Goal: Task Accomplishment & Management: Complete application form

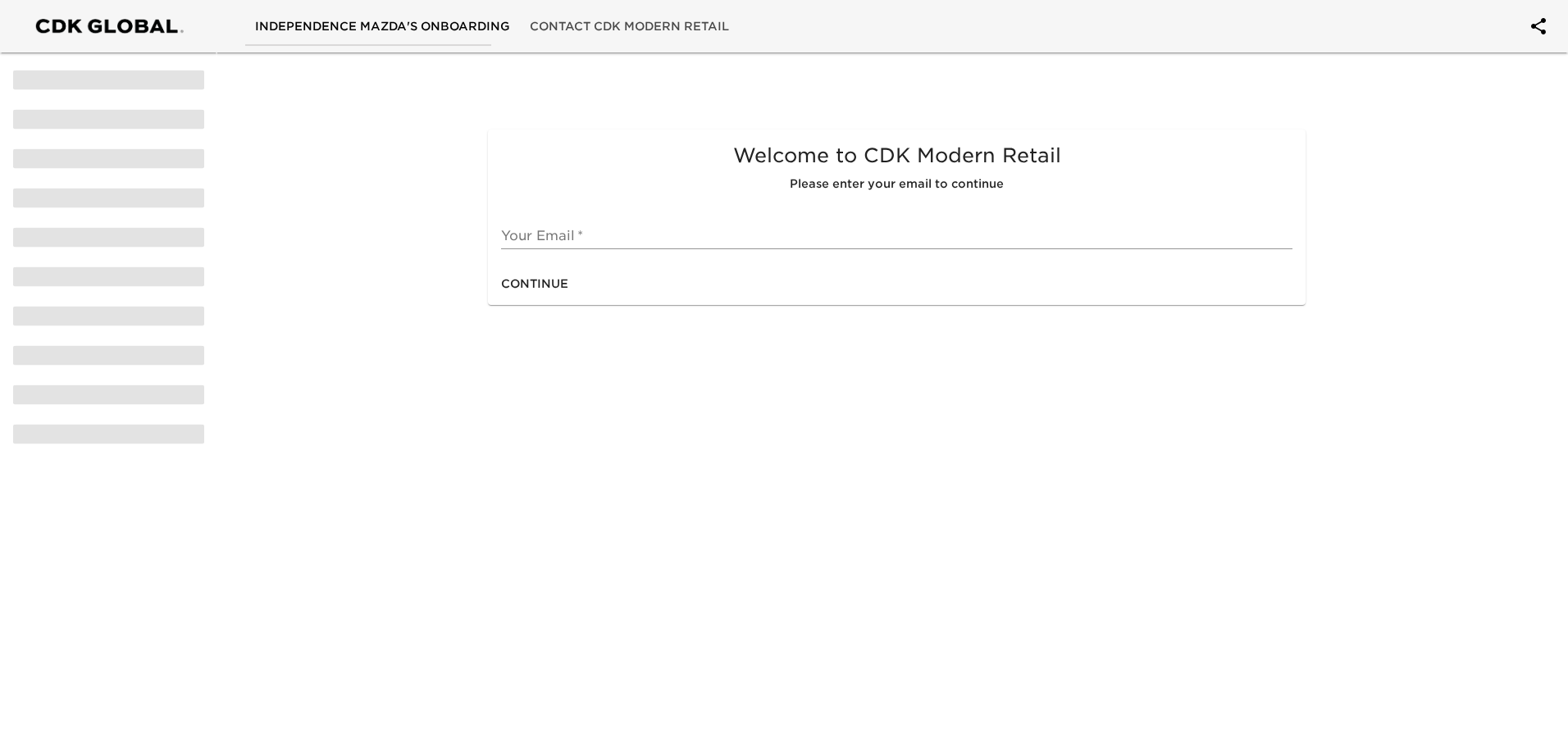
click at [572, 237] on input "text" at bounding box center [897, 236] width 792 height 27
type input "[EMAIL_ADDRESS][DOMAIN_NAME]"
click at [551, 291] on span "Continue" at bounding box center [535, 283] width 67 height 20
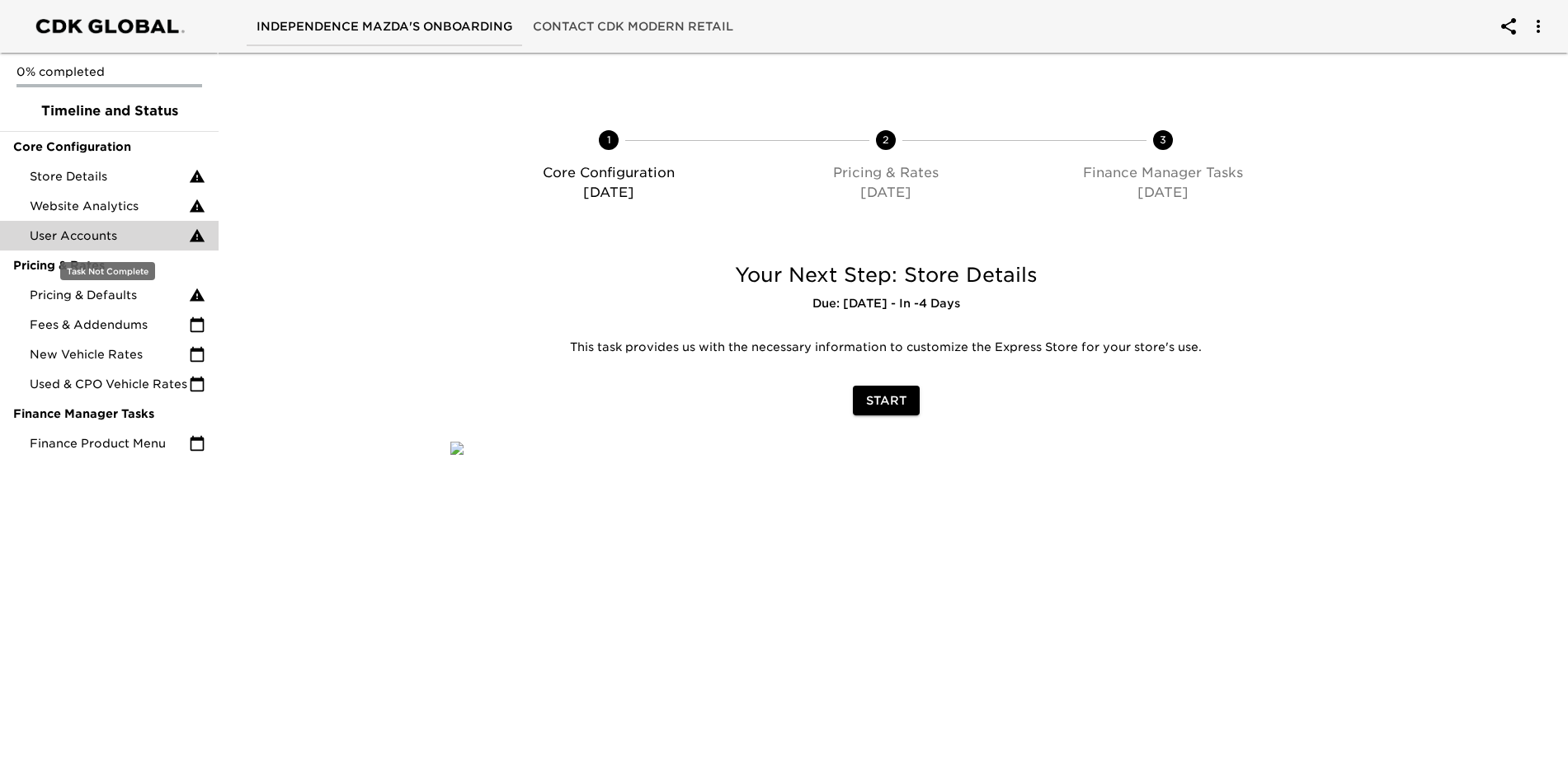
click at [115, 237] on span "User Accounts" at bounding box center [109, 236] width 159 height 17
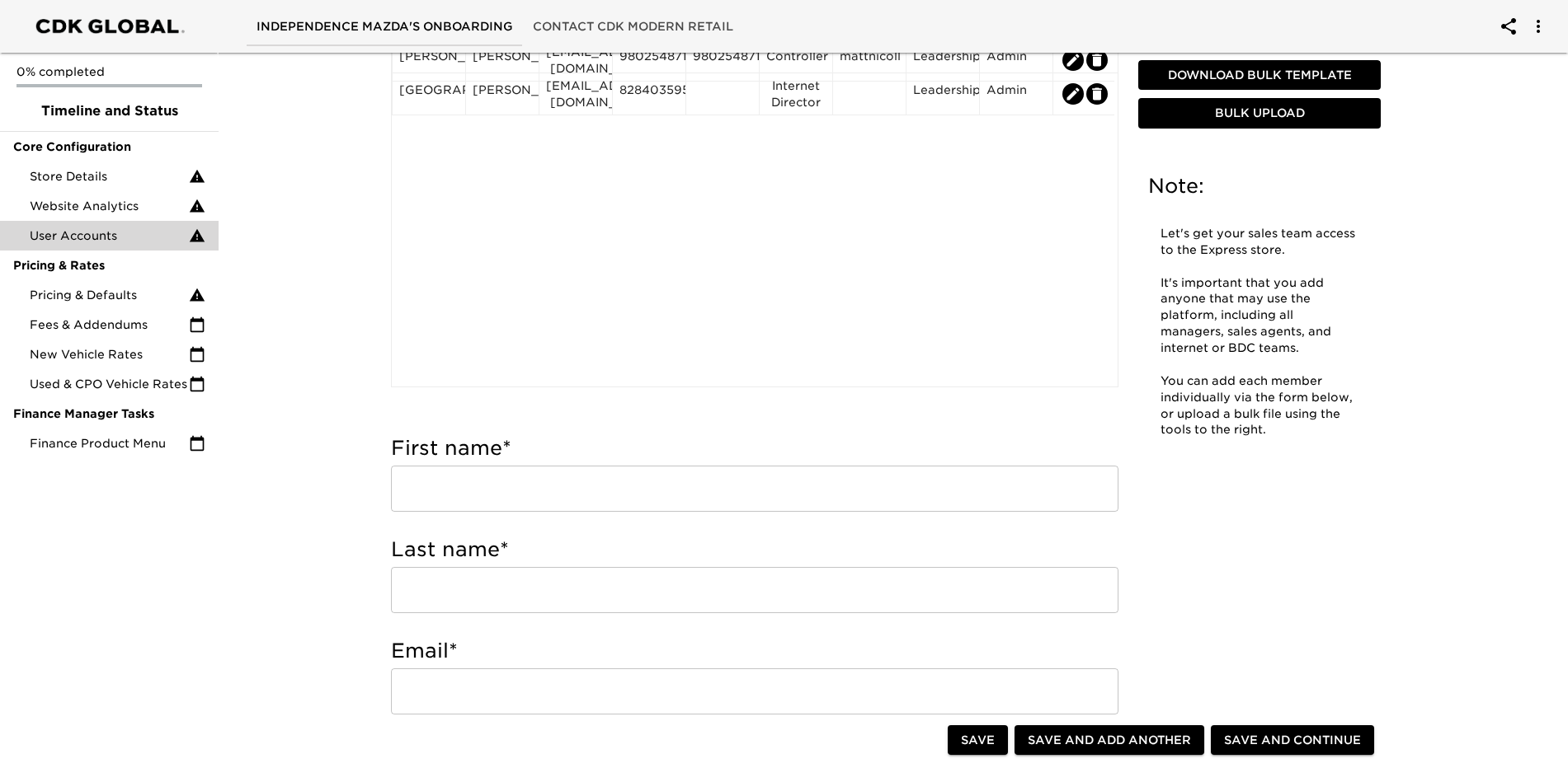
scroll to position [412, 0]
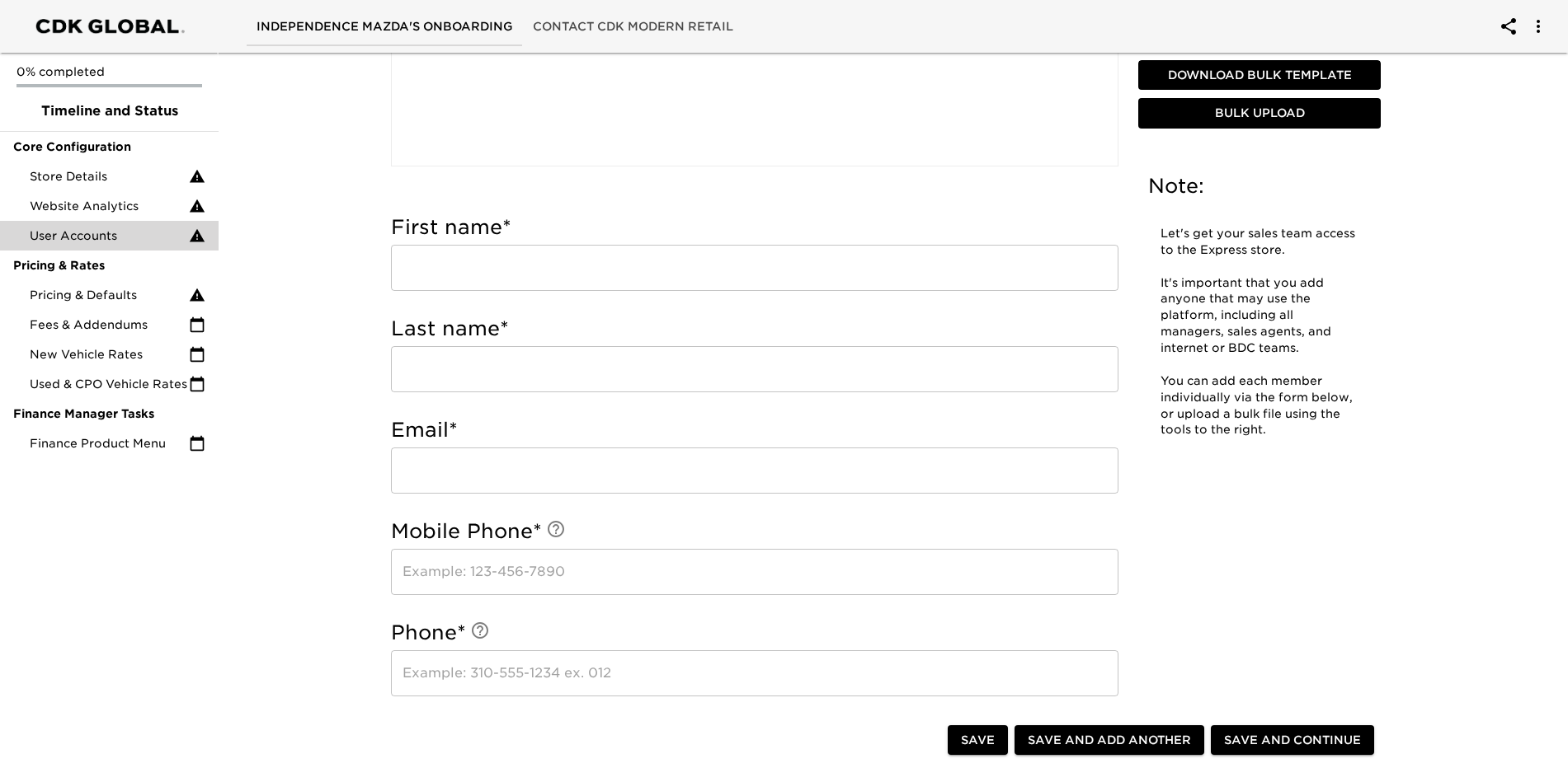
click at [536, 258] on input "text" at bounding box center [754, 268] width 727 height 46
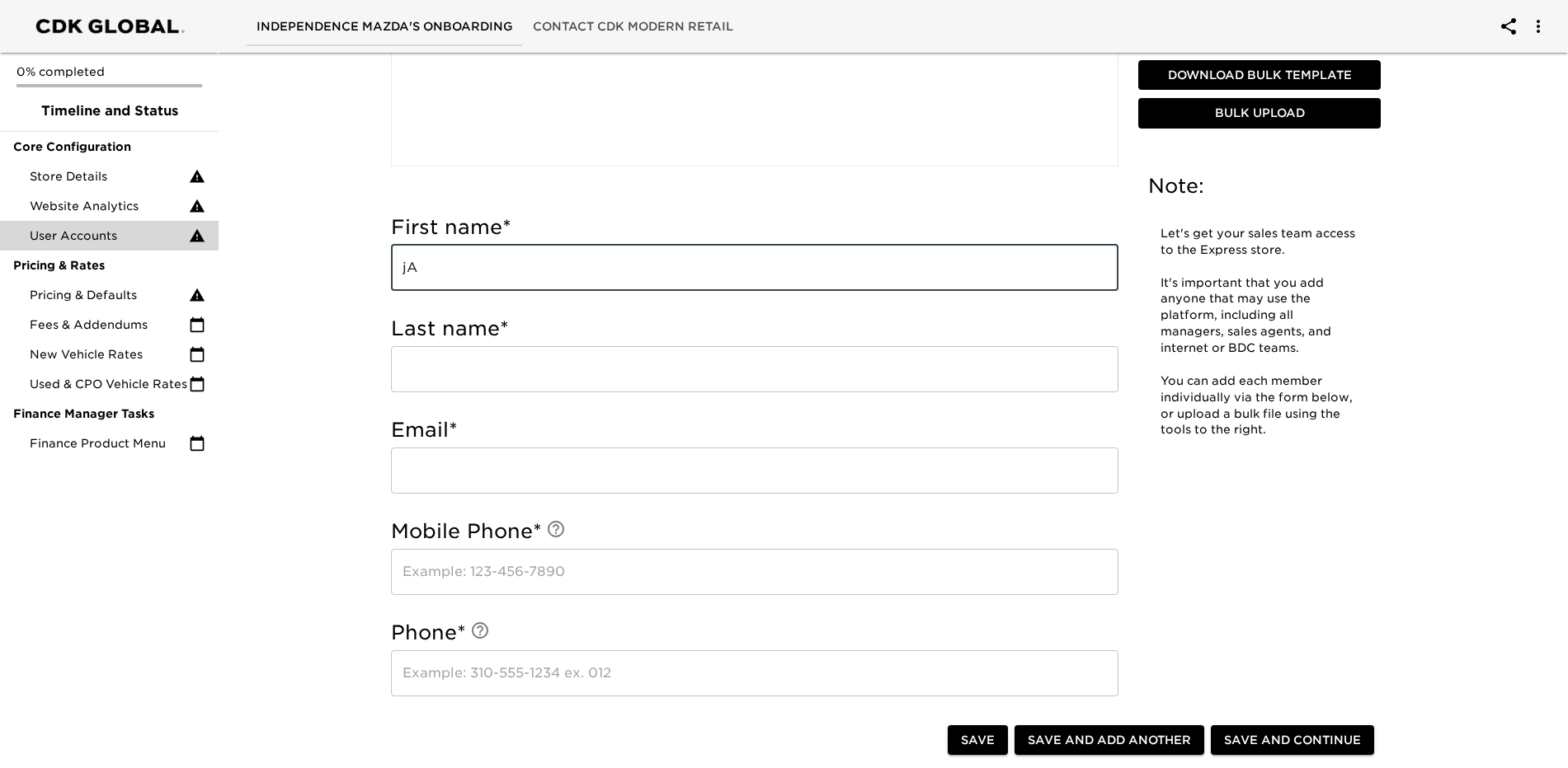
type input "j"
type input "[PERSON_NAME]"
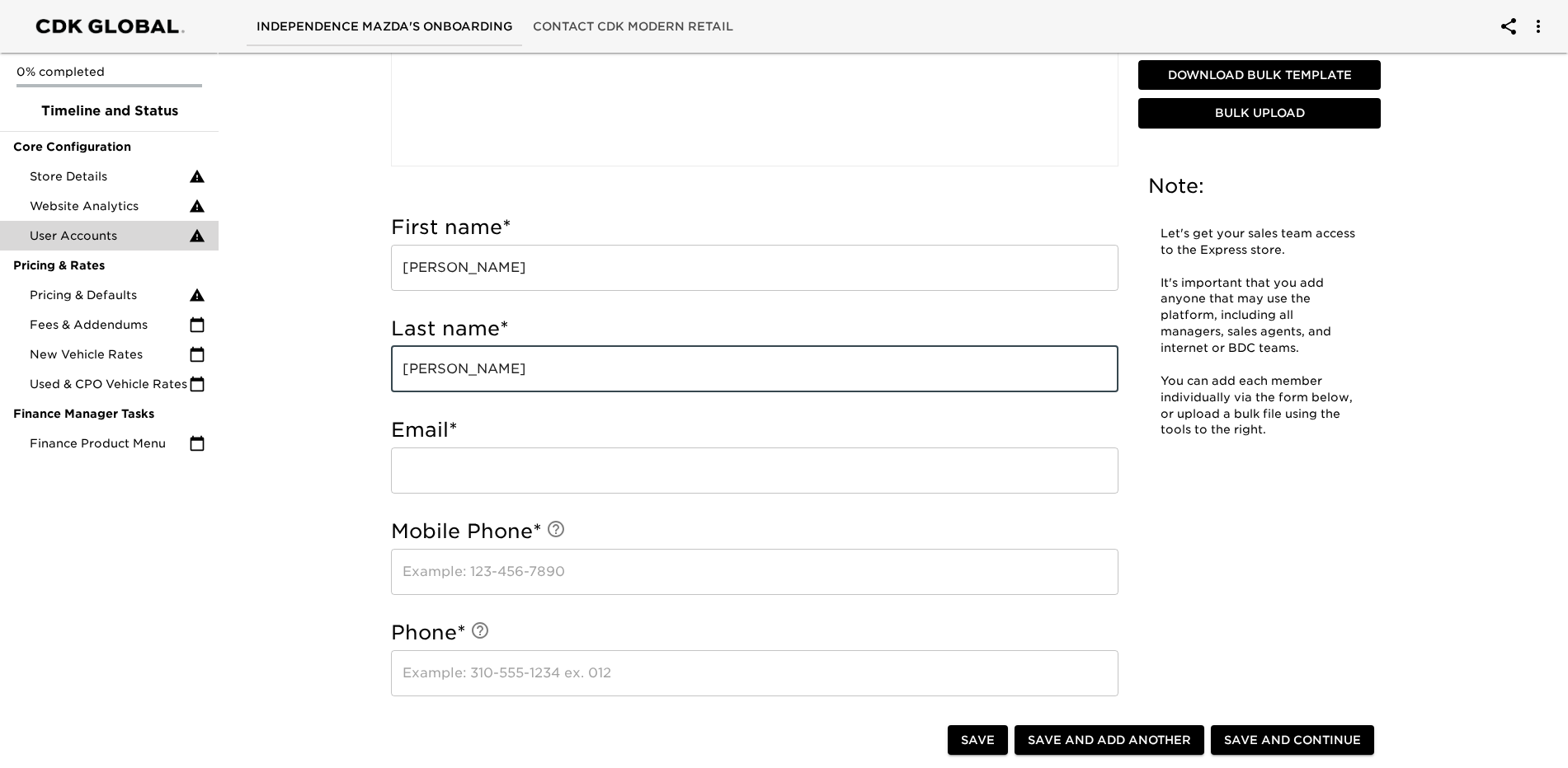
type input "[PERSON_NAME]"
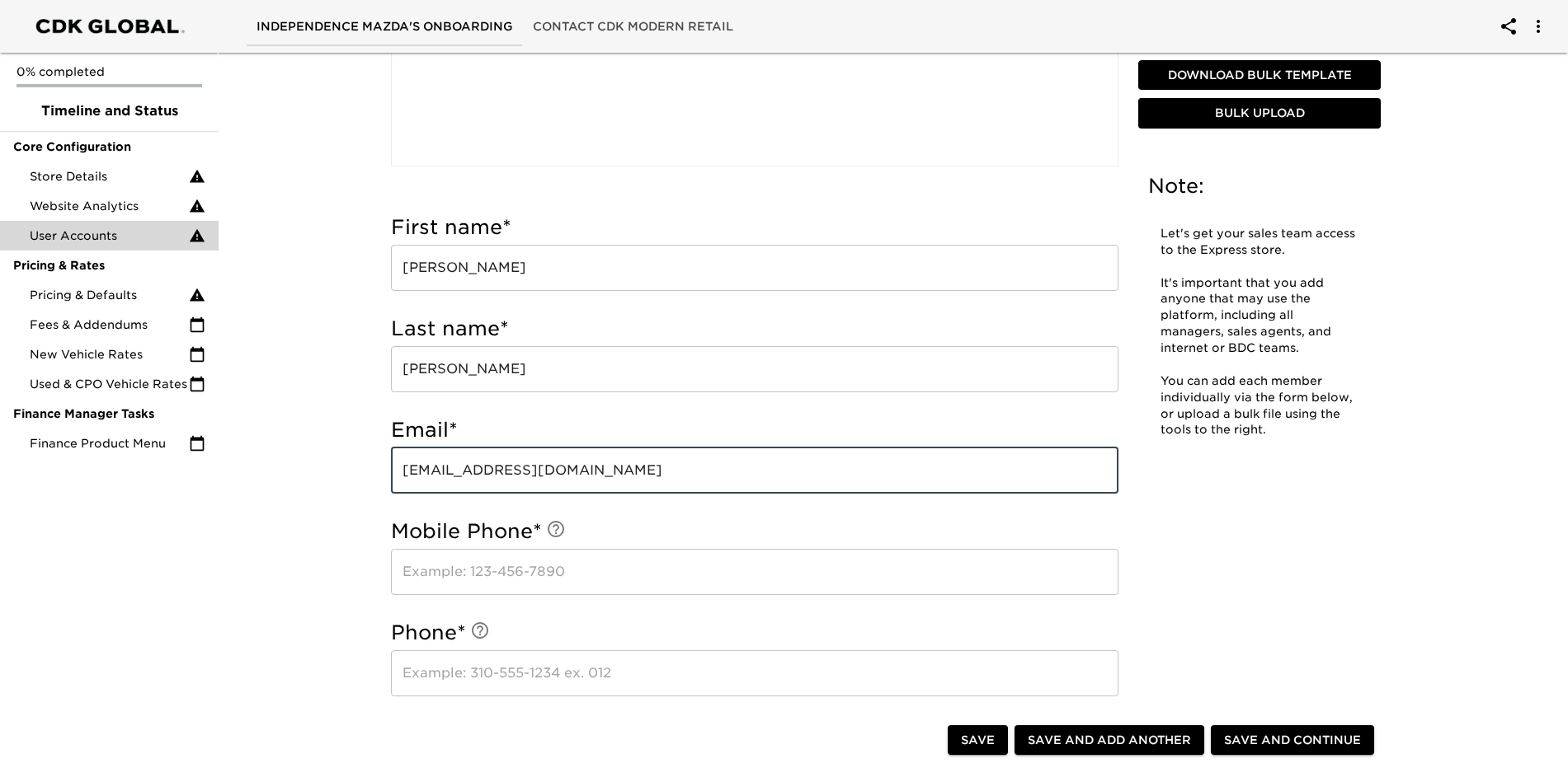
type input "[EMAIL_ADDRESS][DOMAIN_NAME]"
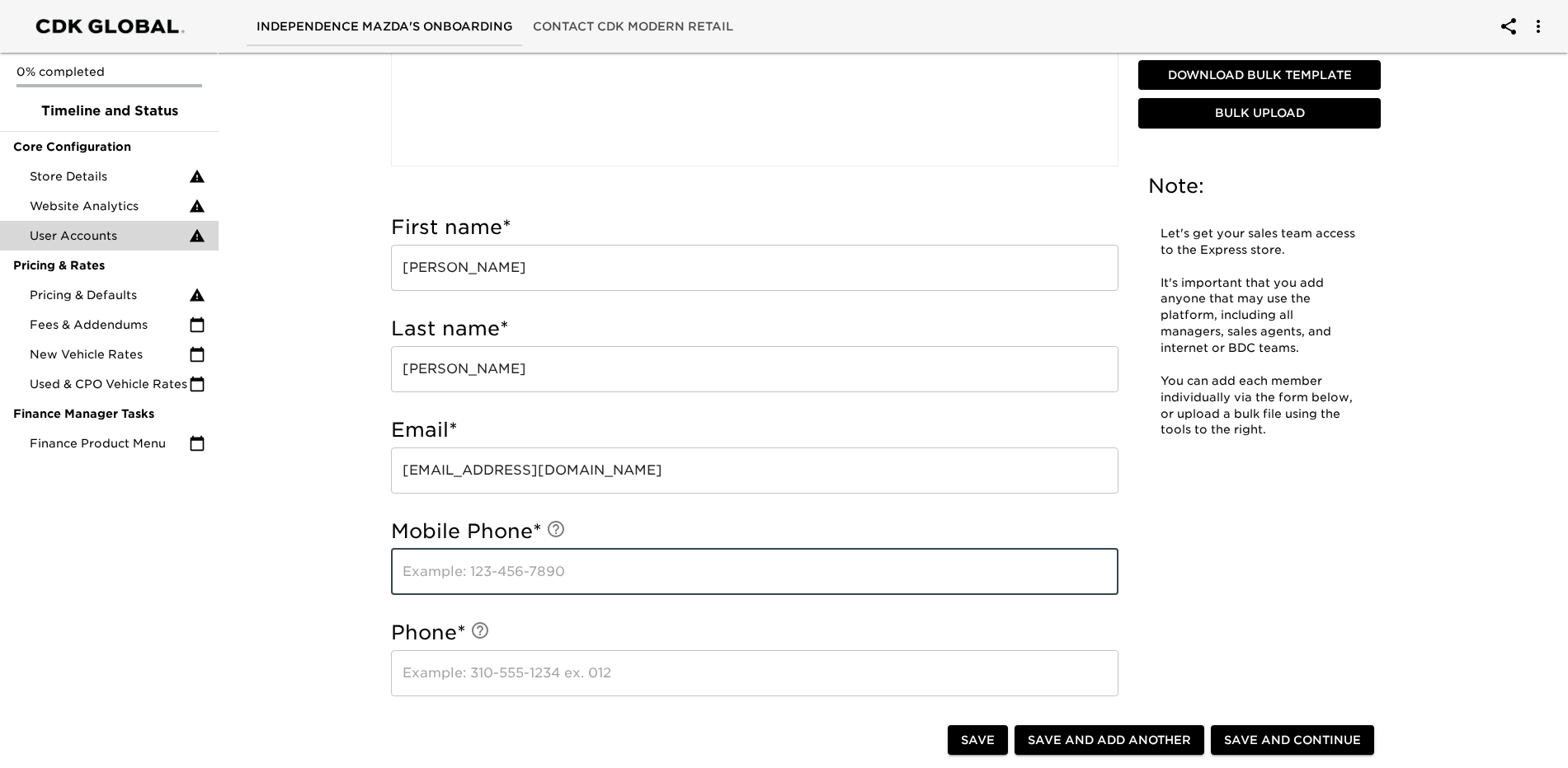
click at [625, 560] on input "text" at bounding box center [754, 572] width 727 height 46
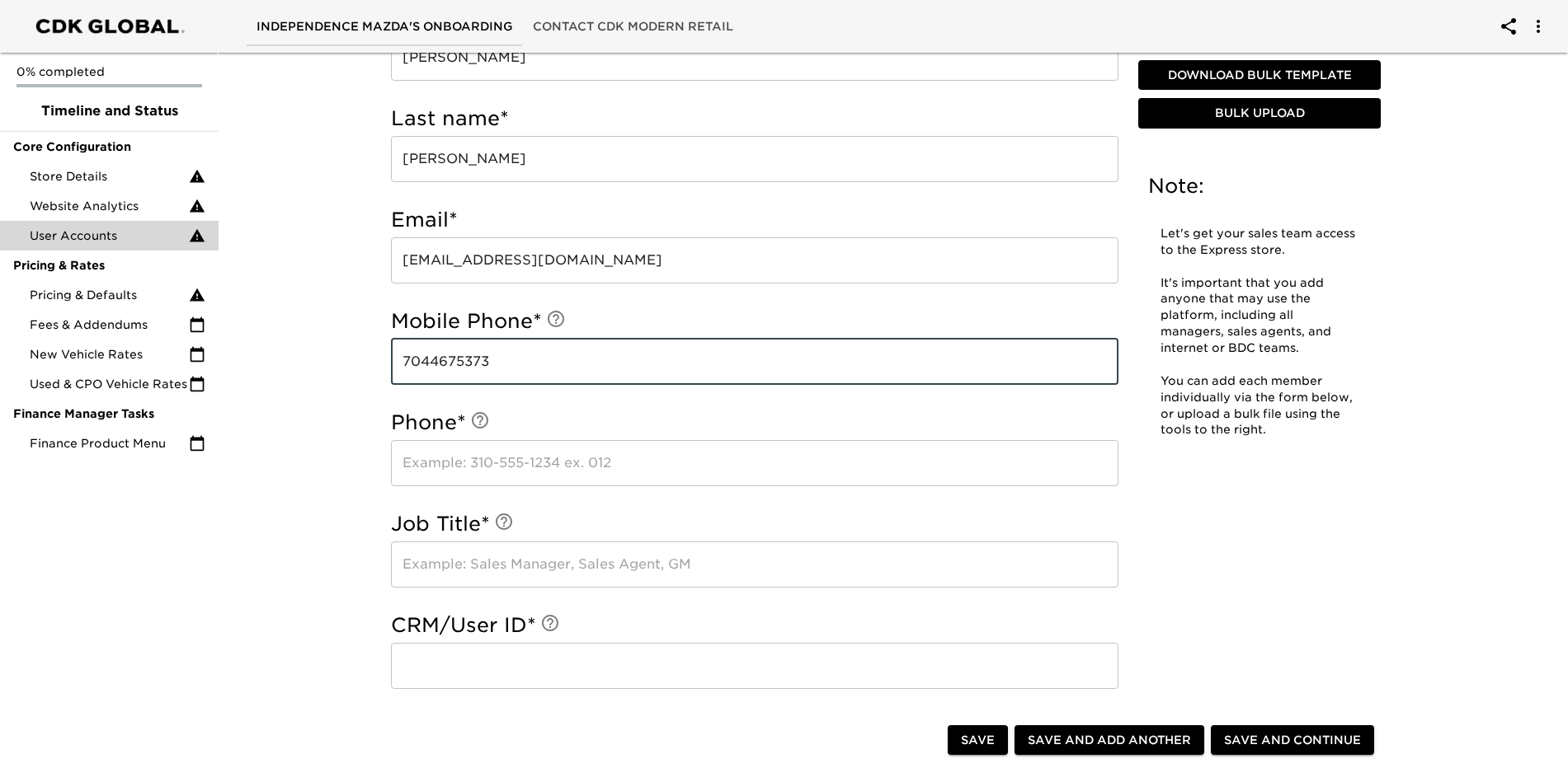
scroll to position [659, 0]
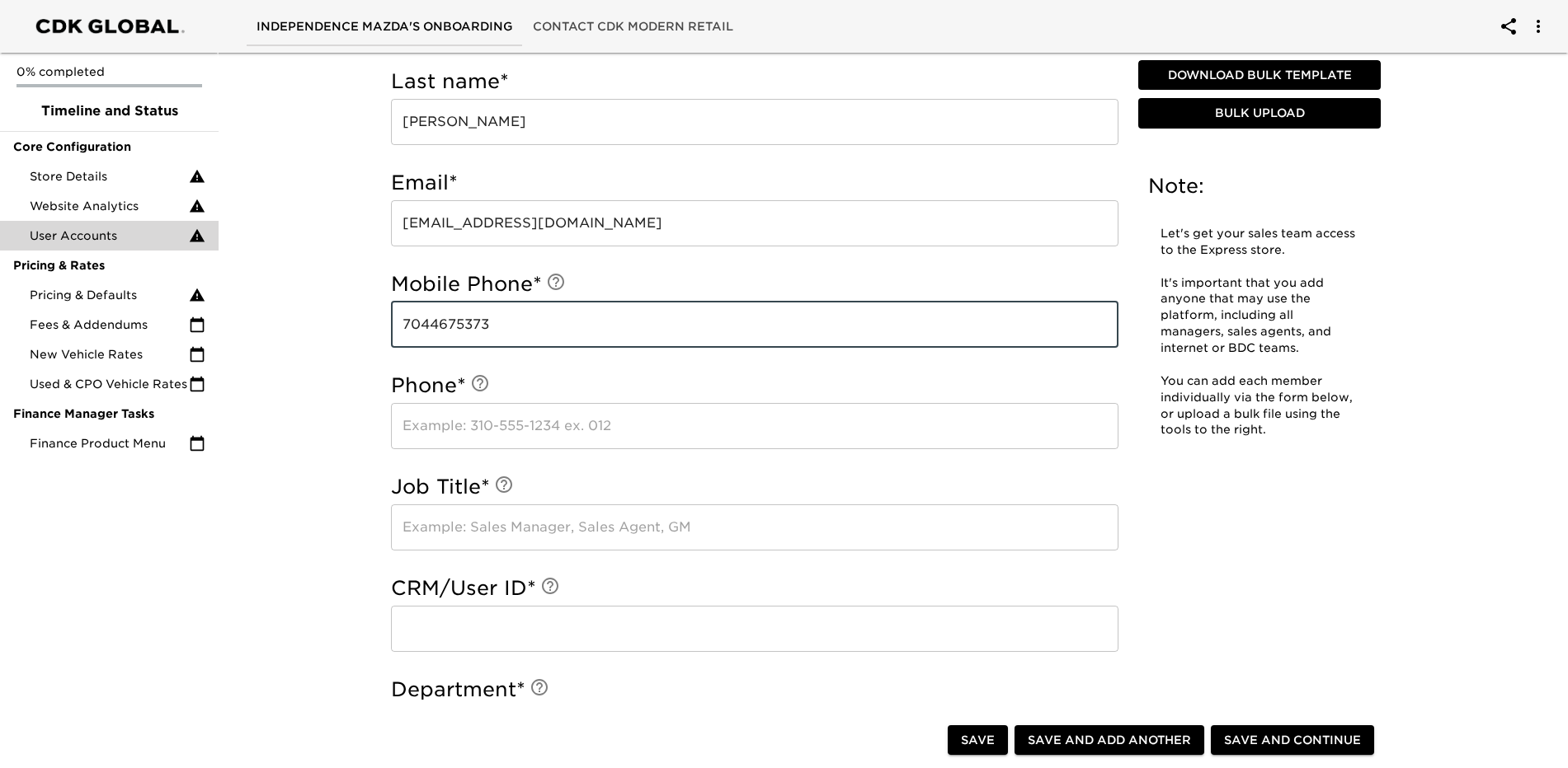
type input "7044675373"
click at [655, 420] on input "text" at bounding box center [754, 426] width 727 height 46
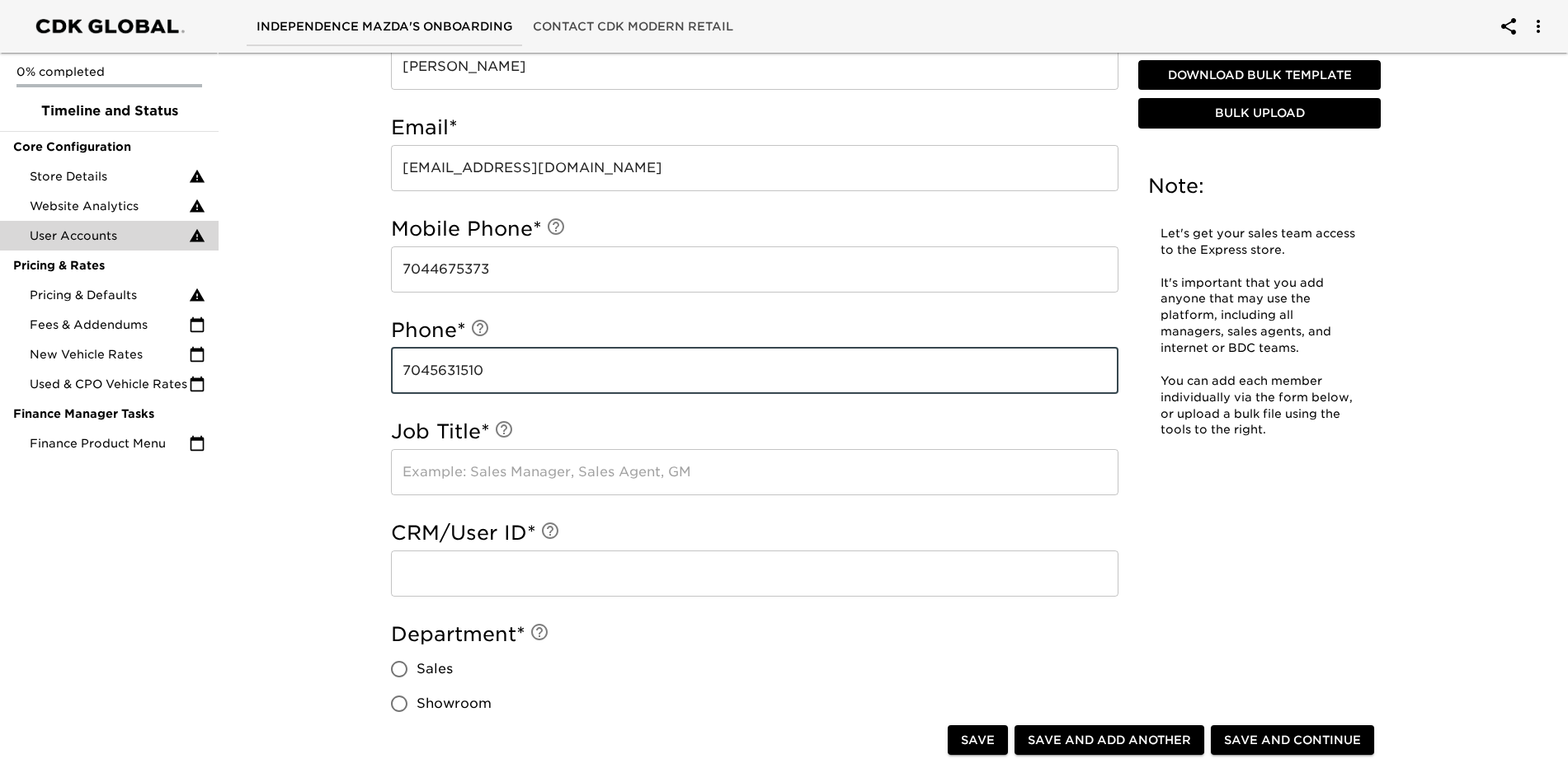
scroll to position [742, 0]
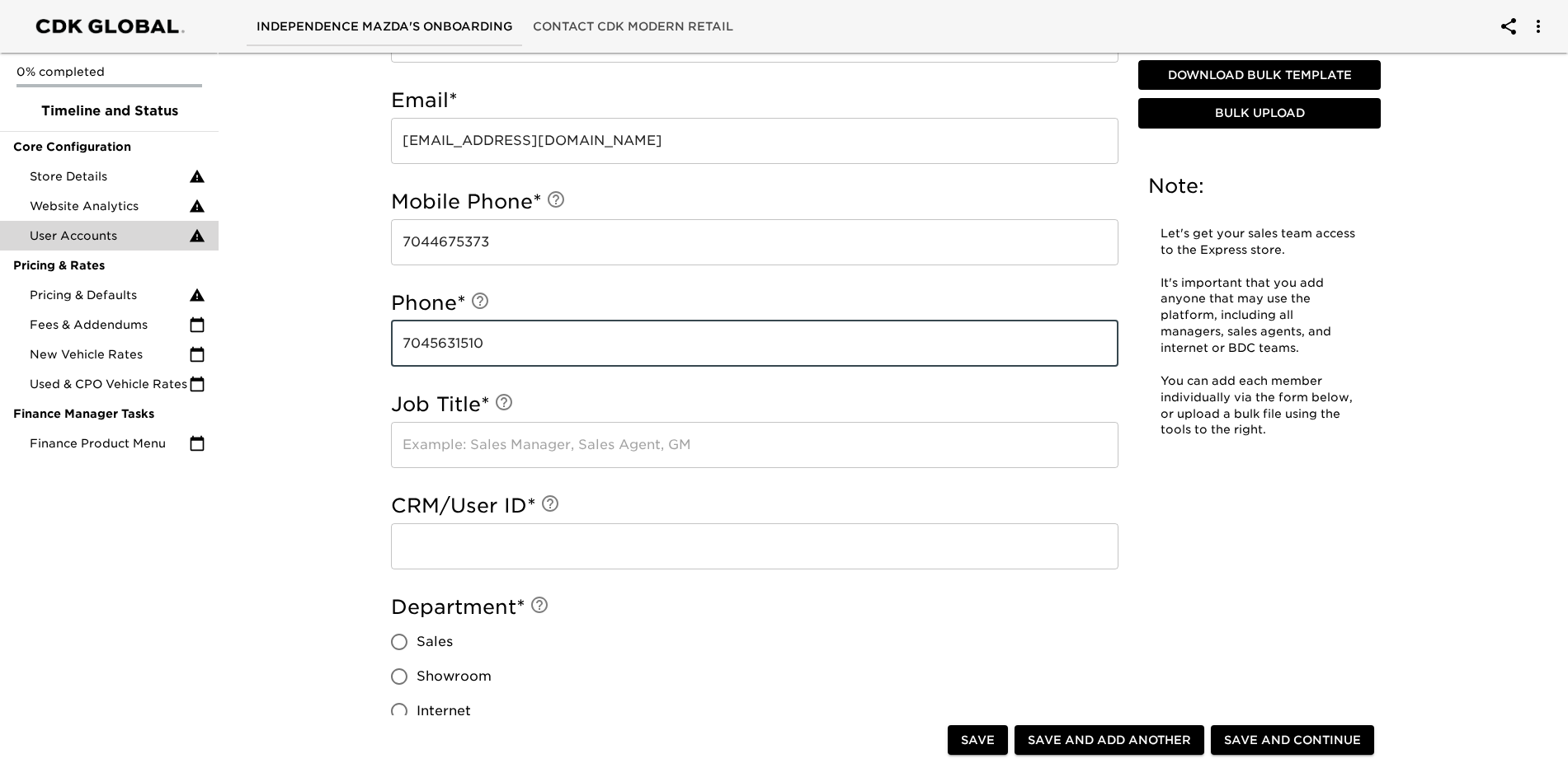
type input "7045631510"
click at [664, 453] on input "text" at bounding box center [754, 445] width 727 height 46
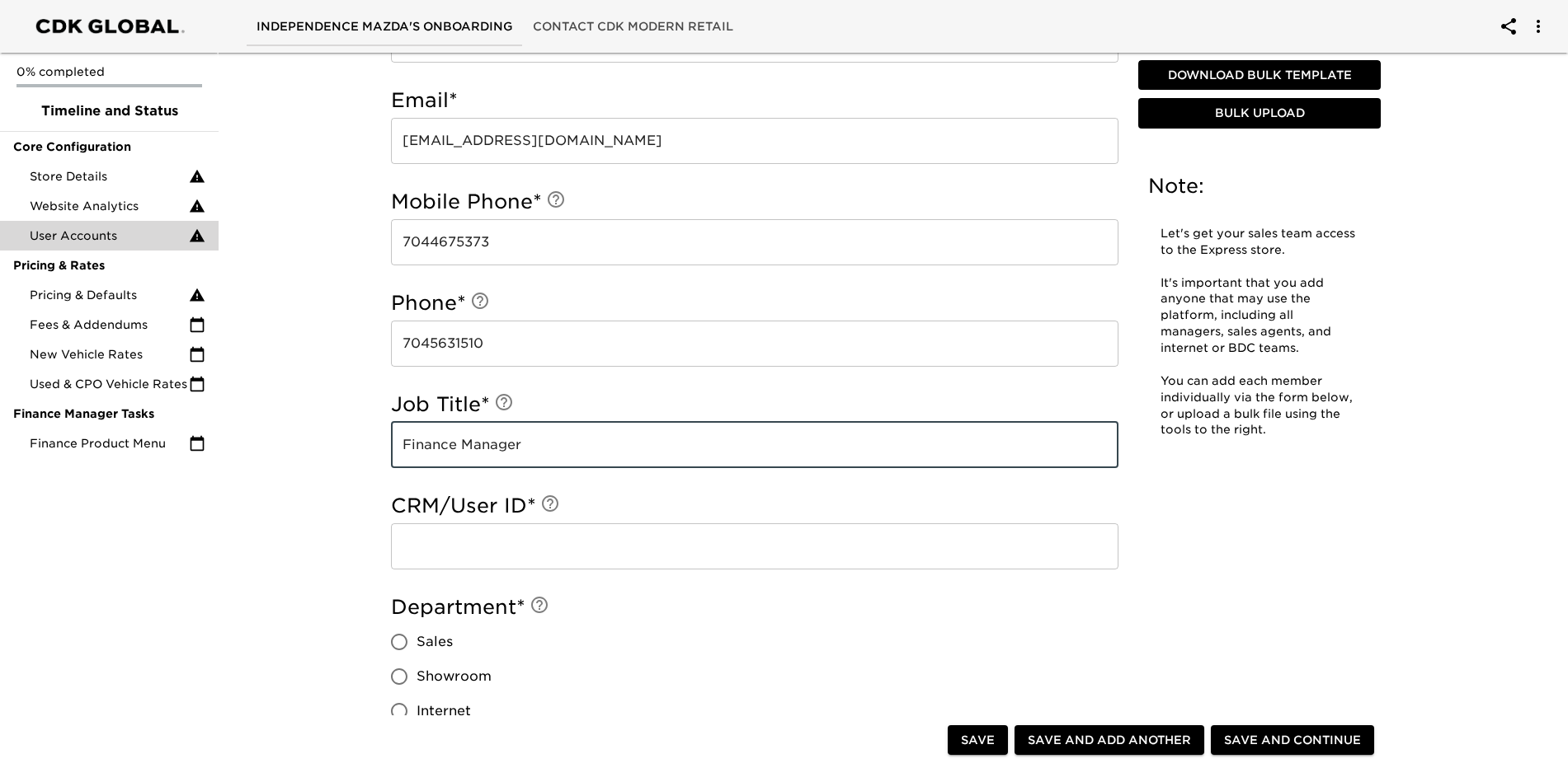
type input "Finance Manager"
click at [641, 532] on input "text" at bounding box center [754, 546] width 727 height 46
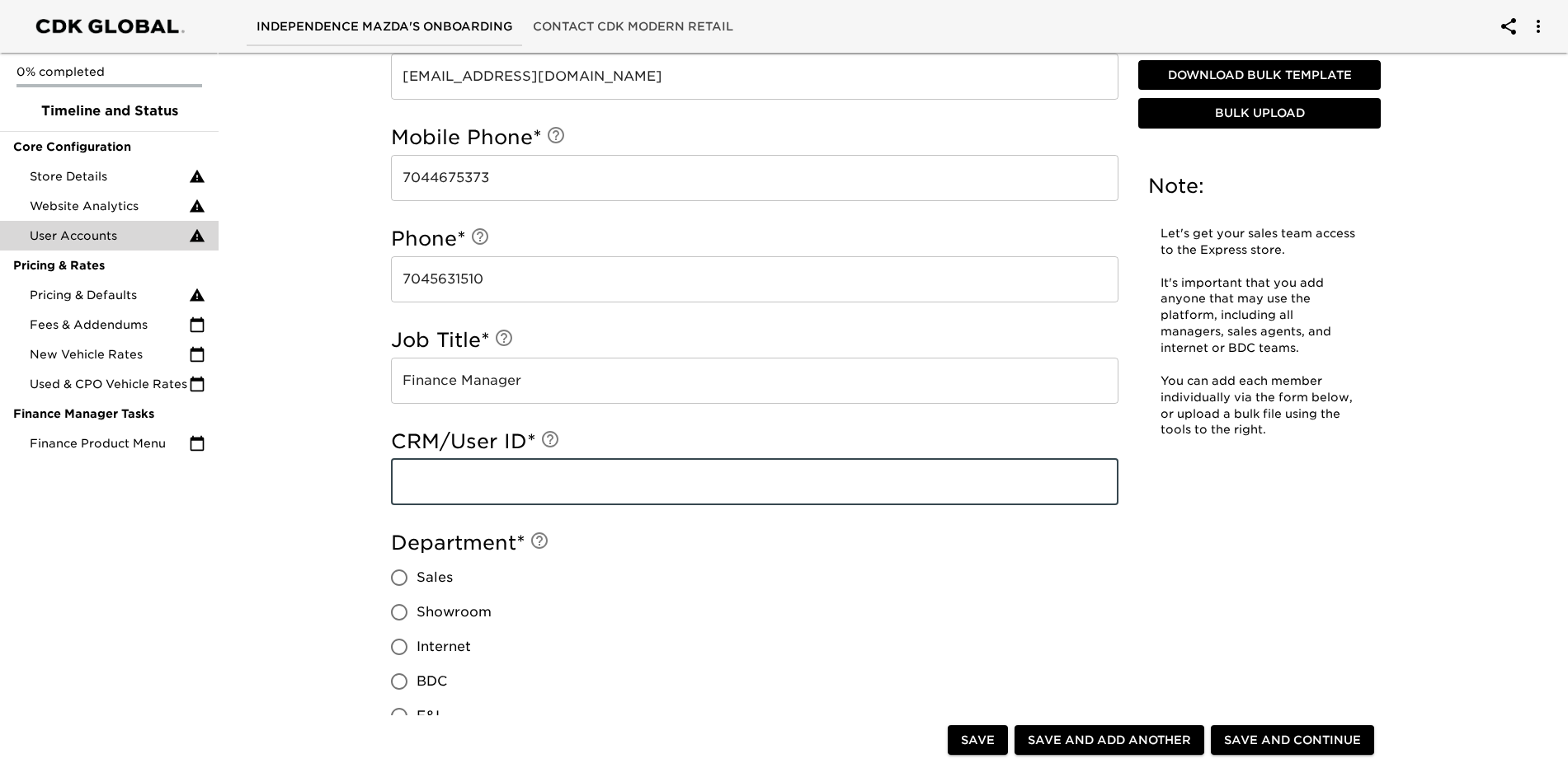
scroll to position [907, 0]
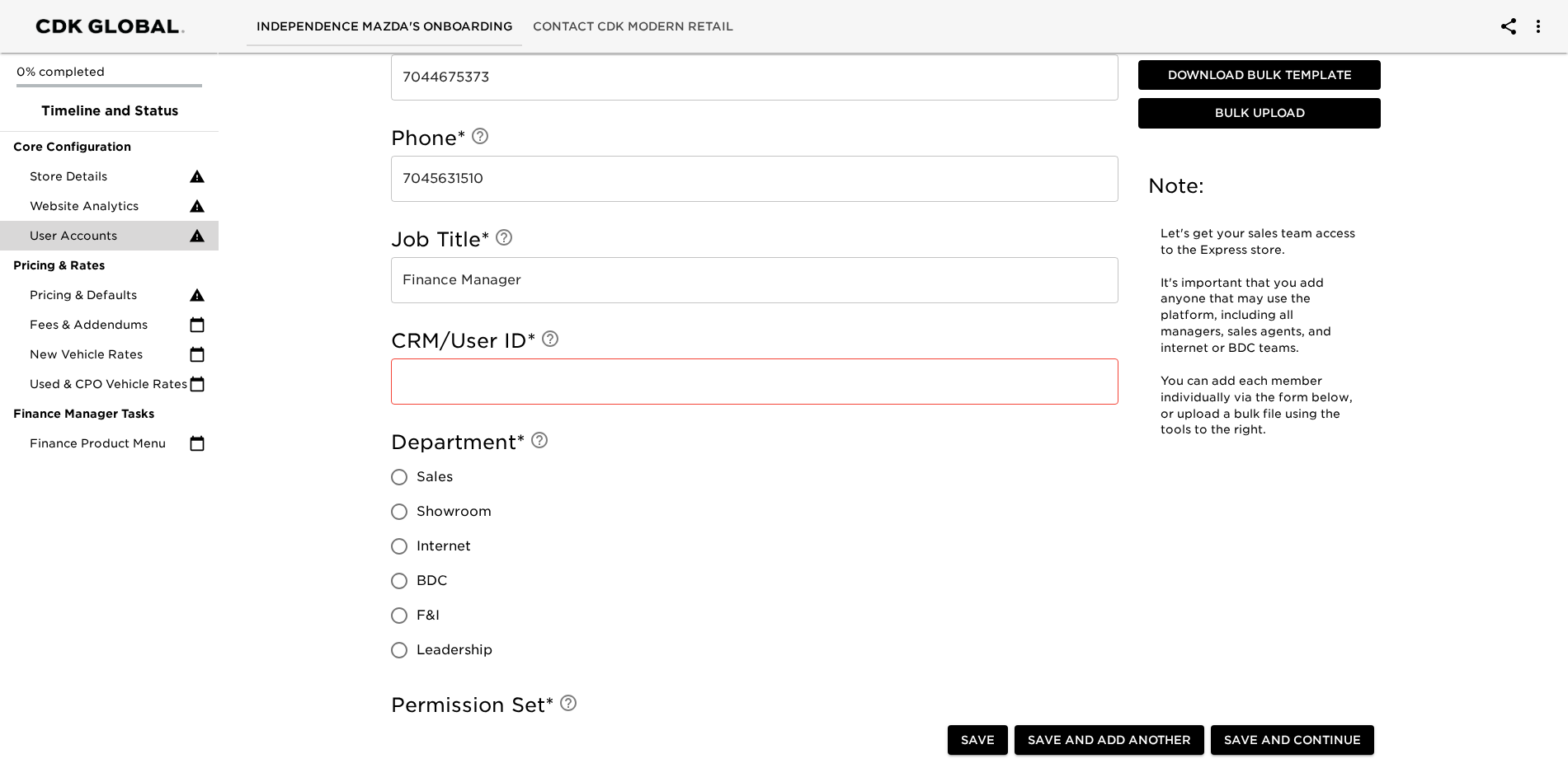
drag, startPoint x: 397, startPoint y: 617, endPoint x: 423, endPoint y: 621, distance: 26.3
click at [397, 617] on input "F&I" at bounding box center [399, 616] width 35 height 35
radio input "true"
click at [427, 378] on input "text" at bounding box center [754, 382] width 727 height 46
click at [531, 387] on input "text" at bounding box center [754, 382] width 727 height 46
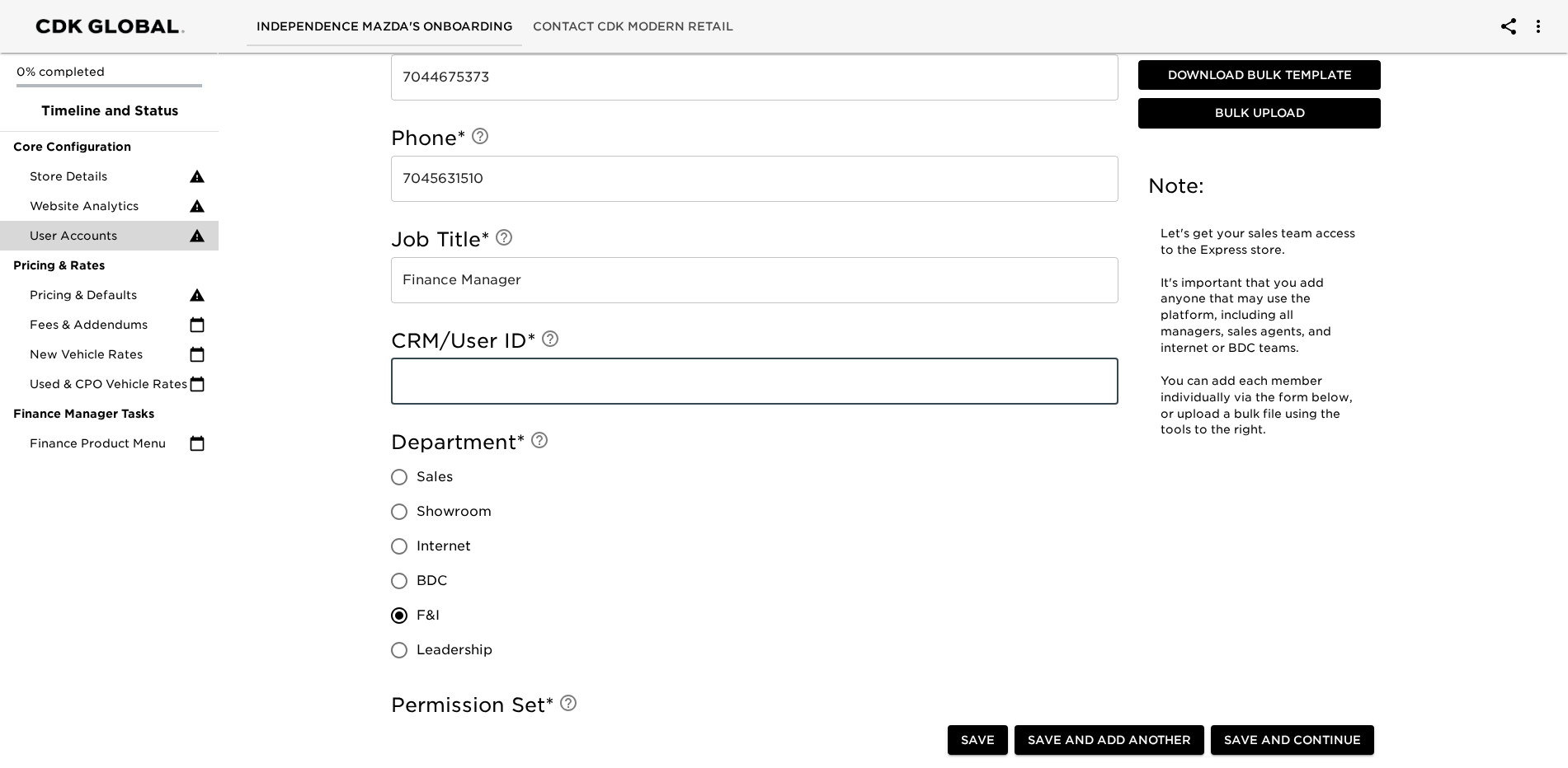
type input "J"
type input "jay62"
click at [767, 546] on div "Department * Sales Showroom Internet BDC F&I Leadership" at bounding box center [754, 549] width 727 height 238
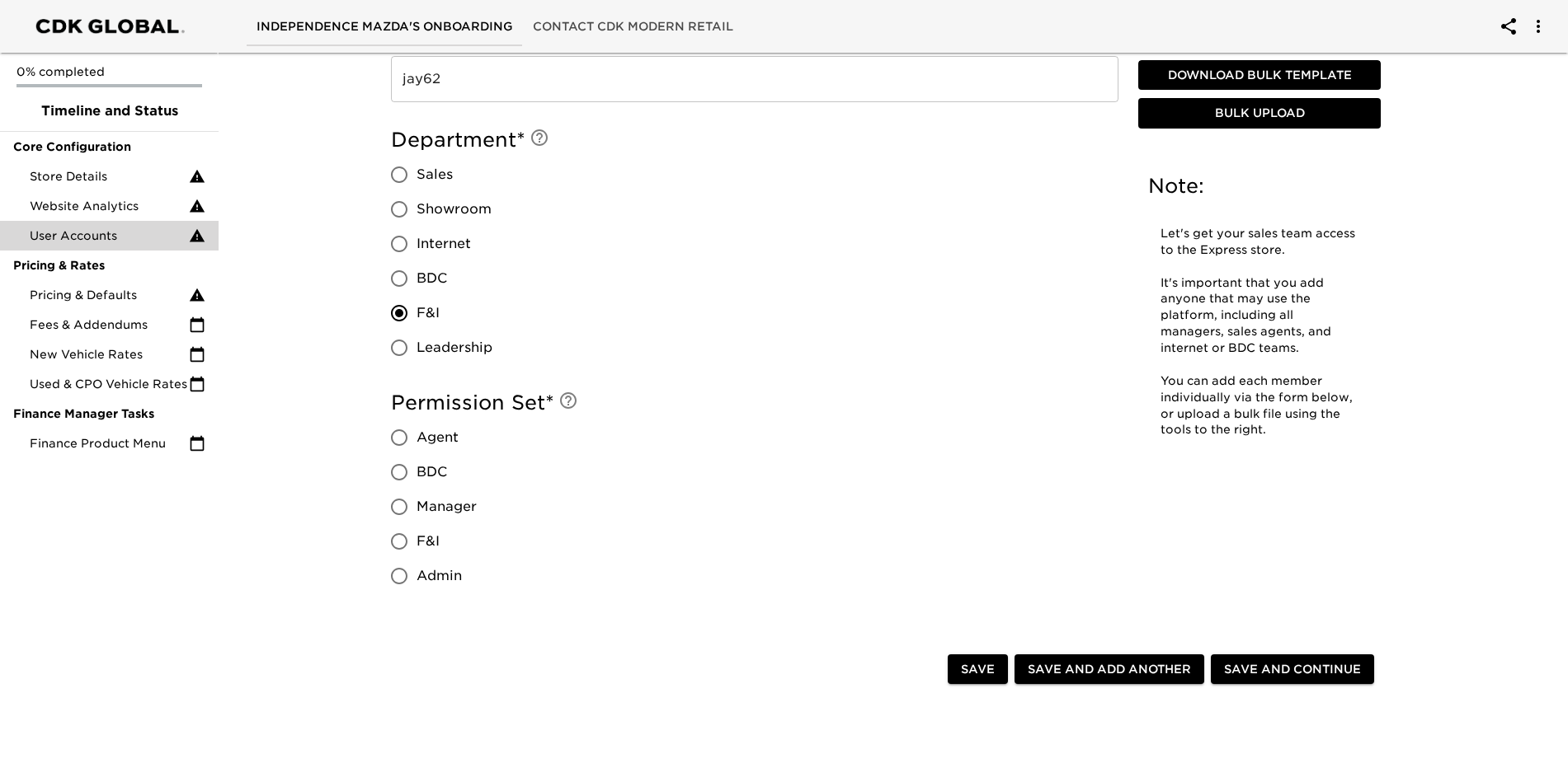
scroll to position [1237, 0]
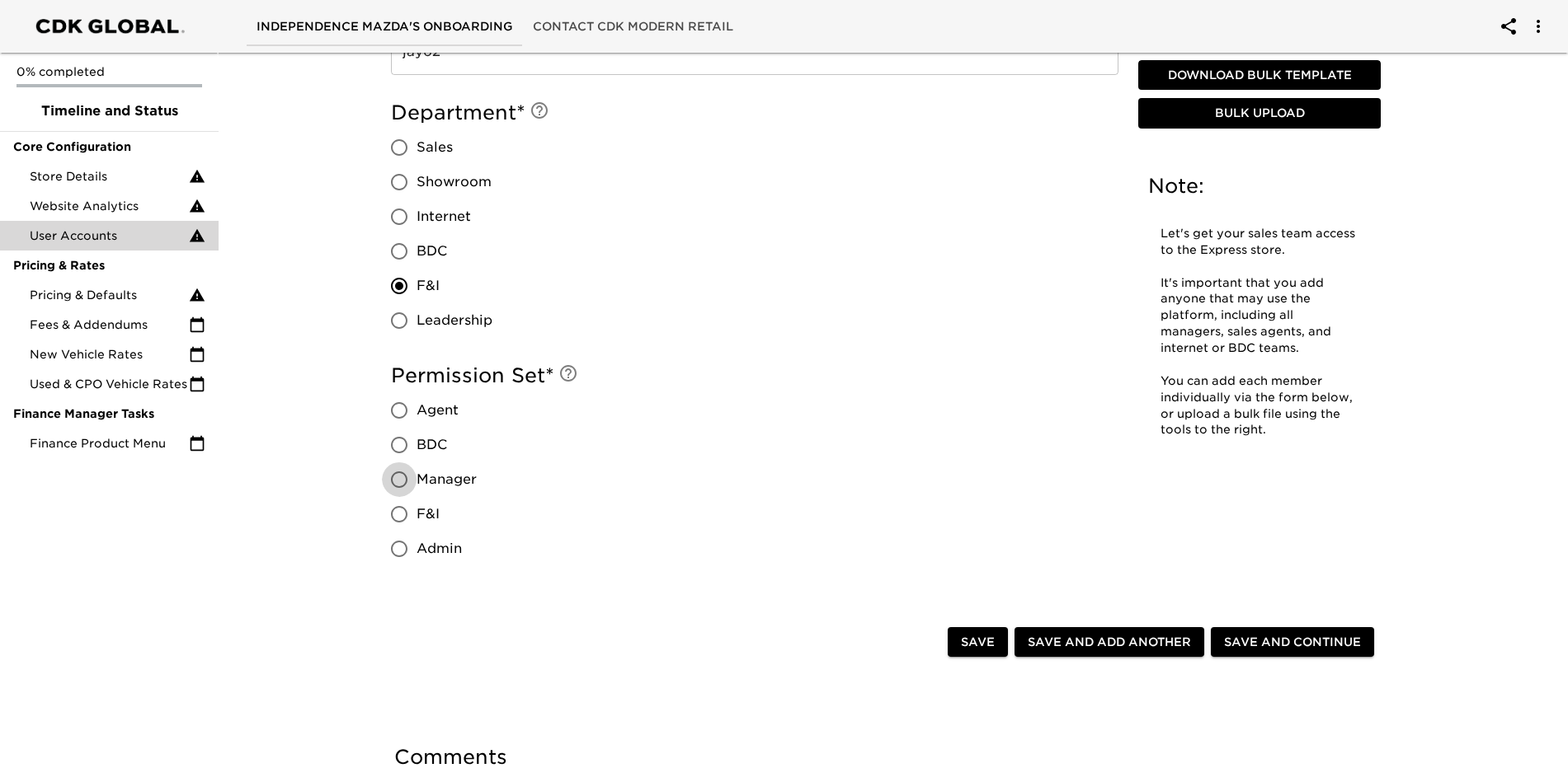
click at [403, 482] on input "Manager" at bounding box center [399, 480] width 35 height 35
radio input "true"
click at [394, 521] on input "F&I" at bounding box center [399, 514] width 35 height 35
radio input "true"
click at [397, 481] on input "Manager" at bounding box center [399, 480] width 35 height 35
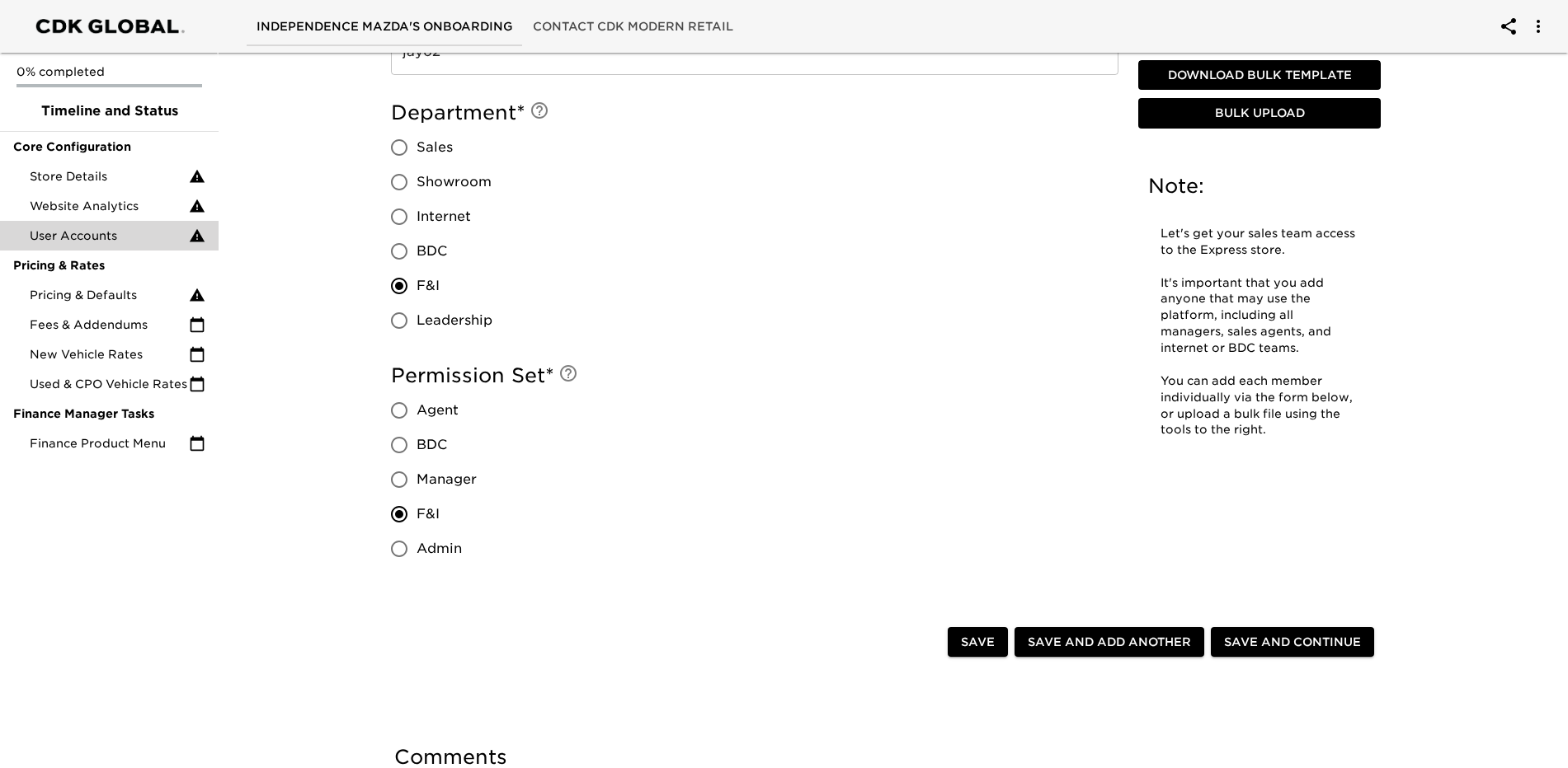
radio input "true"
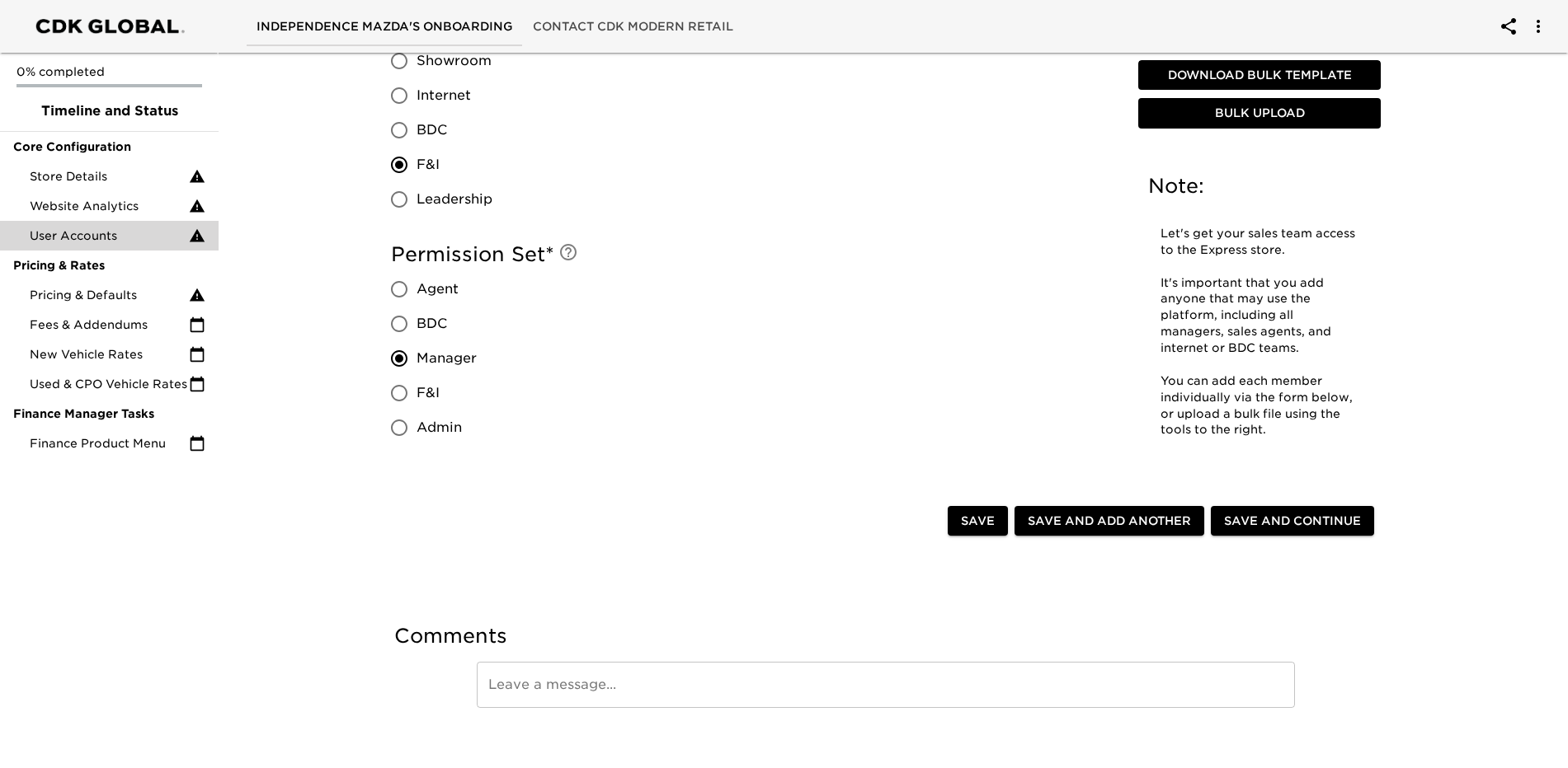
scroll to position [1375, 0]
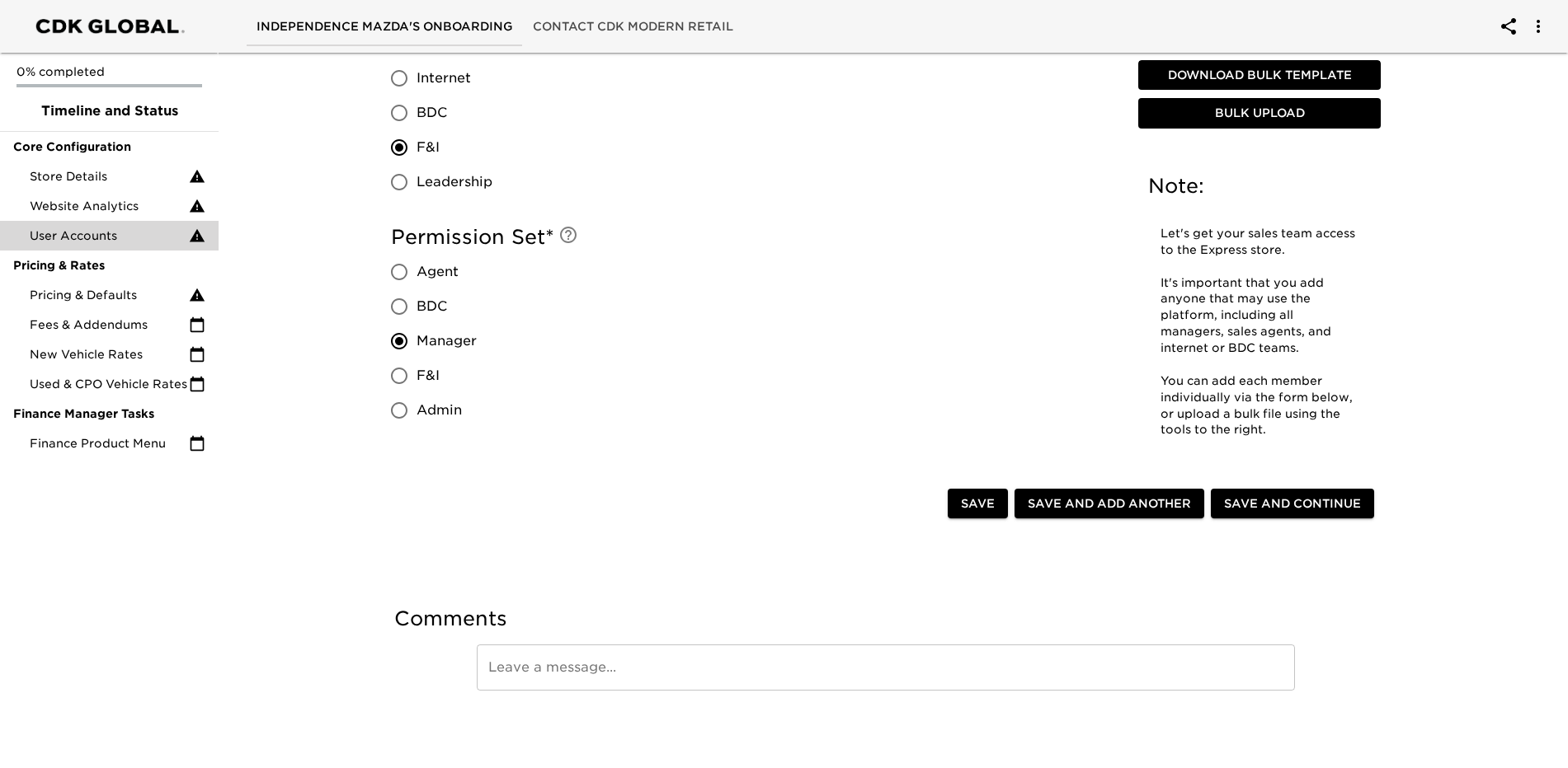
click at [972, 510] on span "Save" at bounding box center [978, 504] width 34 height 20
radio input "true"
click at [124, 301] on span "Pricing & Defaults" at bounding box center [109, 295] width 159 height 17
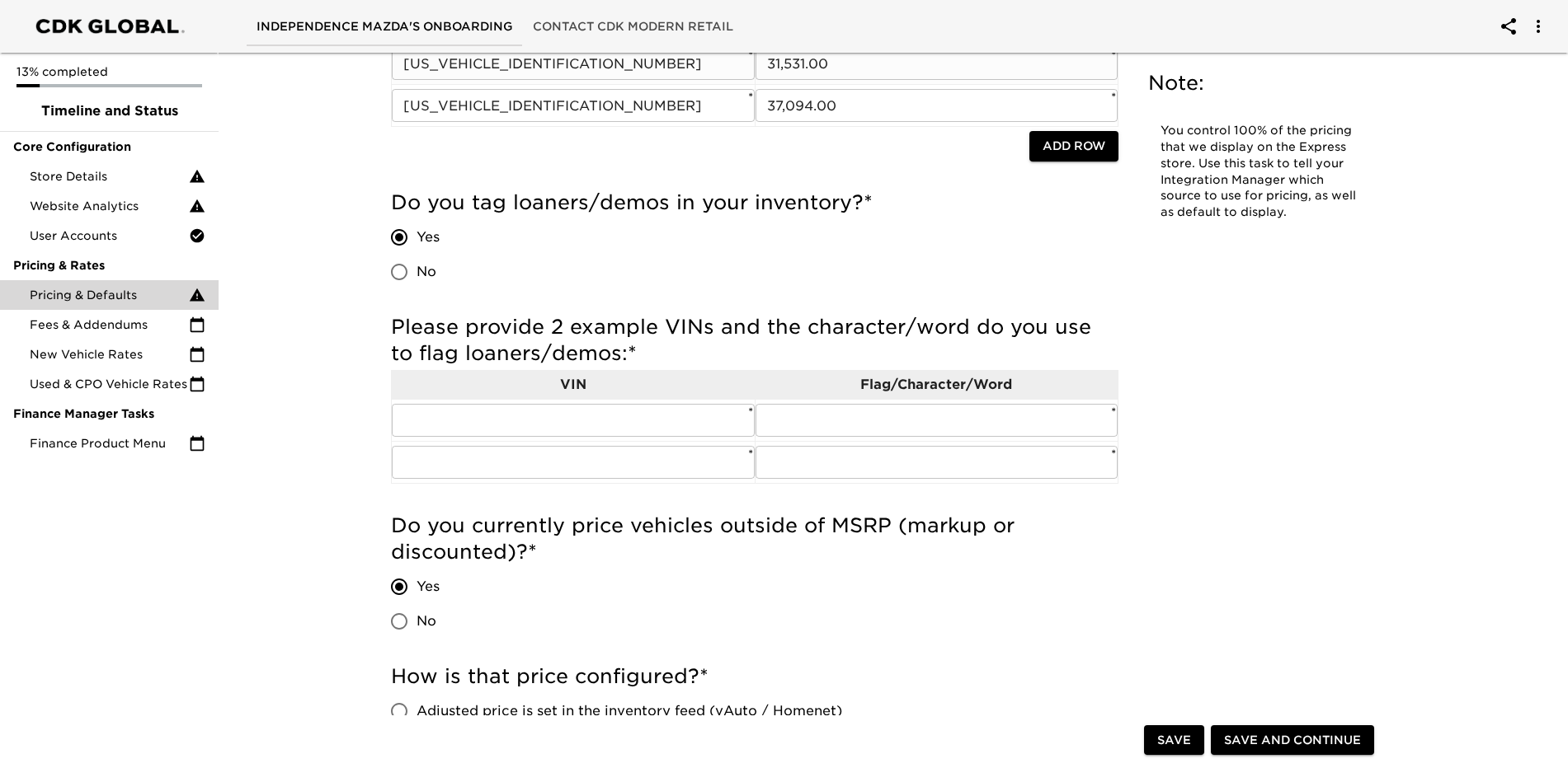
scroll to position [412, 0]
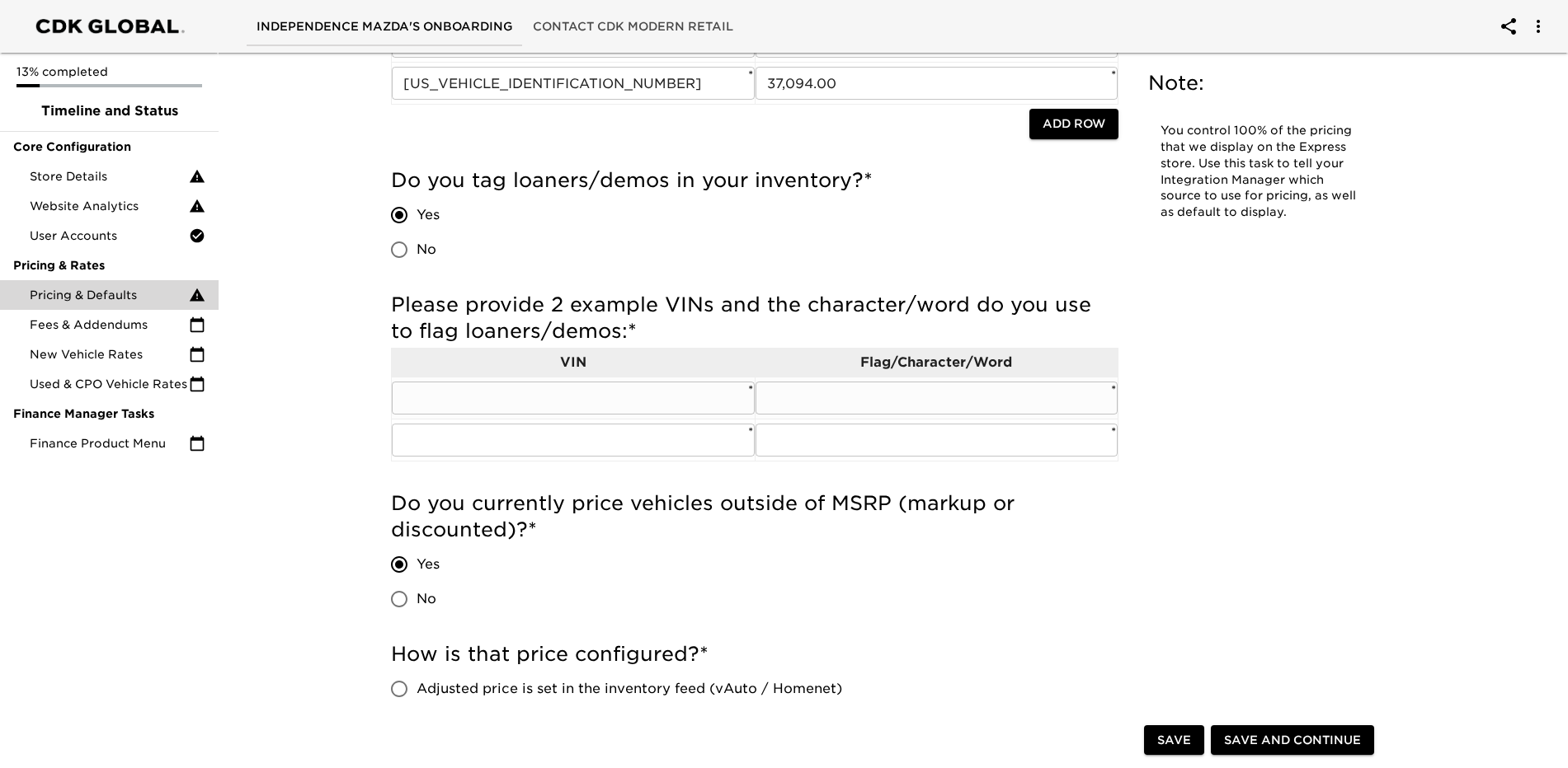
click at [935, 399] on input "text" at bounding box center [938, 398] width 363 height 33
click at [638, 408] on input "text" at bounding box center [573, 398] width 363 height 33
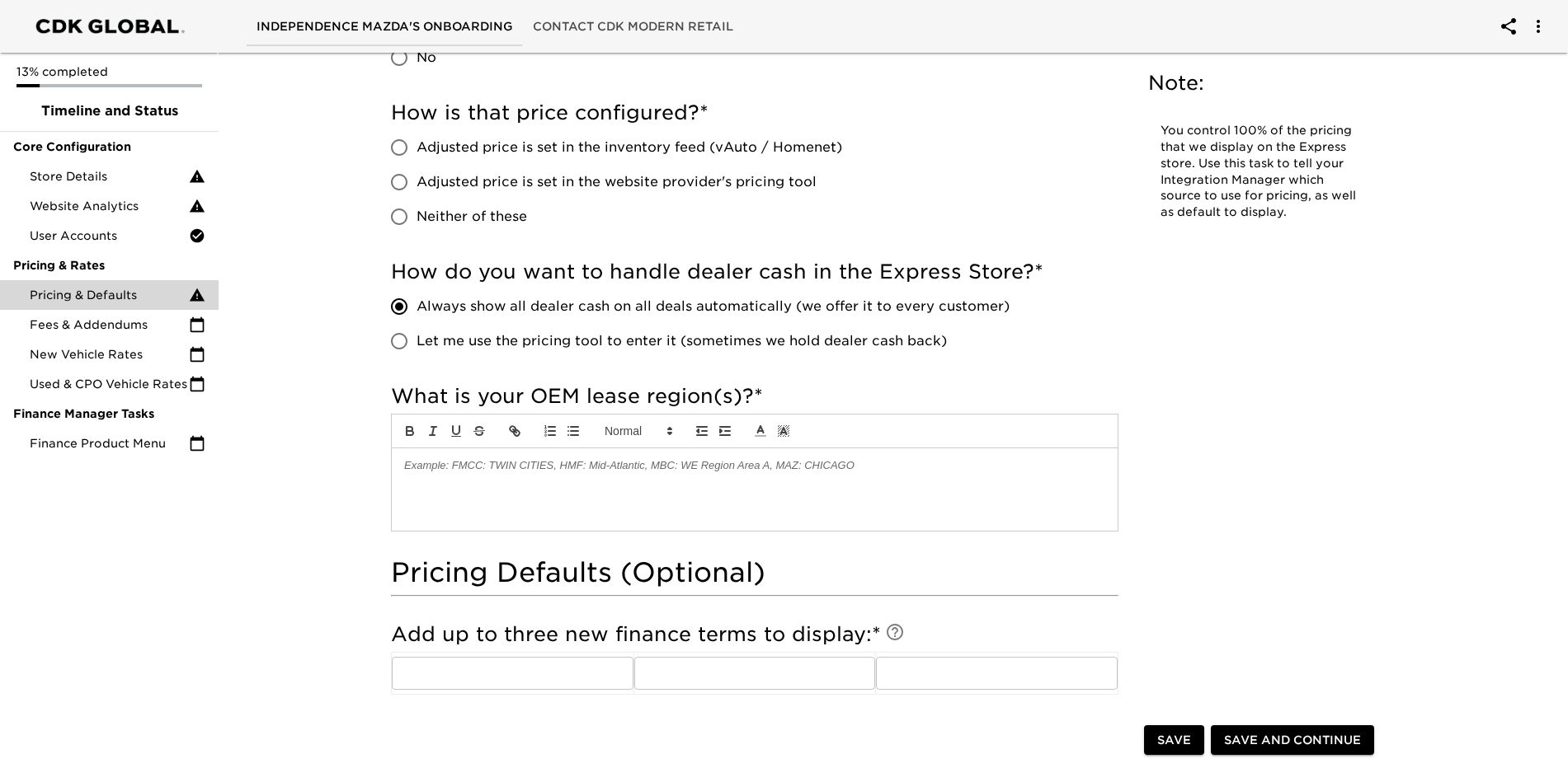
scroll to position [990, 0]
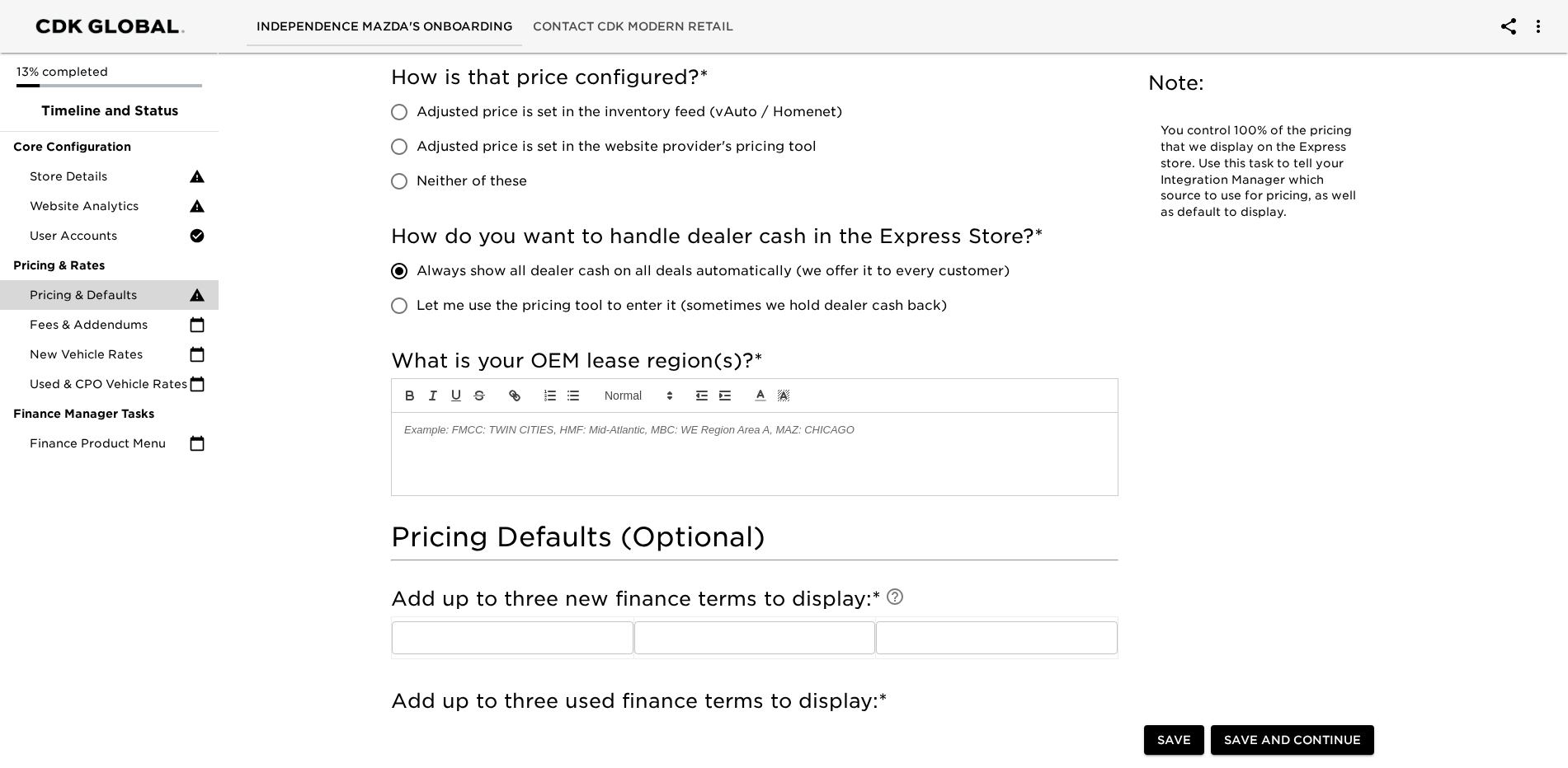
click at [622, 438] on p at bounding box center [754, 430] width 701 height 15
click at [1266, 531] on div "Pricing & Defaults Overdue! Note: You control 100% of the pricing that we displ…" at bounding box center [885, 496] width 1356 height 2879
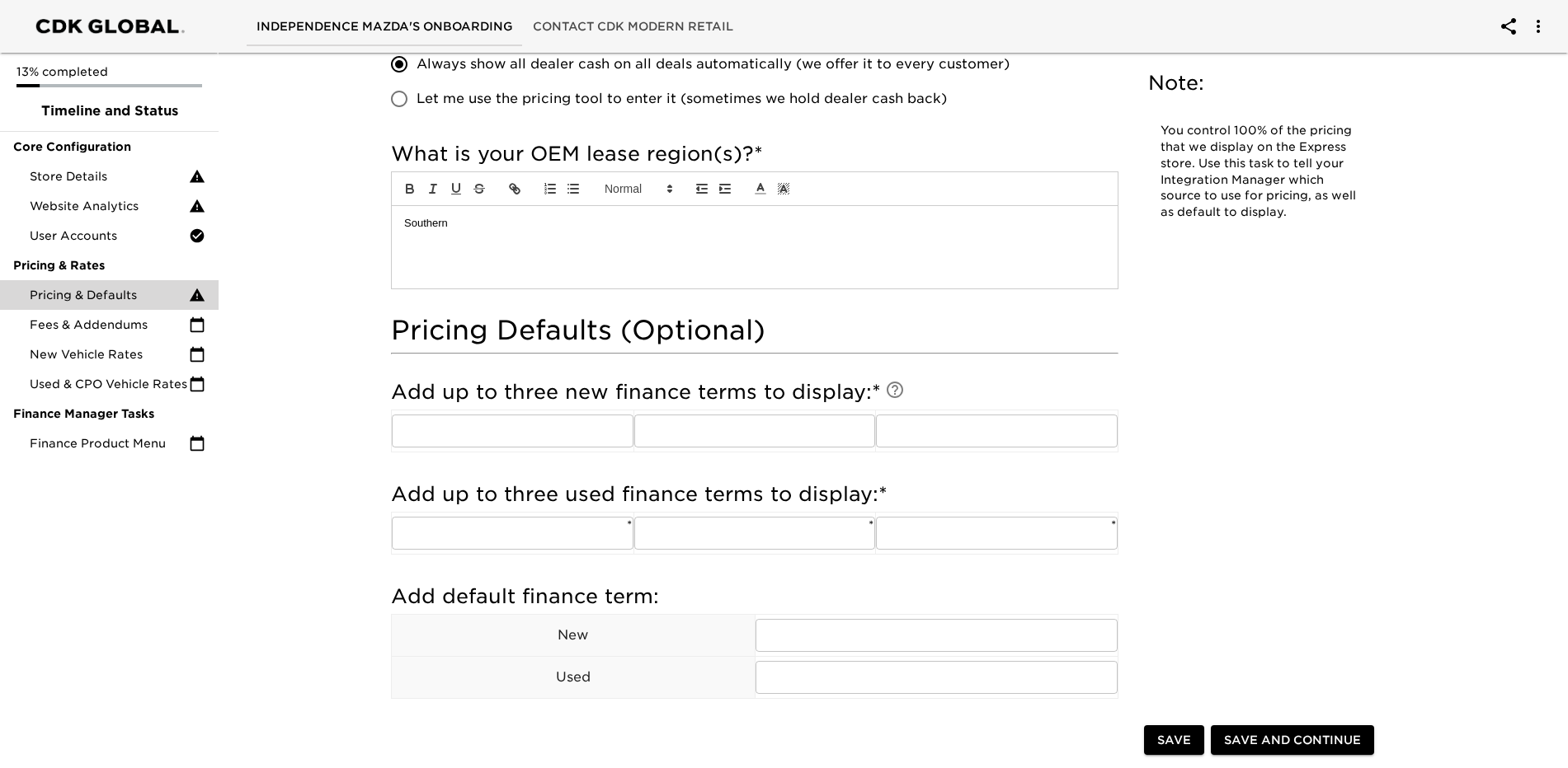
scroll to position [1237, 0]
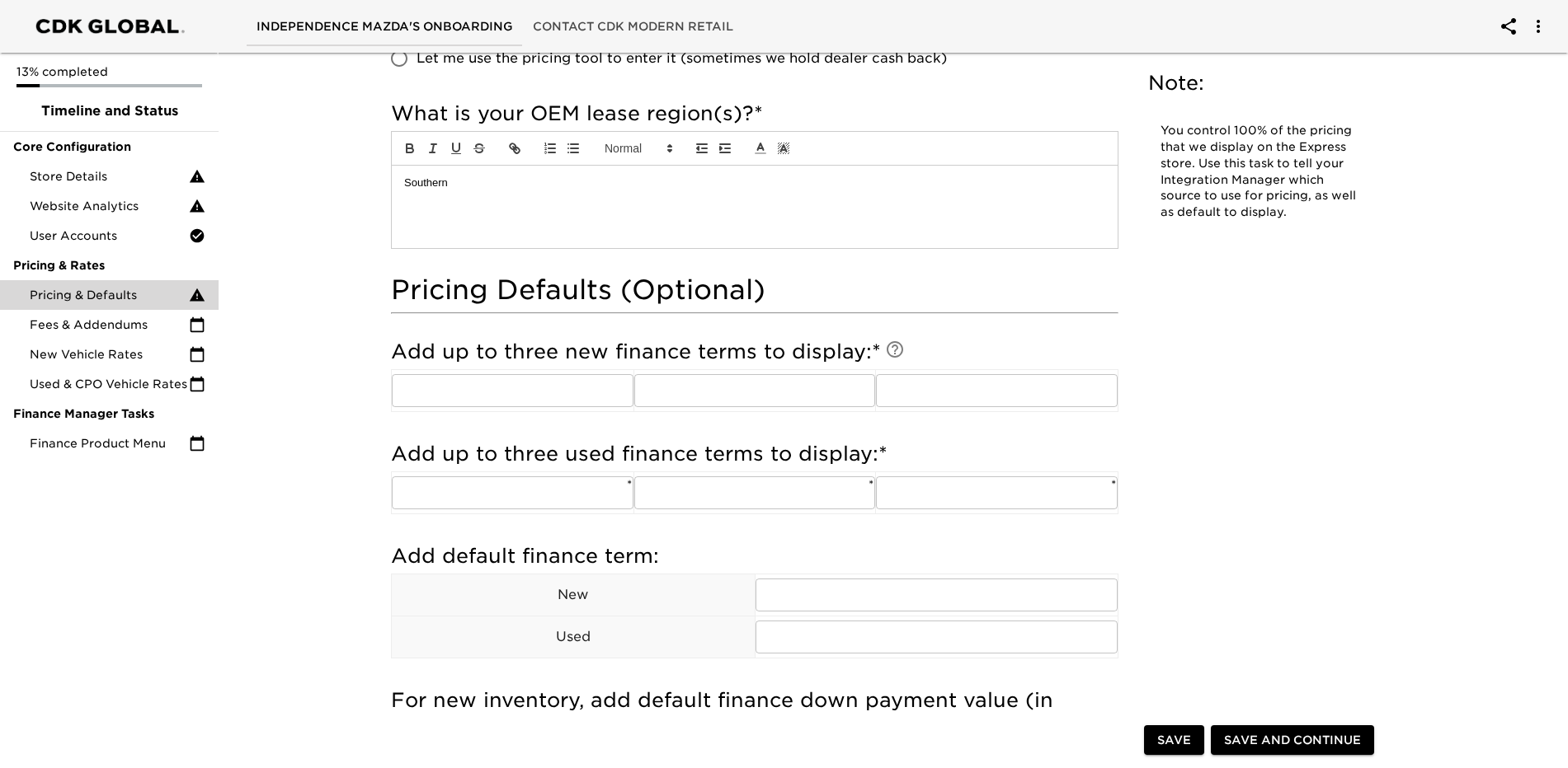
click at [887, 346] on icon at bounding box center [895, 350] width 17 height 17
click at [549, 406] on input "text" at bounding box center [512, 391] width 241 height 33
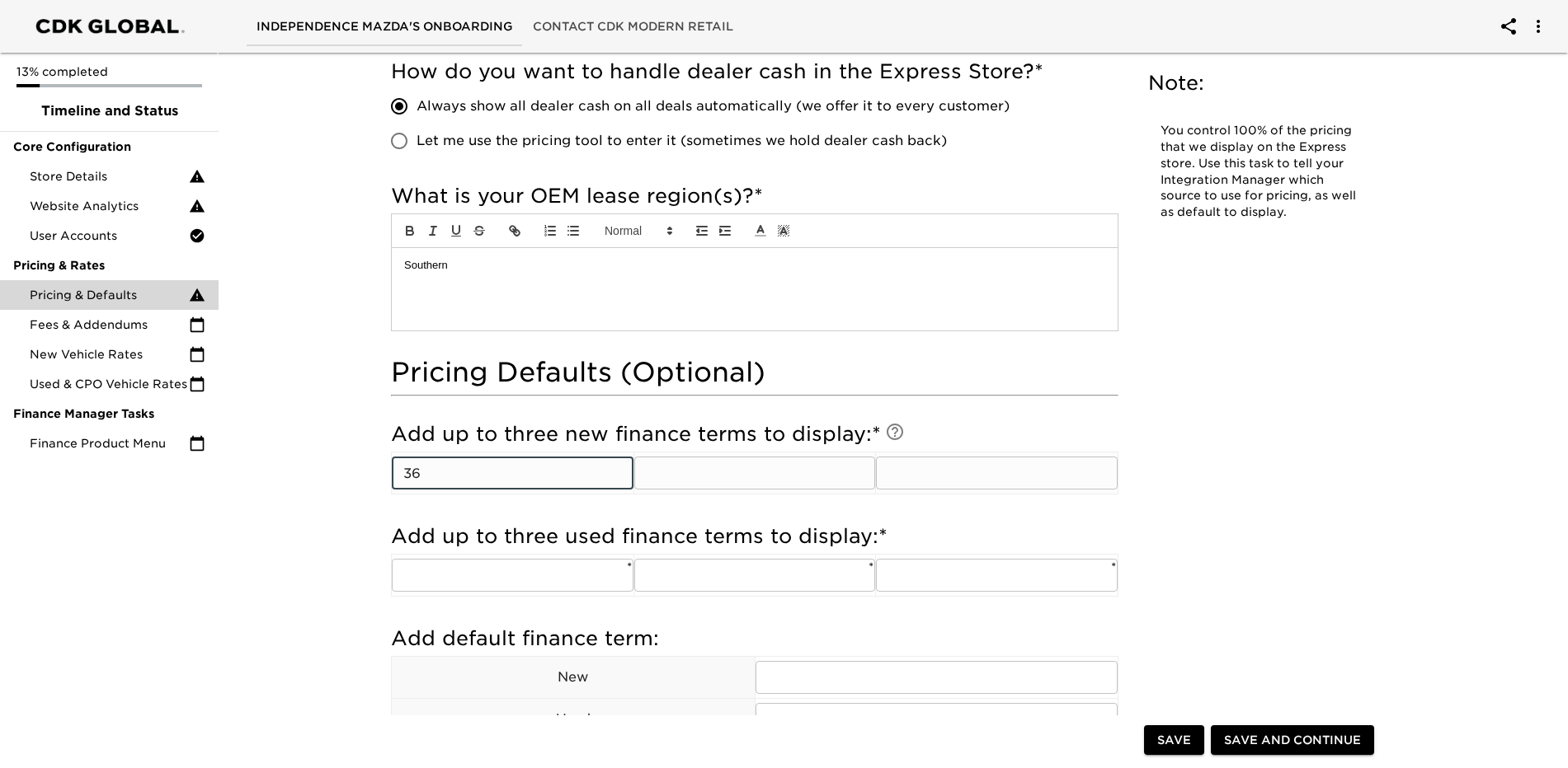
type input "36"
click at [780, 471] on input "text" at bounding box center [754, 473] width 241 height 33
type input "60"
click at [950, 473] on input "text" at bounding box center [996, 473] width 241 height 33
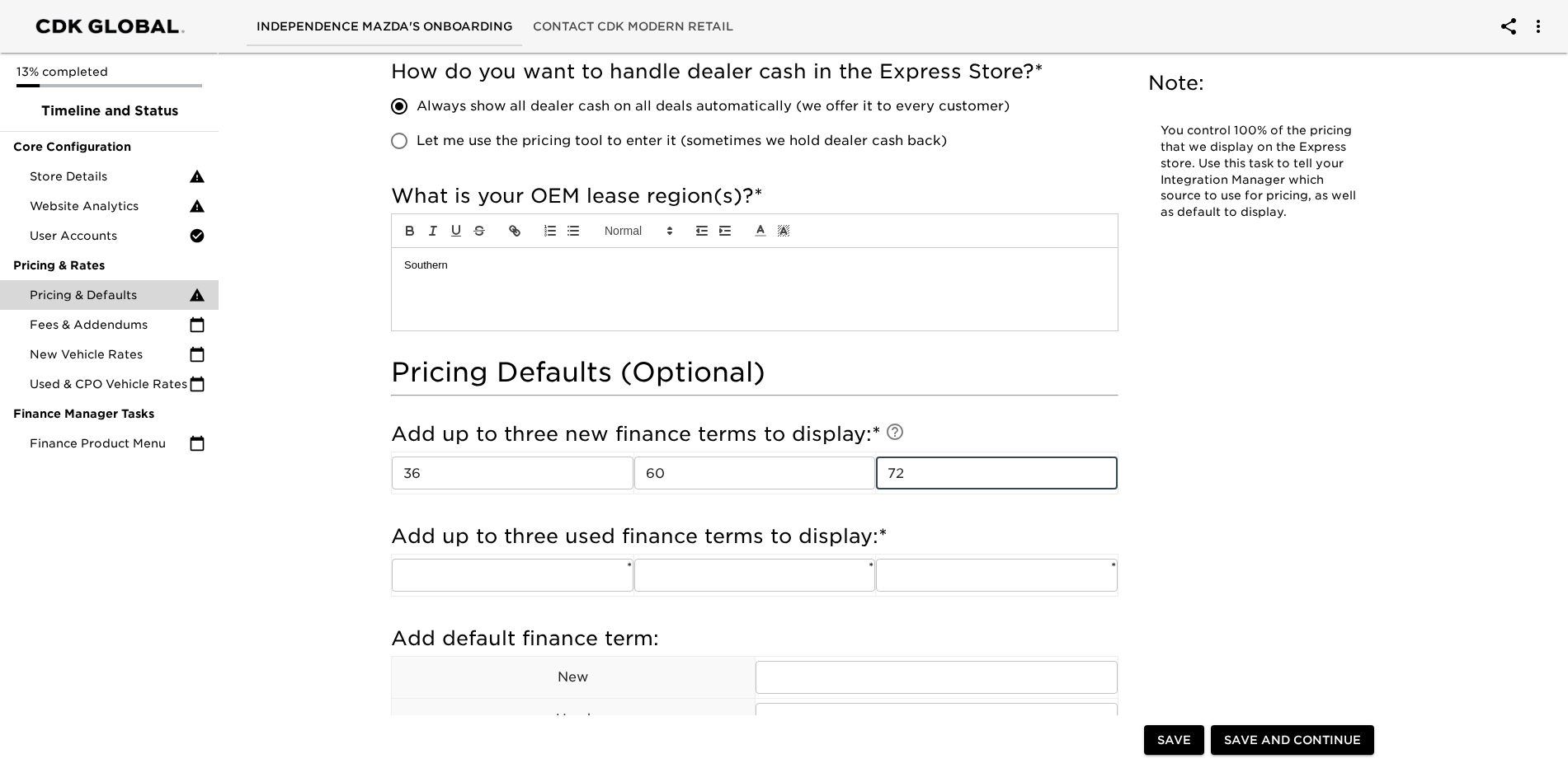
type input "72"
click at [1266, 469] on div "Pricing & Defaults Overdue! Note: You control 100% of the pricing that we displ…" at bounding box center [886, 192] width 1023 height 2578
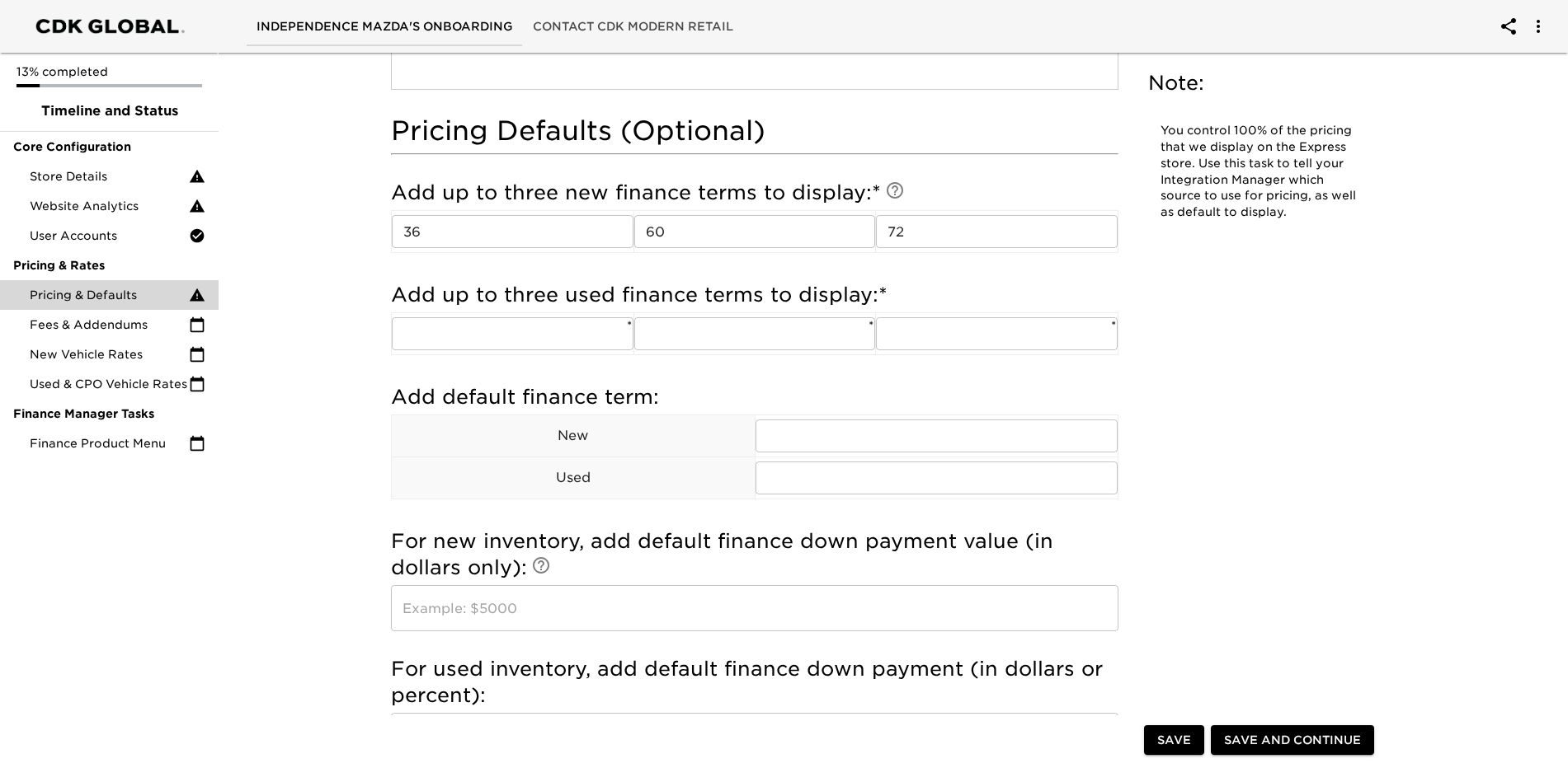
scroll to position [1402, 0]
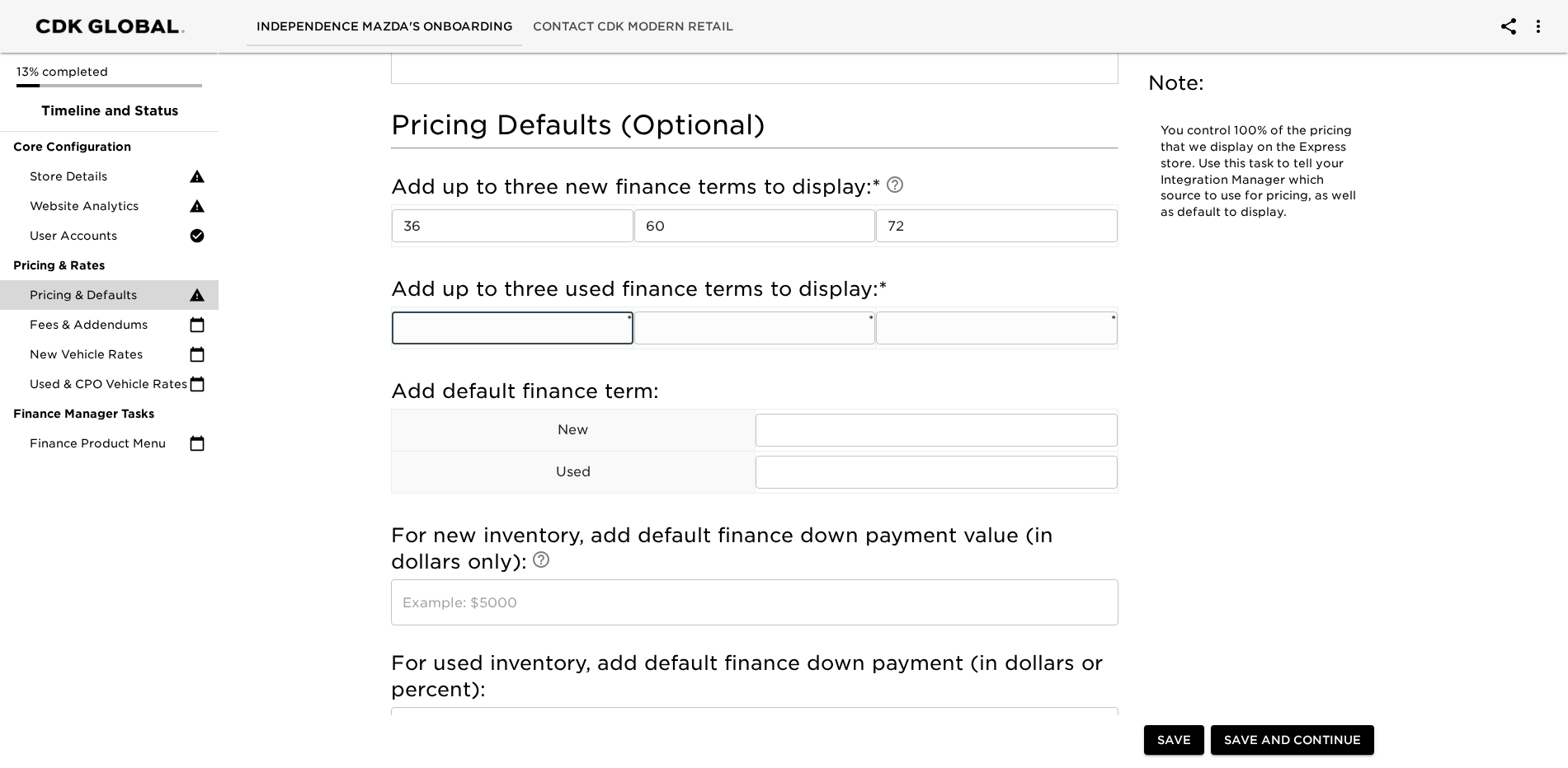
click at [536, 326] on input "text" at bounding box center [512, 327] width 241 height 33
type input "48"
click at [723, 312] on input "text" at bounding box center [754, 327] width 241 height 33
type input "60"
click at [1017, 331] on input "text" at bounding box center [996, 327] width 241 height 33
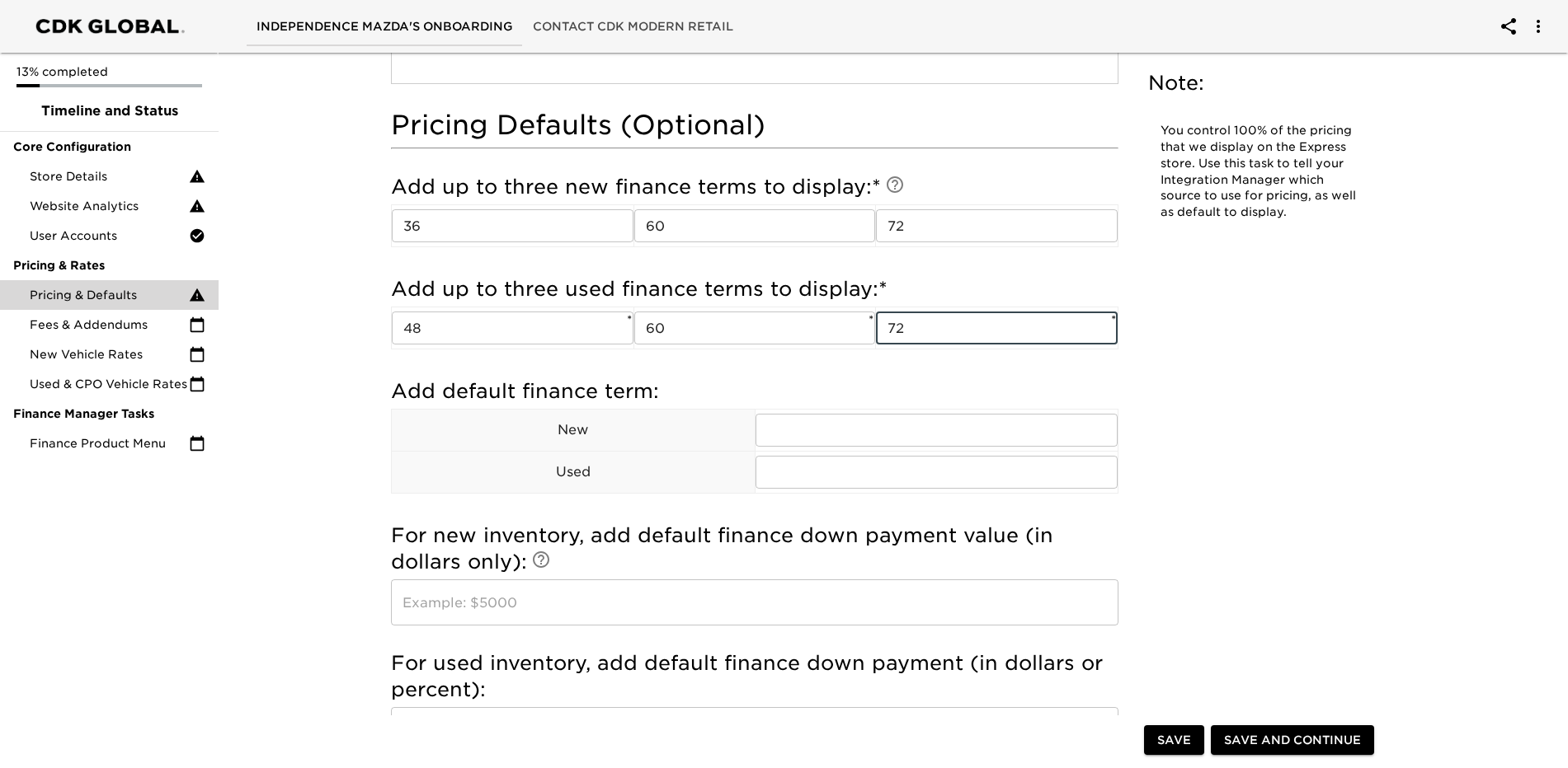
type input "72"
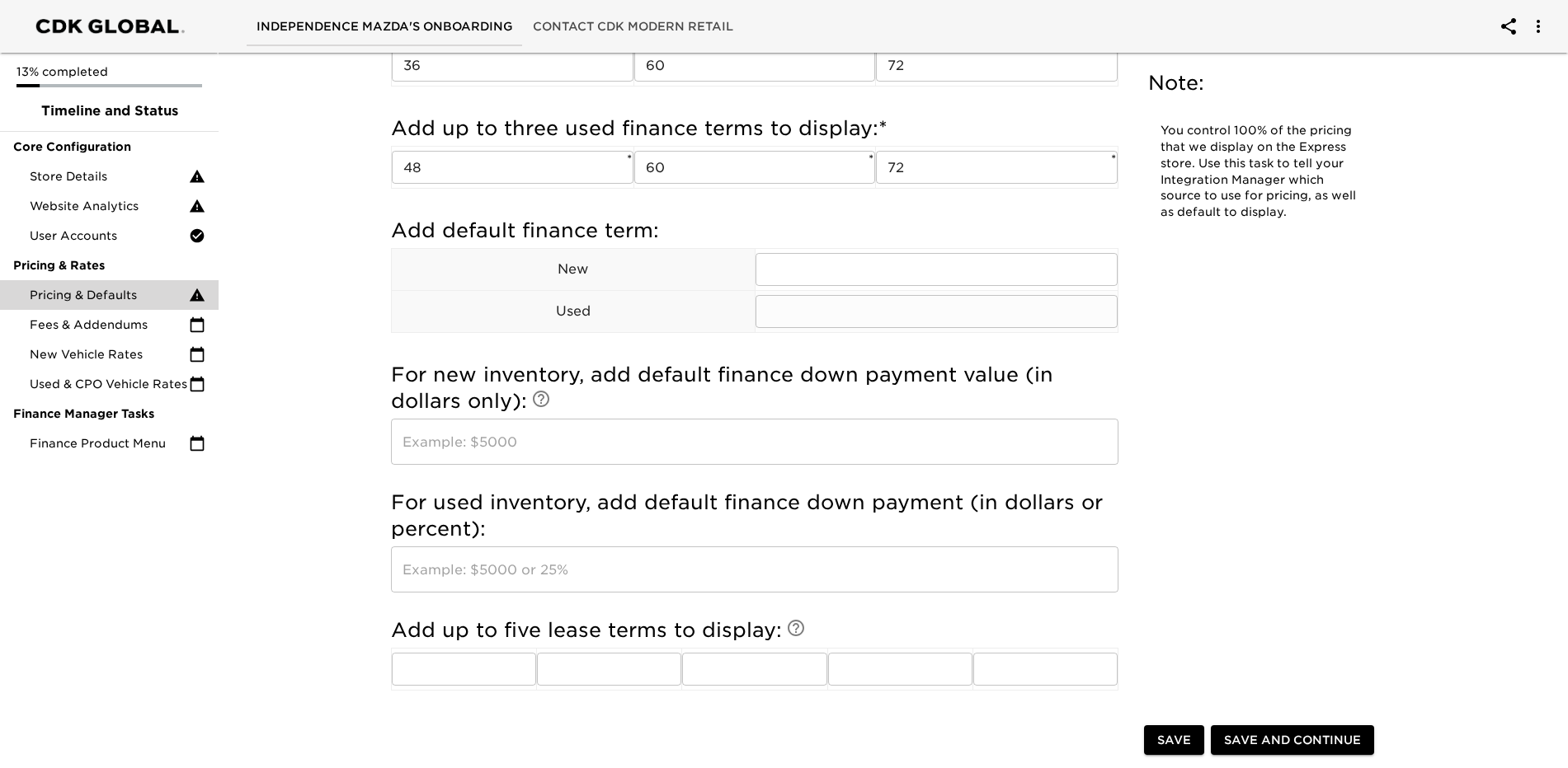
scroll to position [1566, 0]
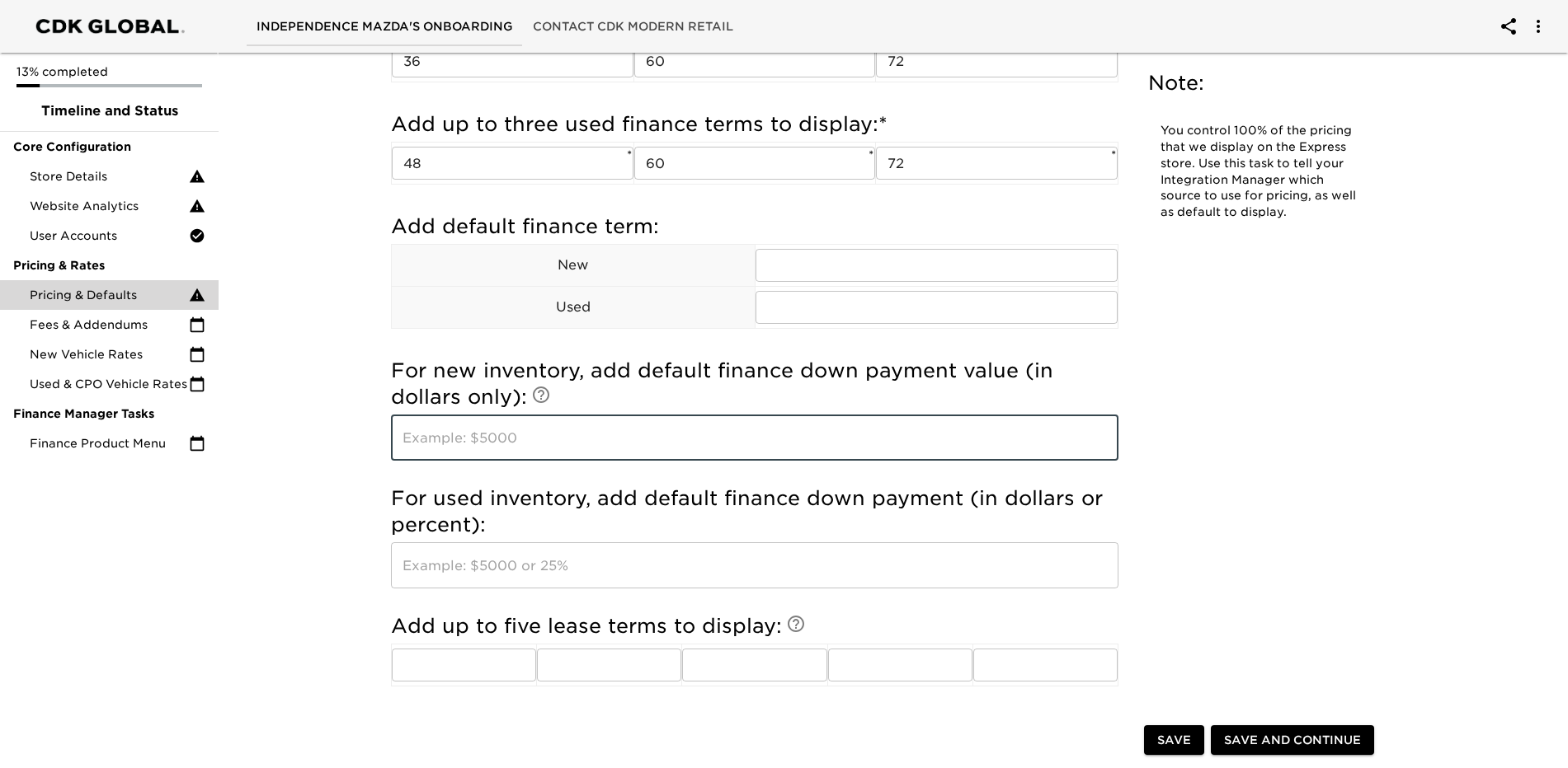
click at [521, 452] on input "text" at bounding box center [754, 438] width 727 height 46
type input "3000"
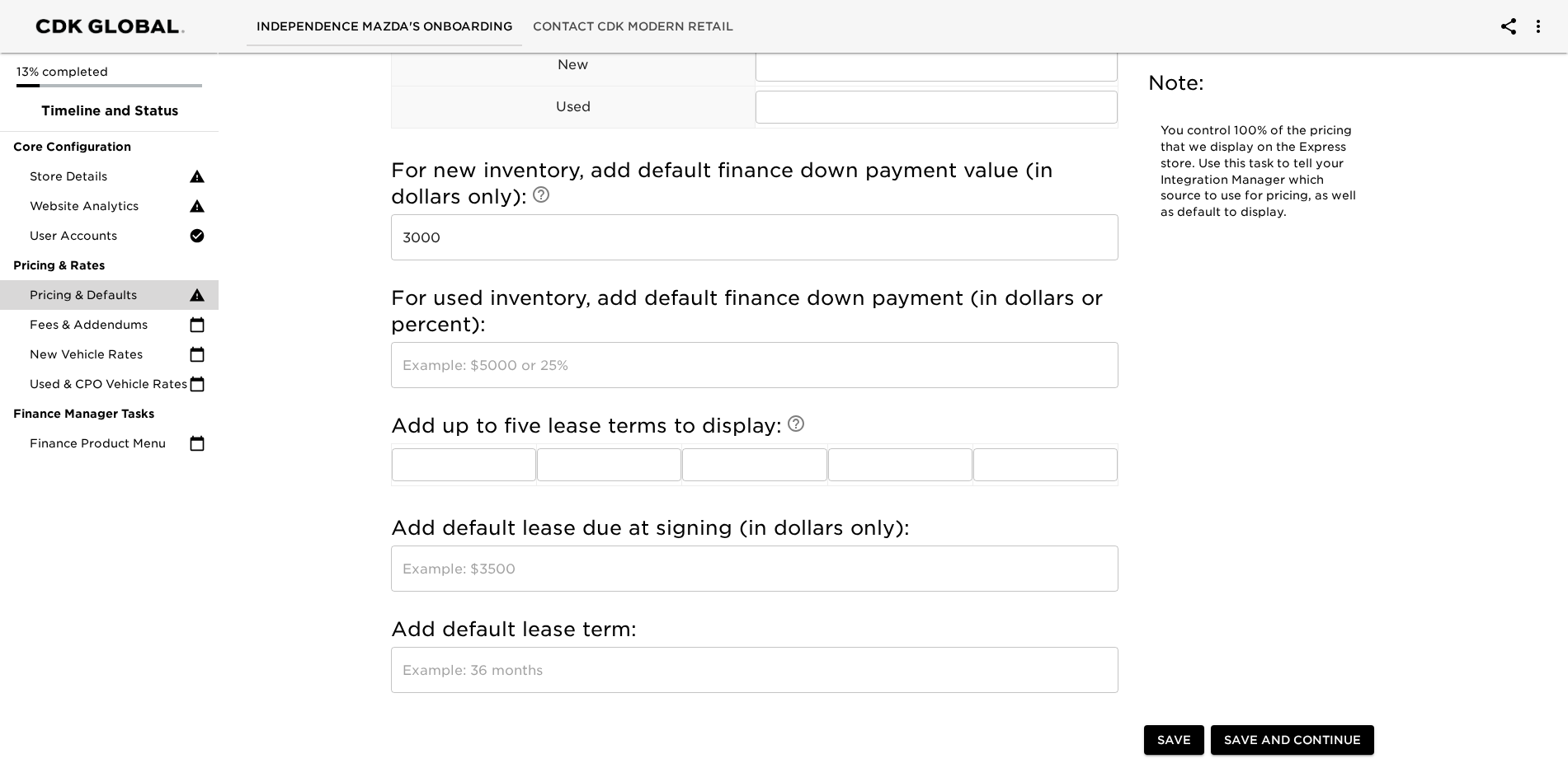
scroll to position [1814, 0]
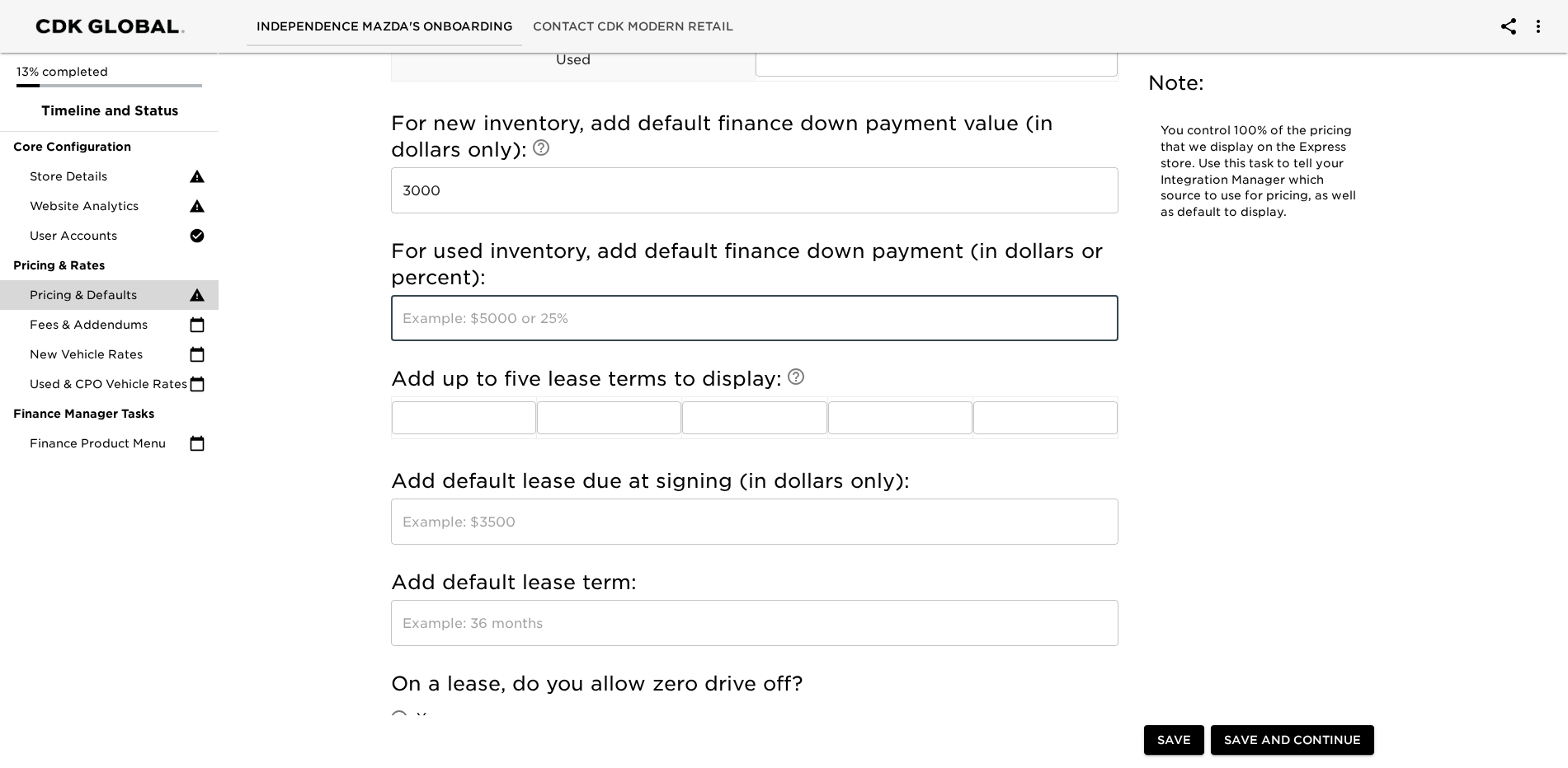
click at [856, 327] on input "text" at bounding box center [754, 319] width 727 height 46
type input "3000"
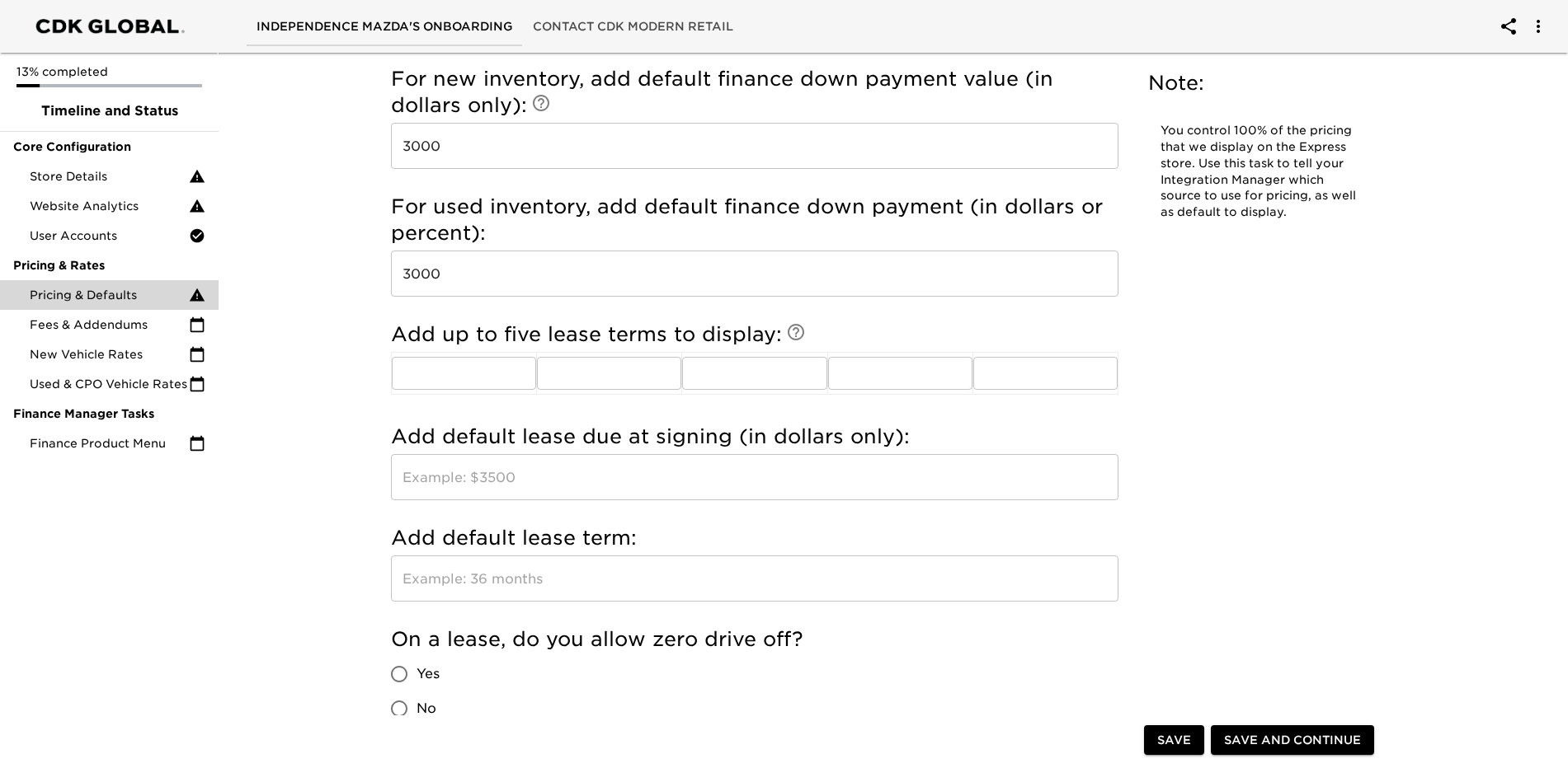
scroll to position [1896, 0]
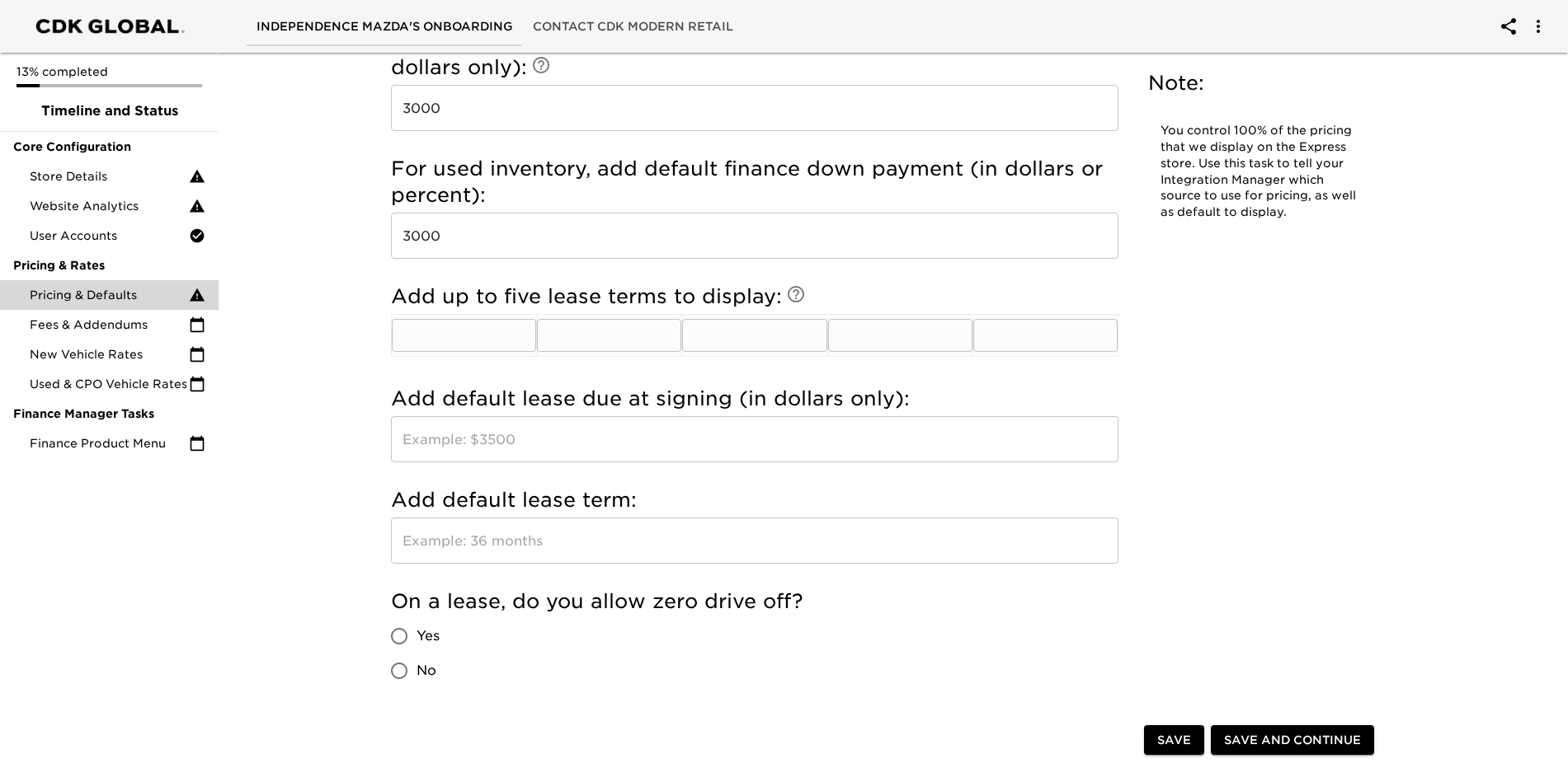
click at [492, 320] on input "text" at bounding box center [464, 335] width 144 height 33
type input "24"
click at [583, 340] on input "text" at bounding box center [609, 335] width 144 height 33
type input "36"
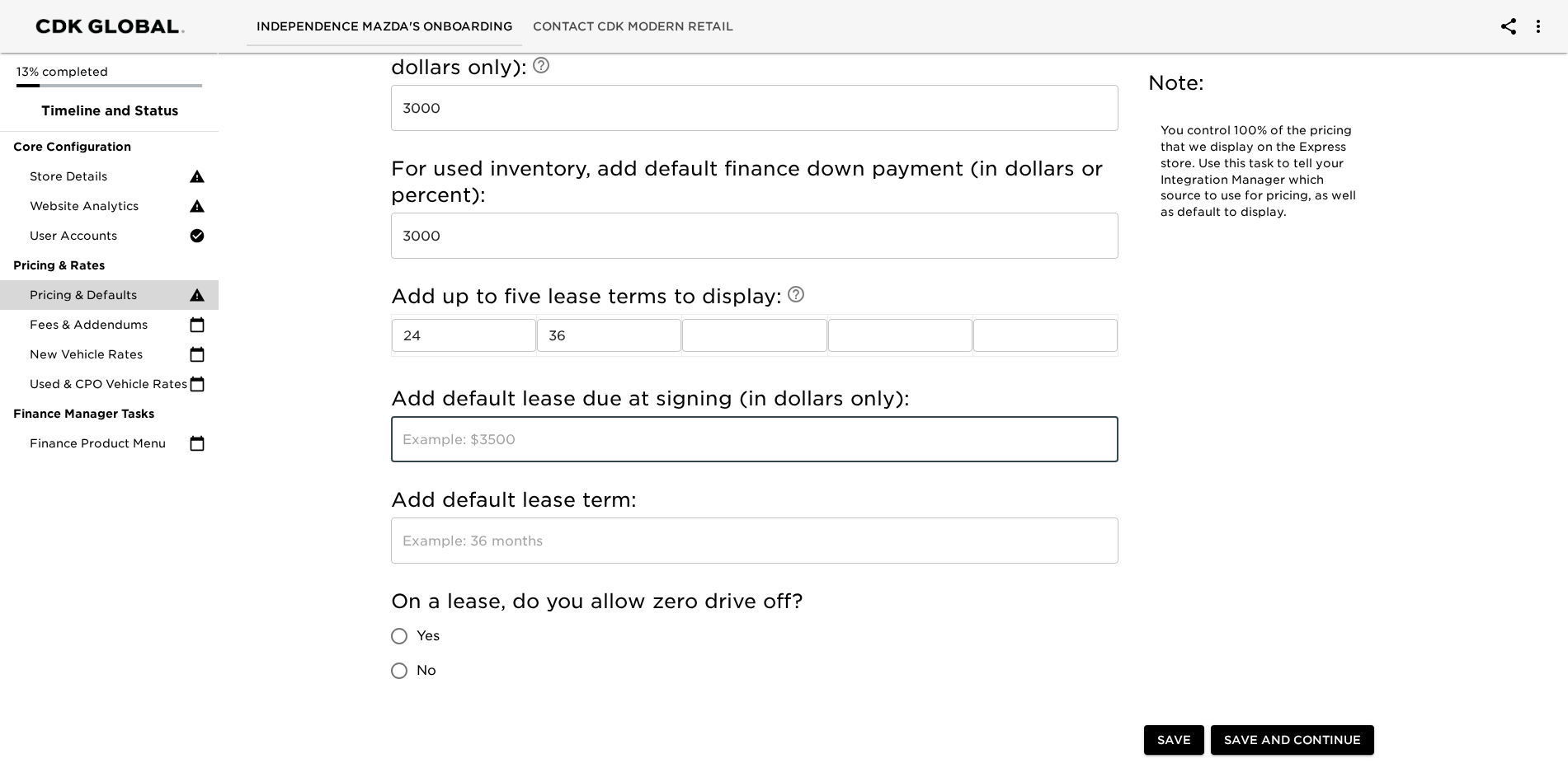
click at [623, 445] on input "text" at bounding box center [754, 440] width 727 height 46
type input "2999"
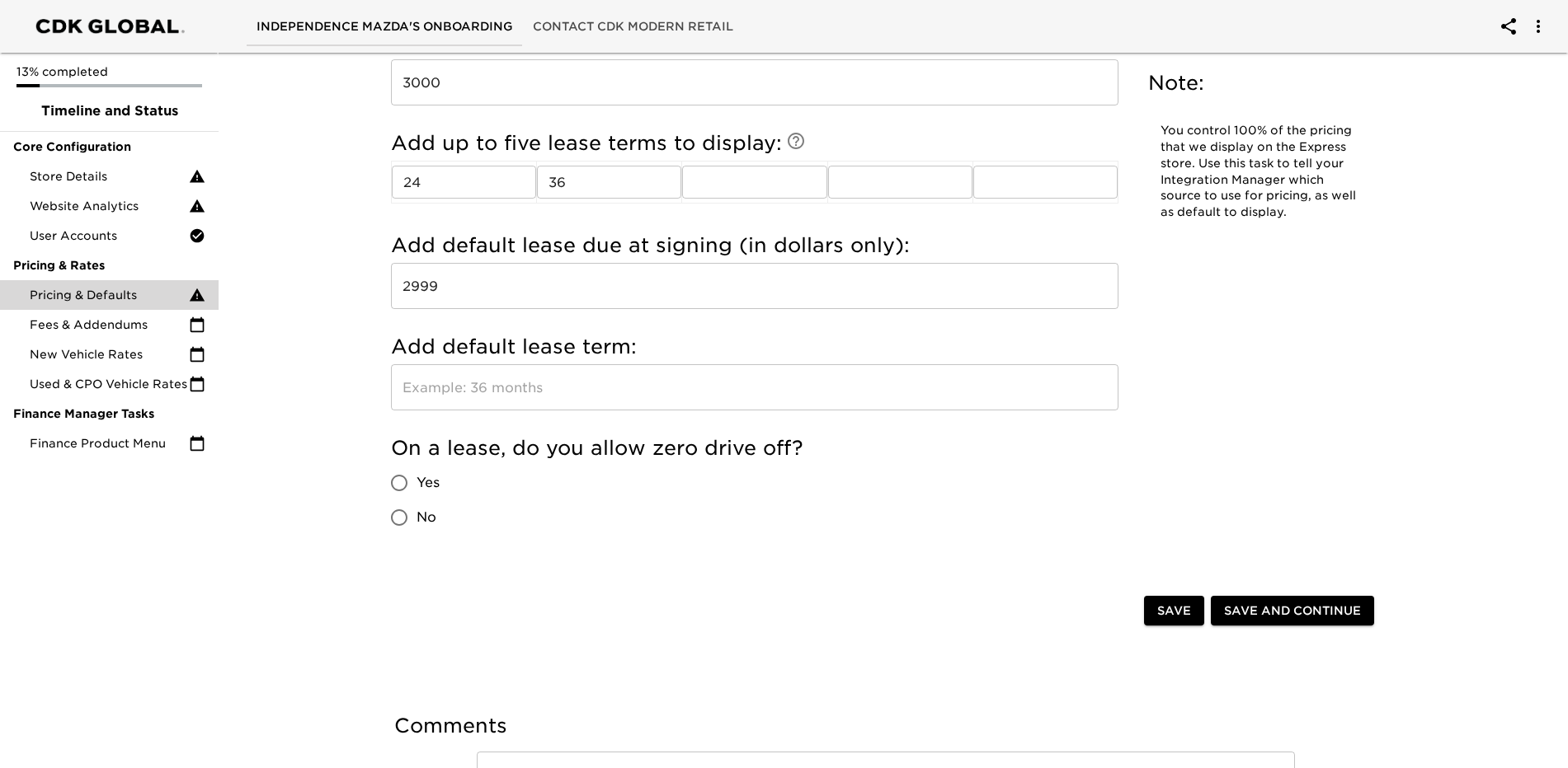
scroll to position [2061, 0]
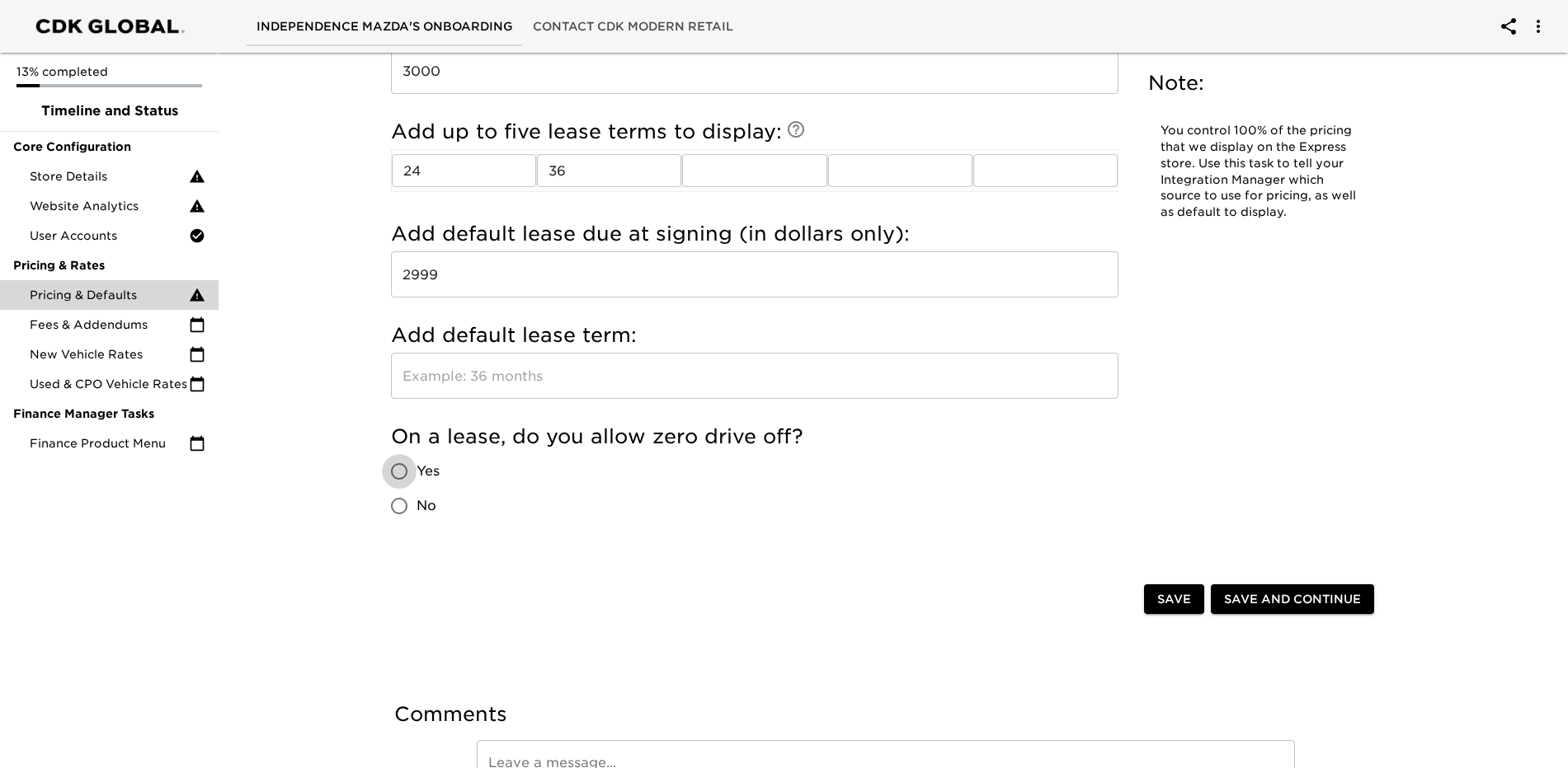
click at [403, 474] on input "Yes" at bounding box center [399, 471] width 35 height 35
radio input "true"
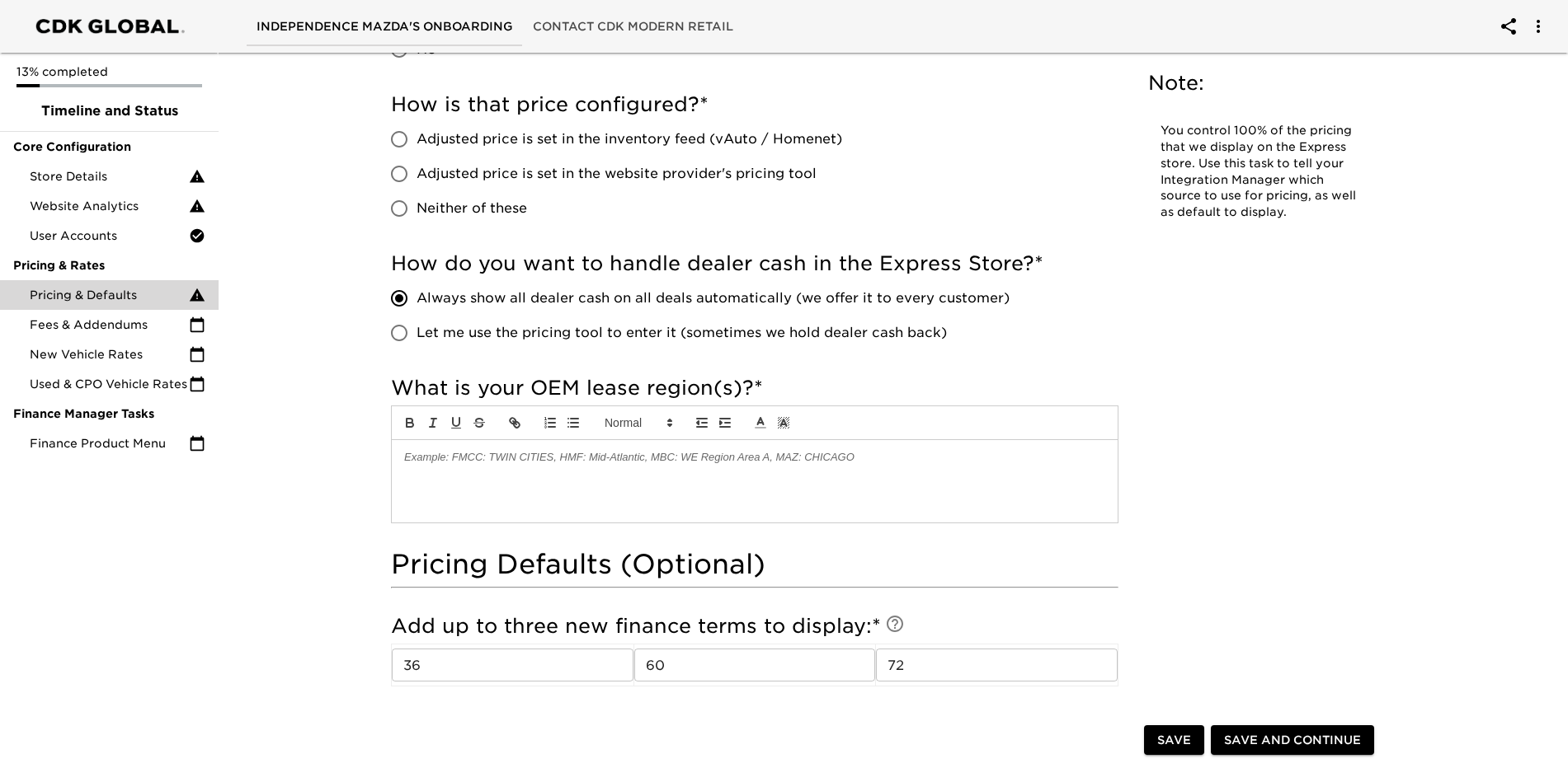
scroll to position [1071, 0]
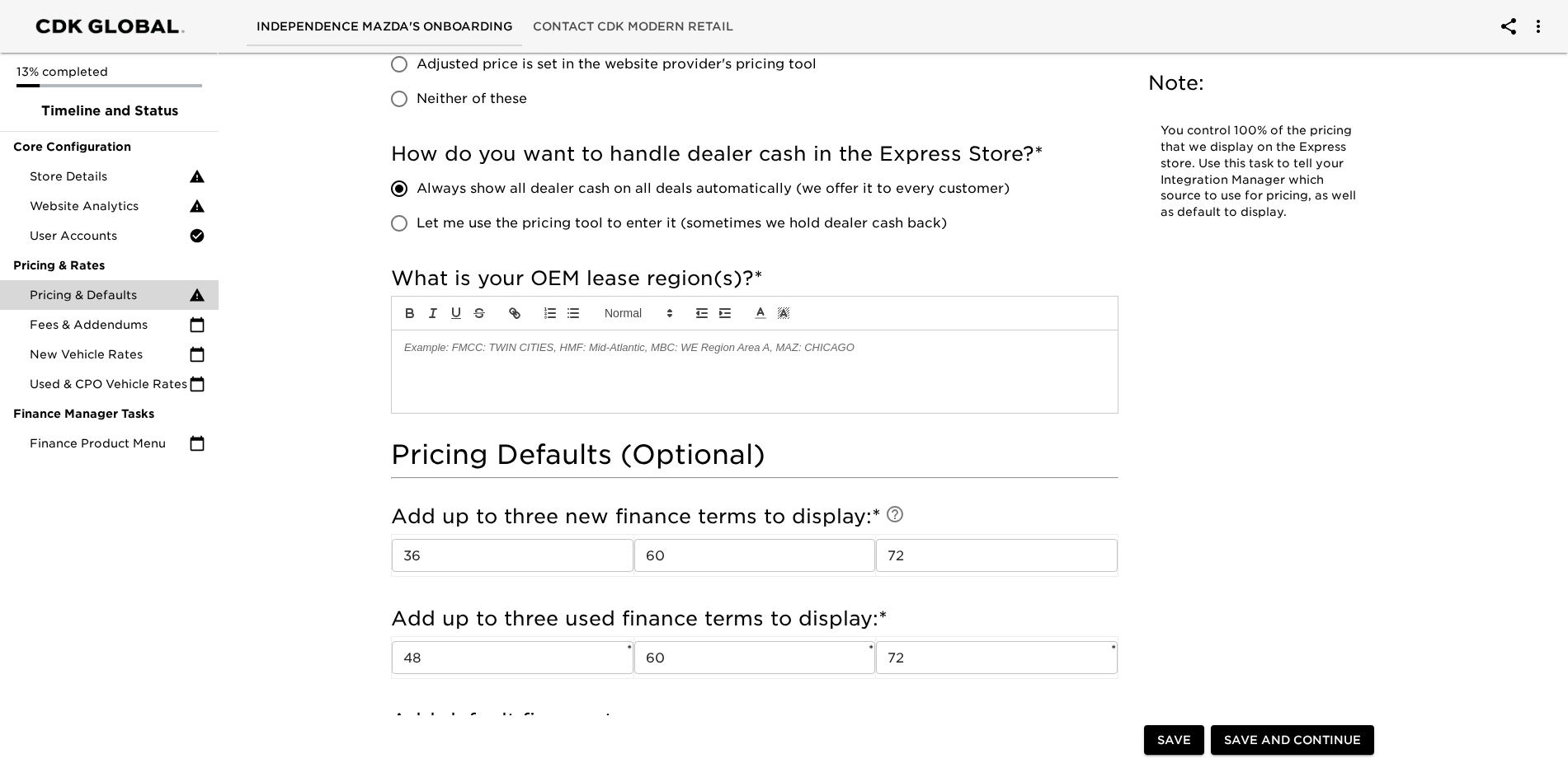
click at [1167, 732] on span "Save" at bounding box center [1174, 740] width 34 height 20
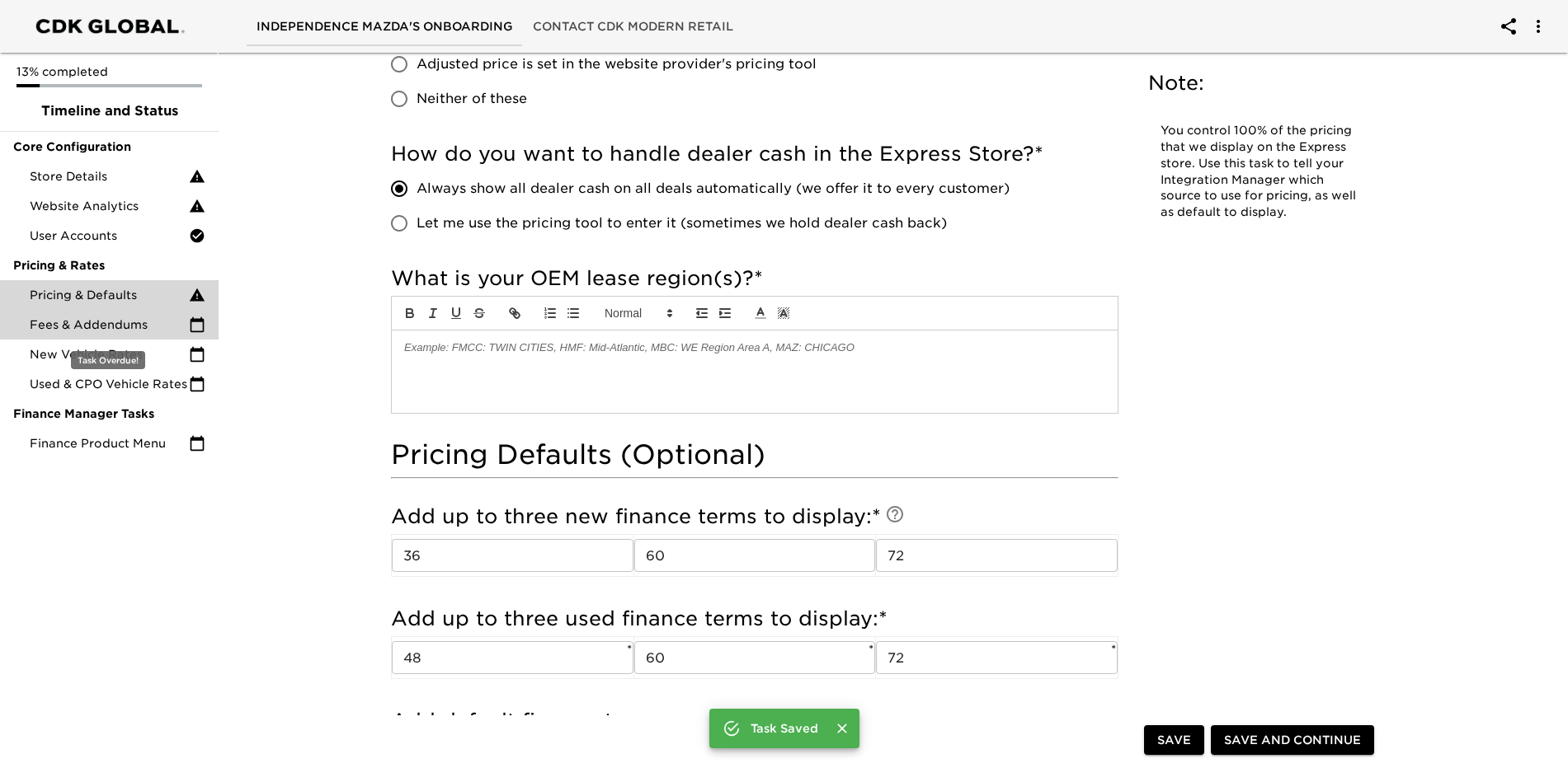
click at [113, 322] on span "Fees & Addendums" at bounding box center [109, 325] width 159 height 17
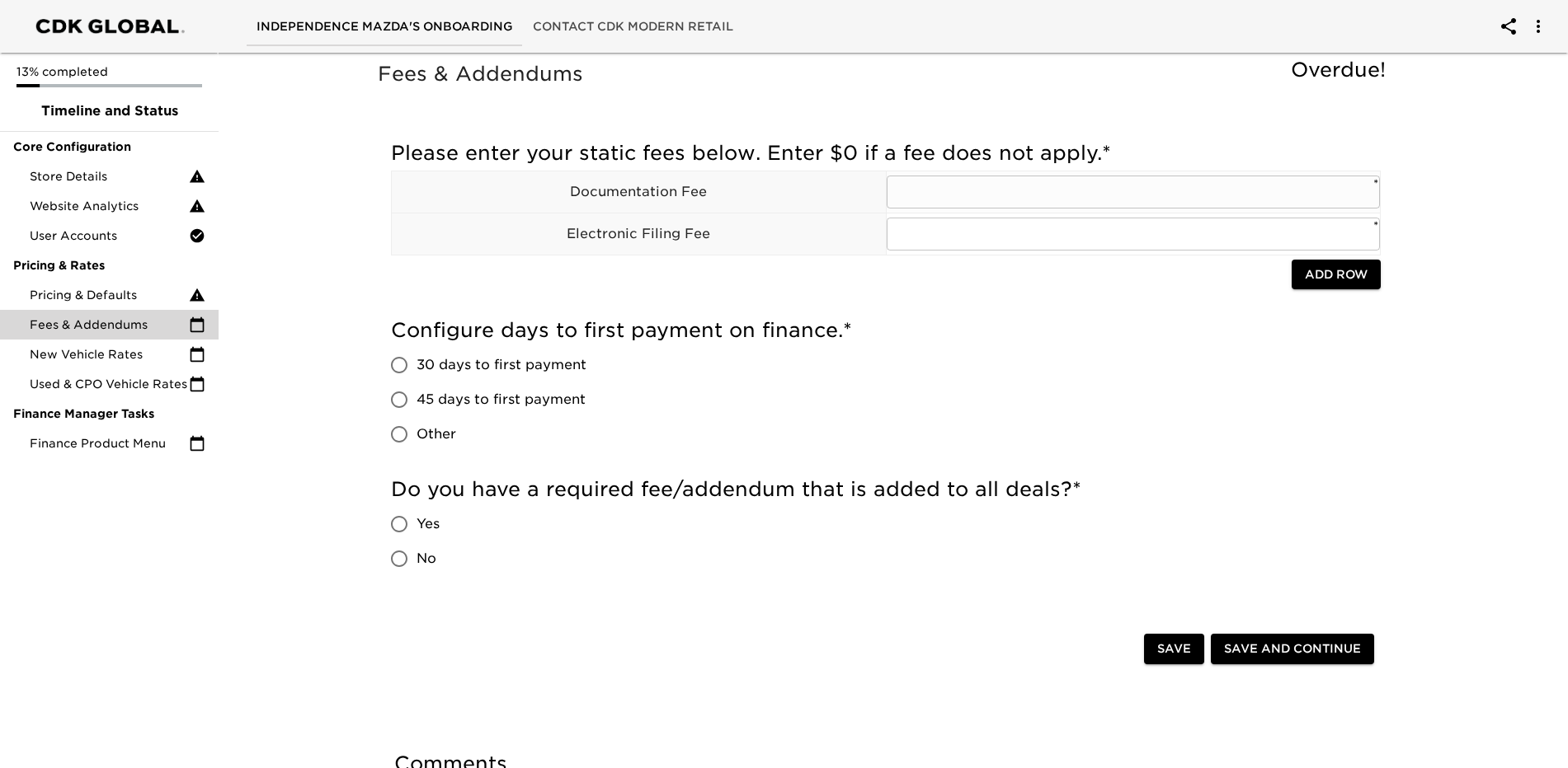
click at [1052, 197] on input "text" at bounding box center [1133, 191] width 494 height 33
type input "999"
click at [1006, 226] on input "text" at bounding box center [1133, 234] width 494 height 33
type input "0"
click at [1039, 376] on div "Configure days to first payment on finance. * 30 days to first payment 45 days …" at bounding box center [886, 384] width 990 height 134
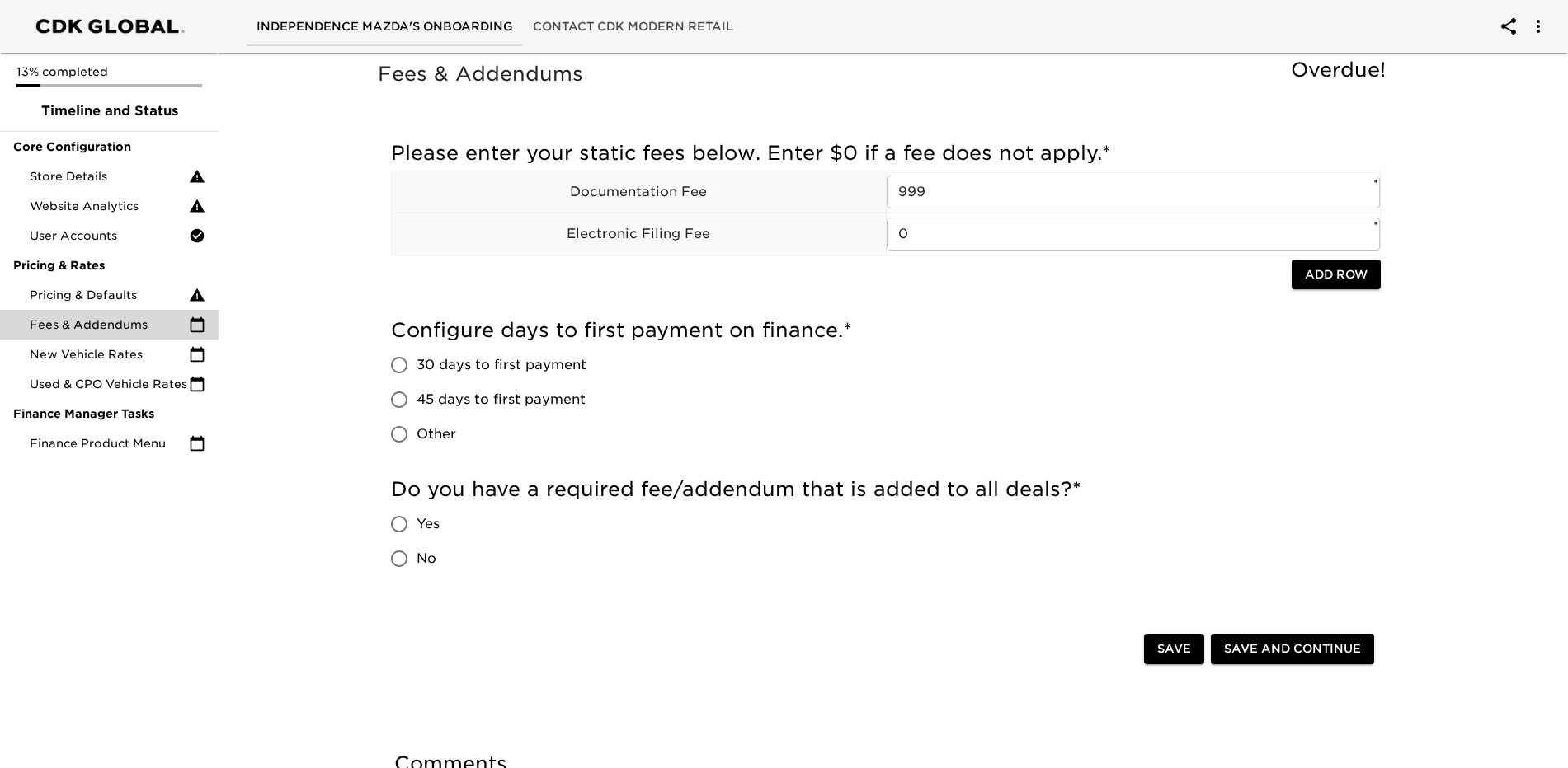
click at [407, 403] on input "45 days to first payment" at bounding box center [399, 400] width 35 height 35
radio input "true"
click at [402, 527] on input "Yes" at bounding box center [399, 524] width 35 height 35
radio input "true"
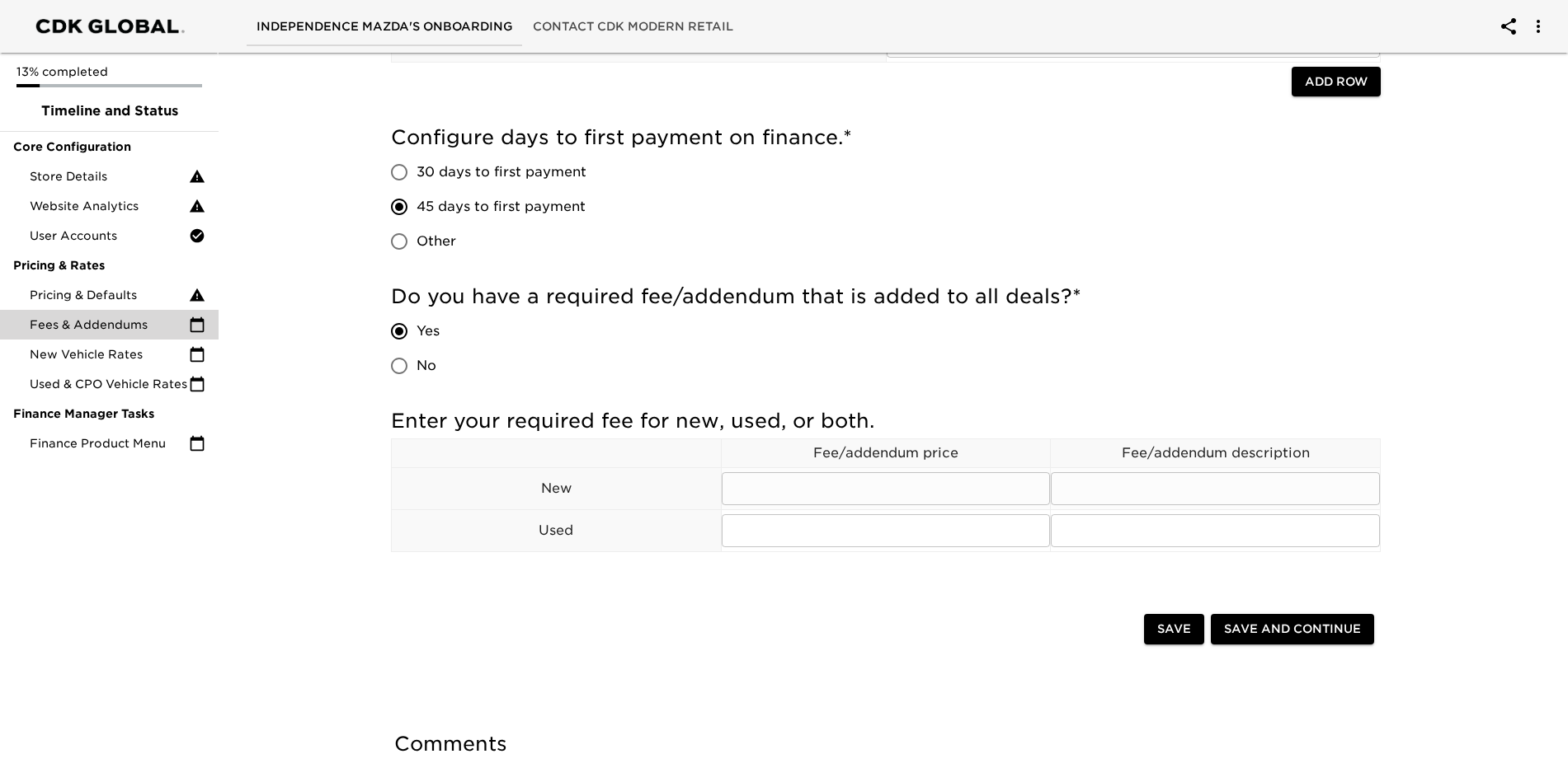
scroll to position [247, 0]
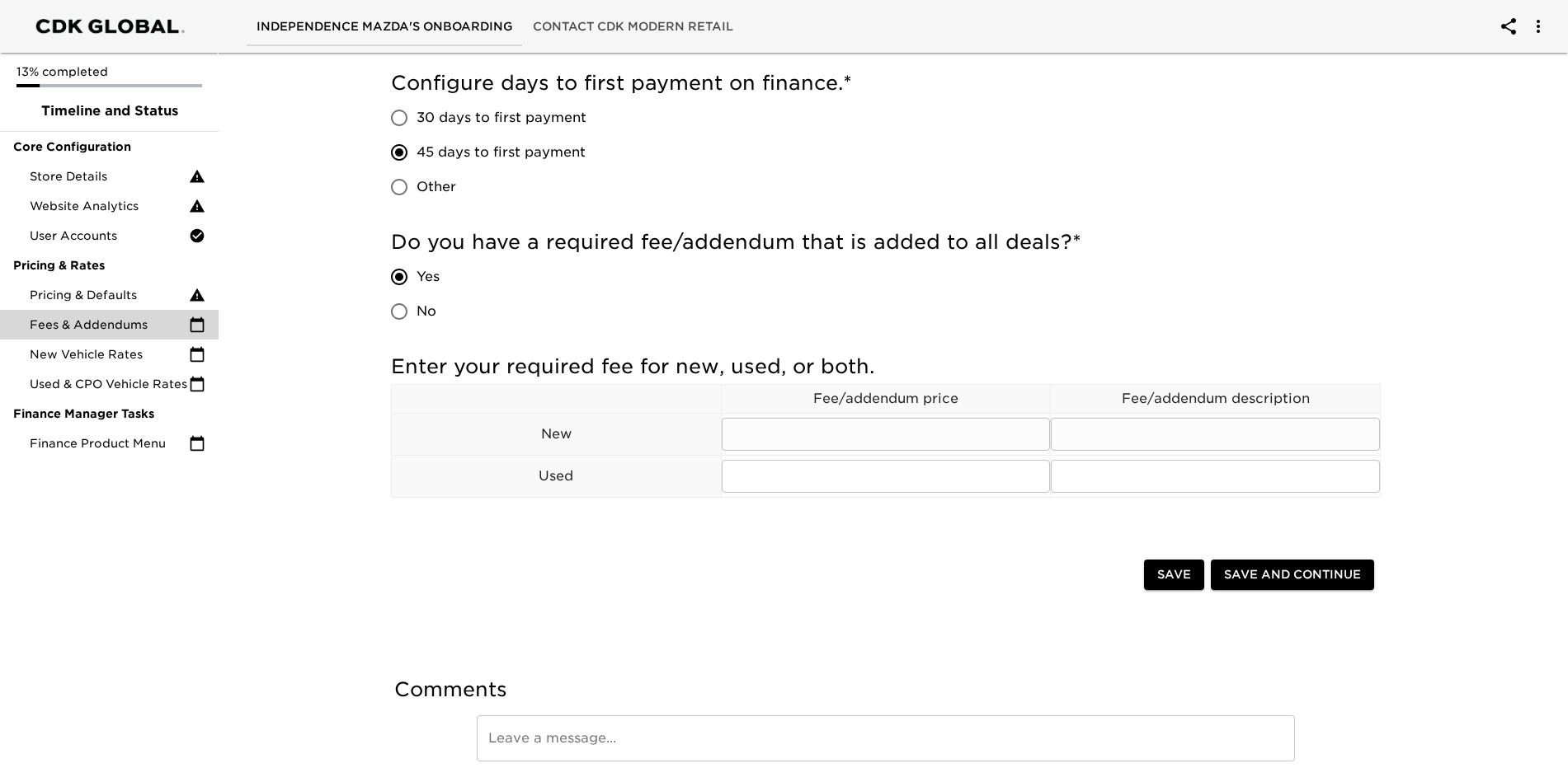
click at [843, 429] on input "text" at bounding box center [887, 434] width 329 height 33
type input "2498.00"
click at [845, 481] on input "text" at bounding box center [887, 476] width 329 height 33
type input "2559.00"
click at [1111, 482] on input "text" at bounding box center [1215, 476] width 329 height 33
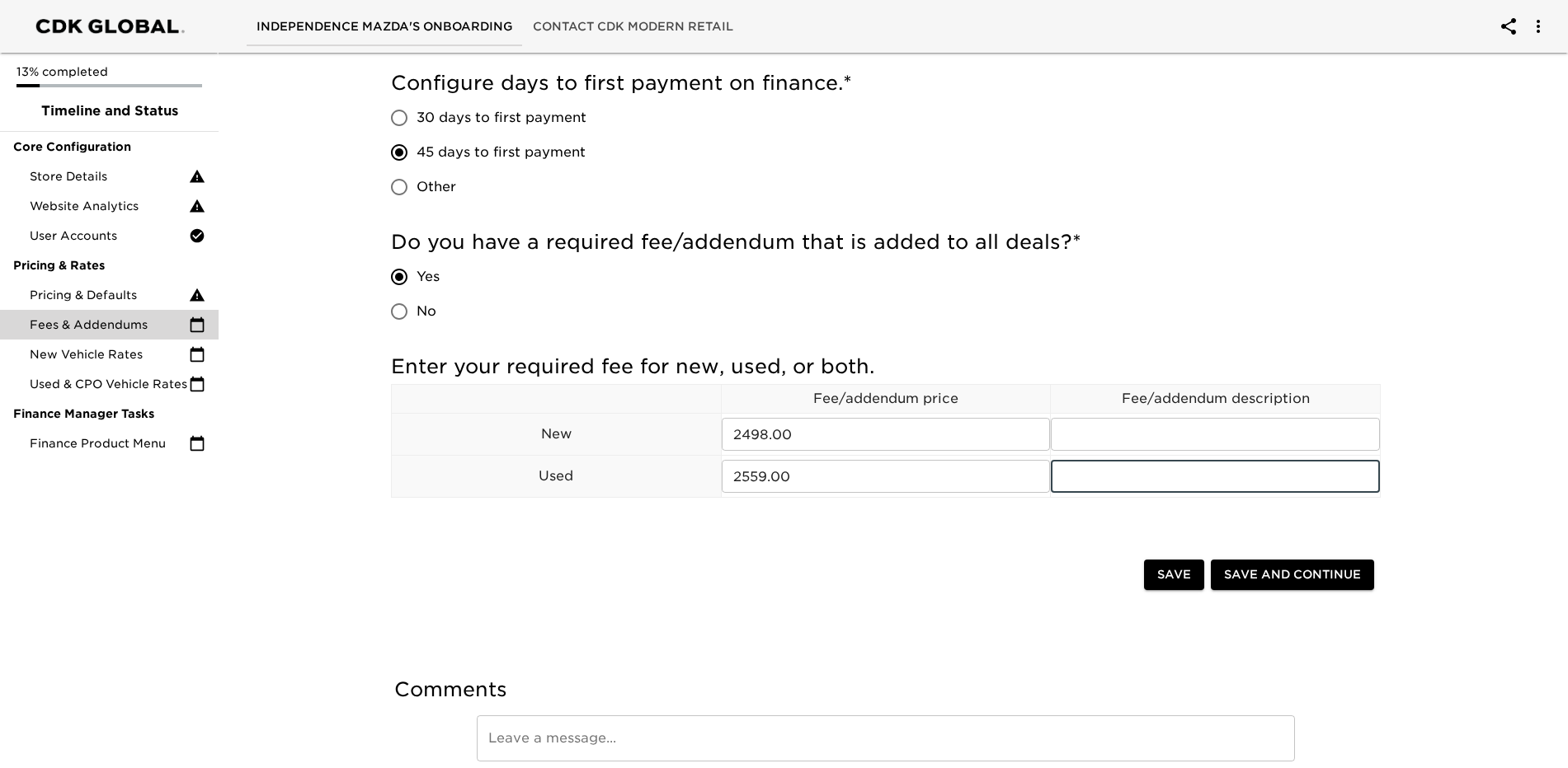
type input "M"
type input "Independence Mazda Advantage Plan"
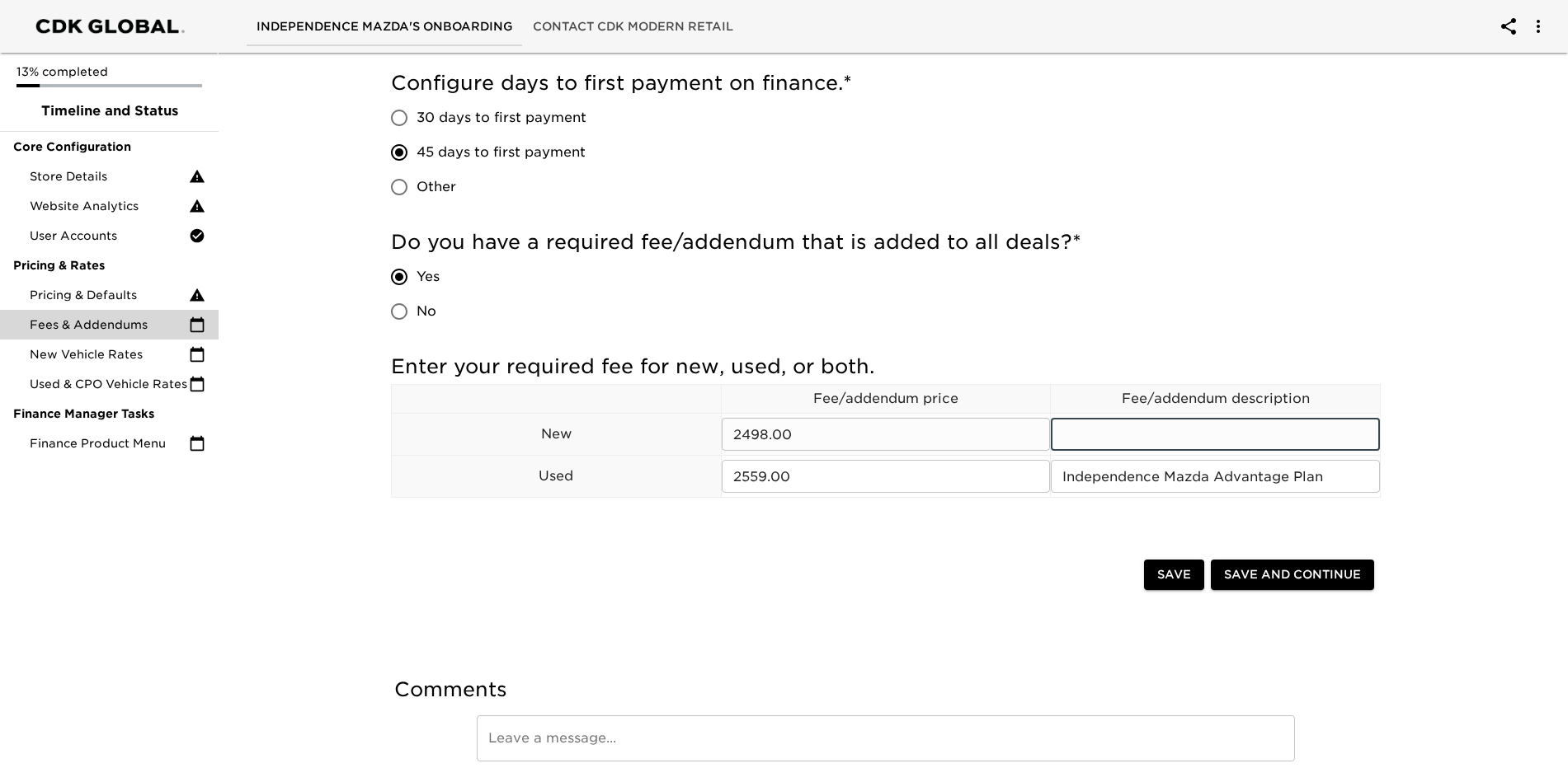
click at [1196, 433] on input "text" at bounding box center [1215, 434] width 329 height 33
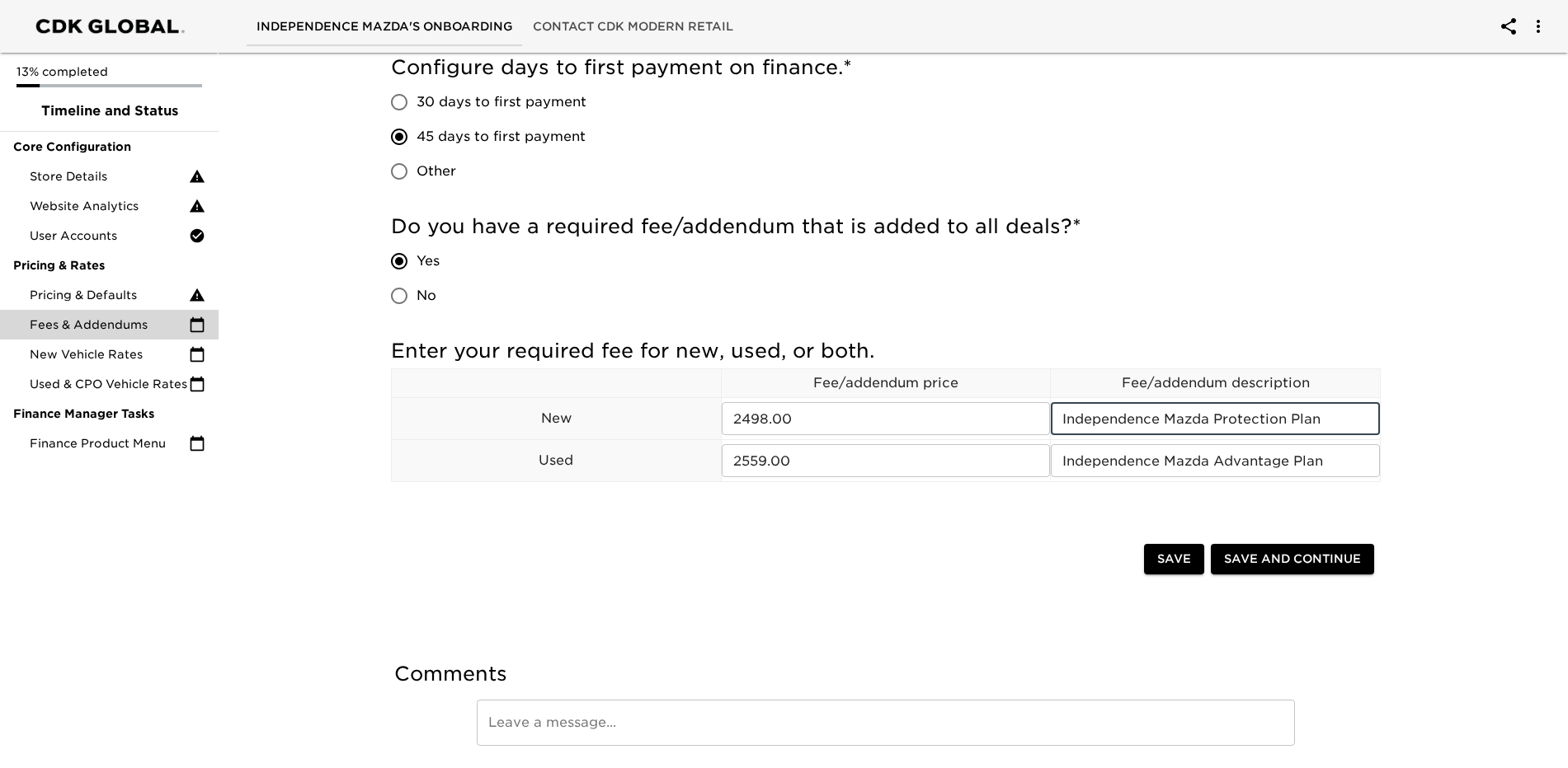
scroll to position [319, 0]
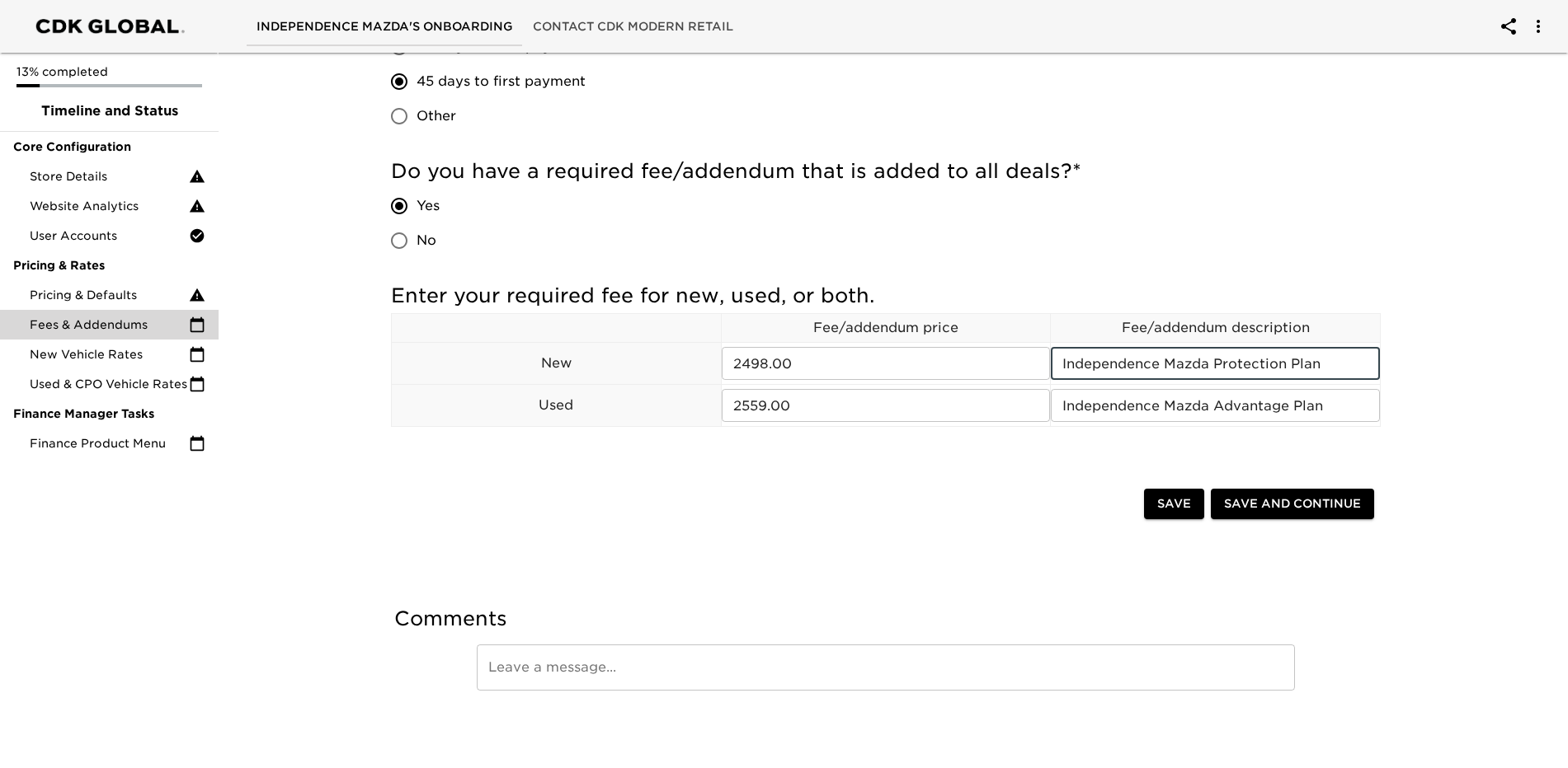
type input "Independence Mazda Protection Plan"
click at [1182, 510] on span "Save" at bounding box center [1174, 504] width 34 height 20
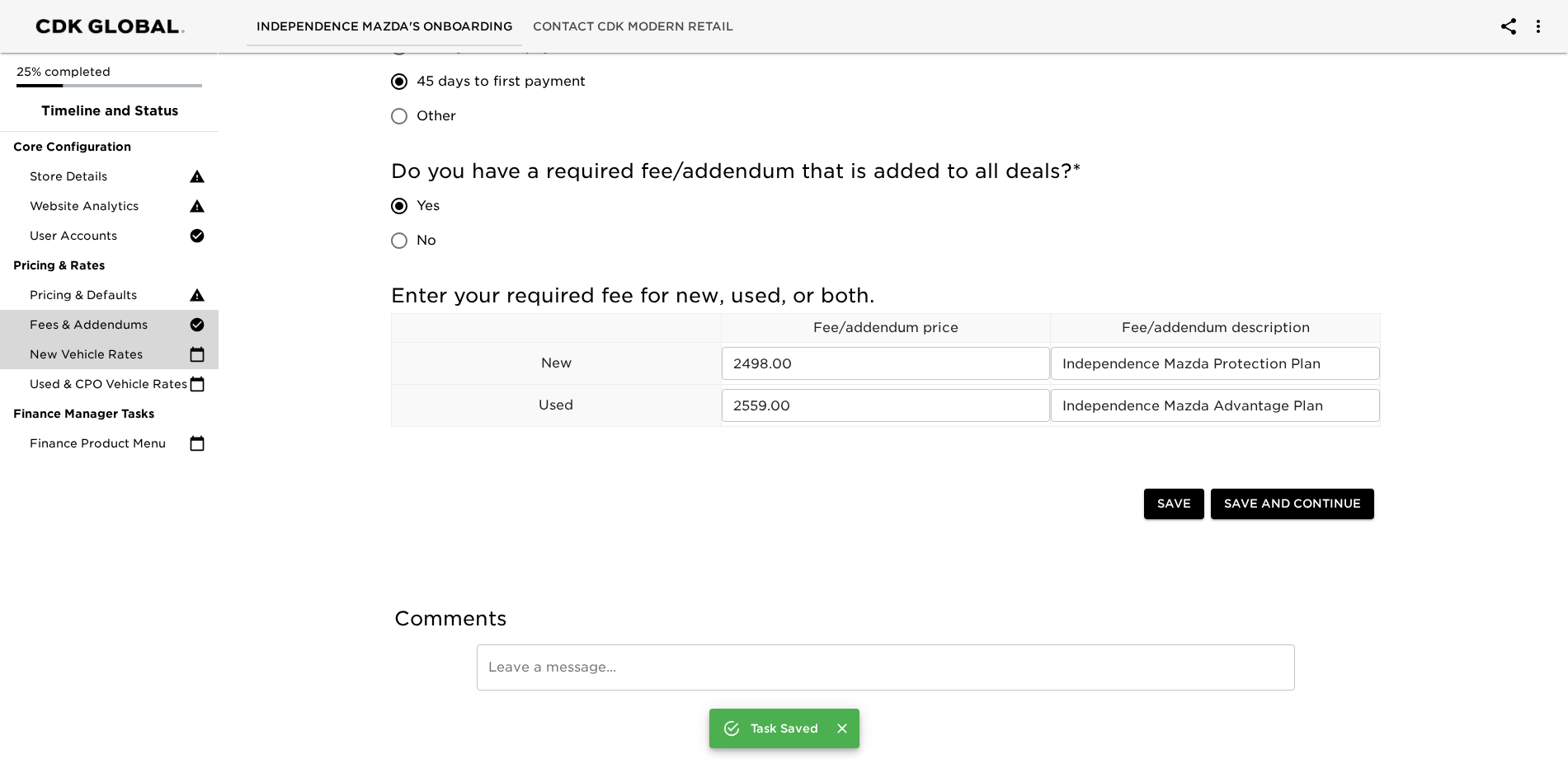
click at [125, 355] on span "New Vehicle Rates" at bounding box center [109, 354] width 159 height 17
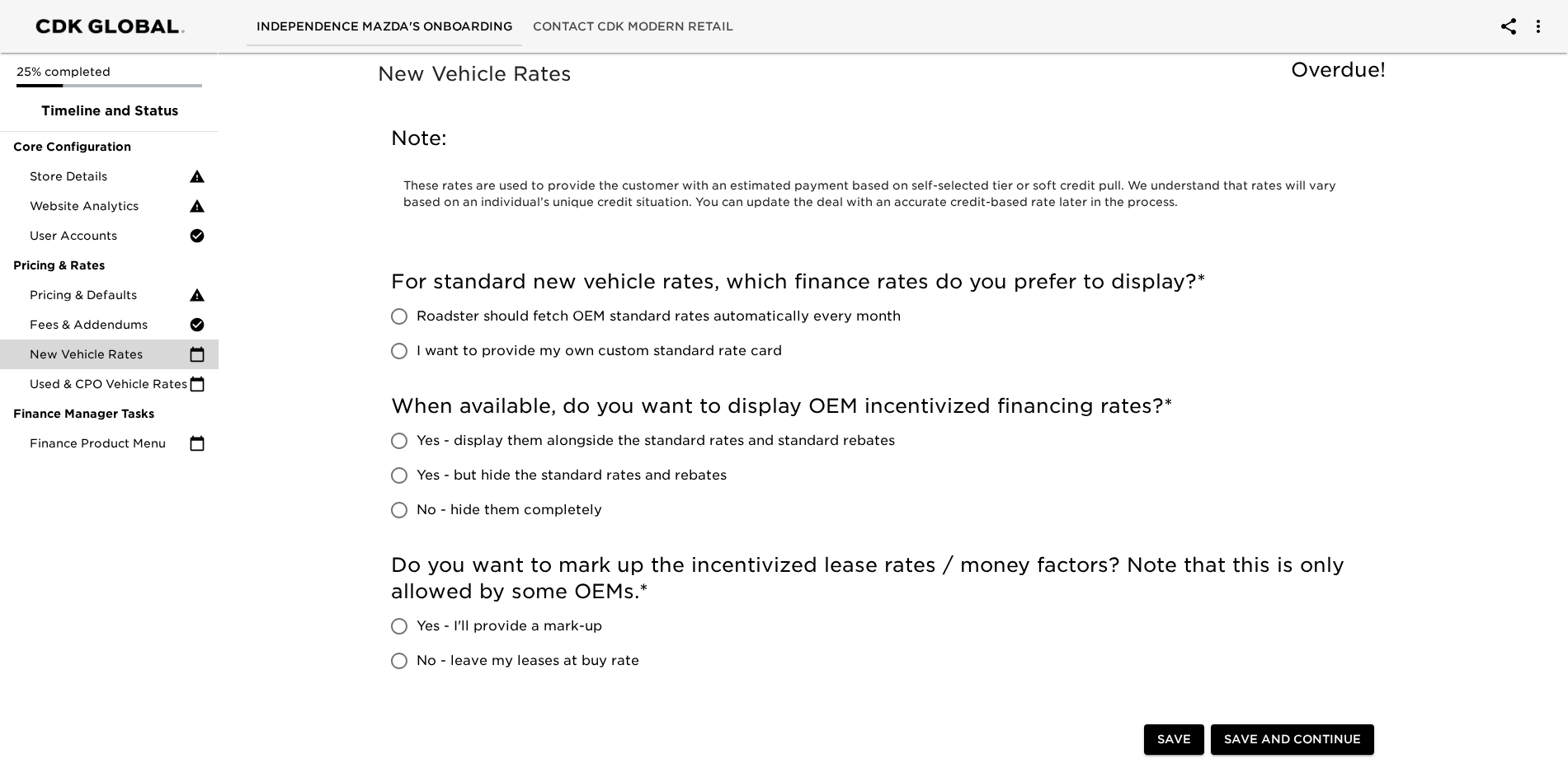
click at [394, 318] on input "Roadster should fetch OEM standard rates automatically every month" at bounding box center [399, 316] width 35 height 35
radio input "true"
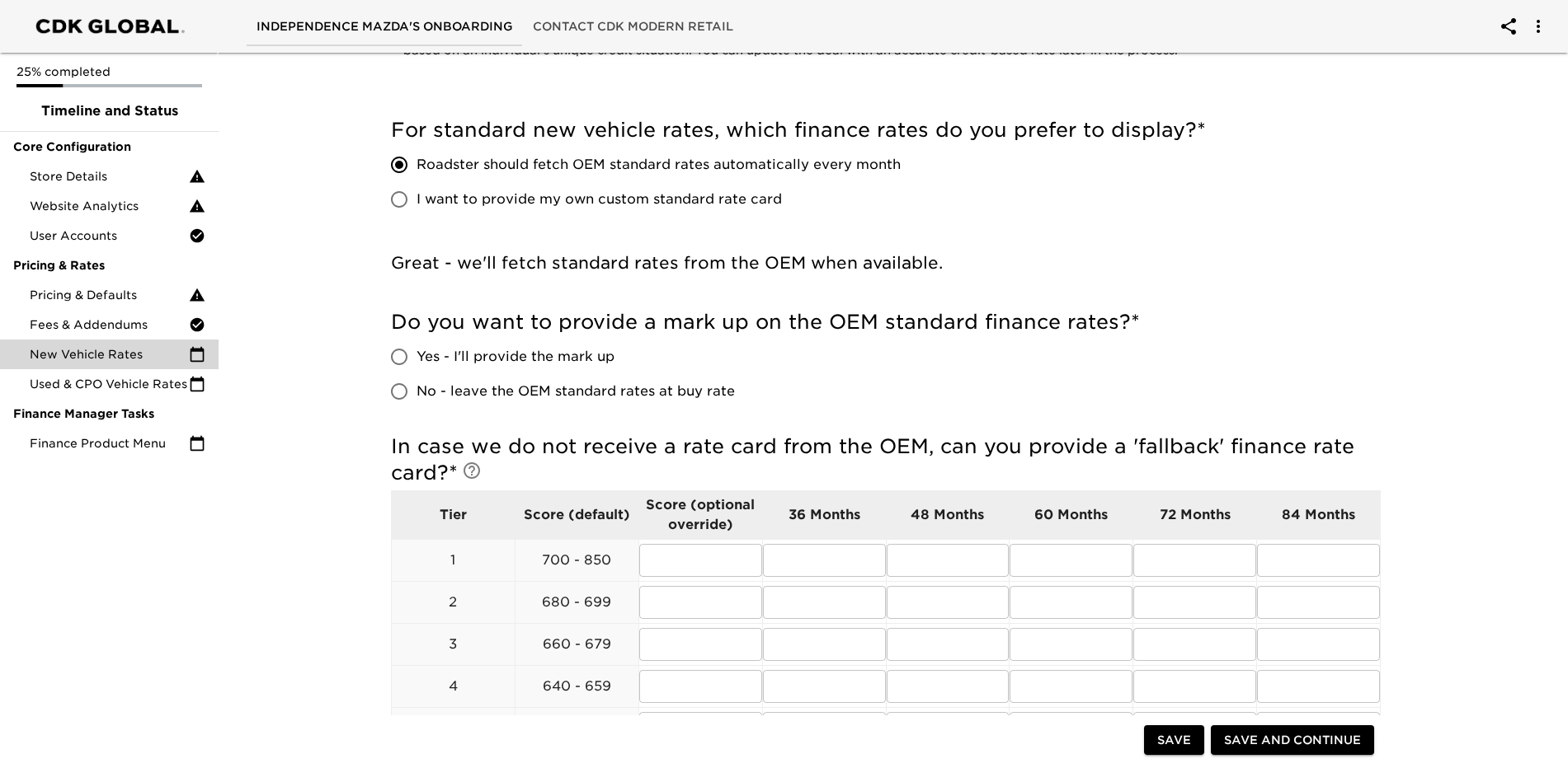
scroll to position [165, 0]
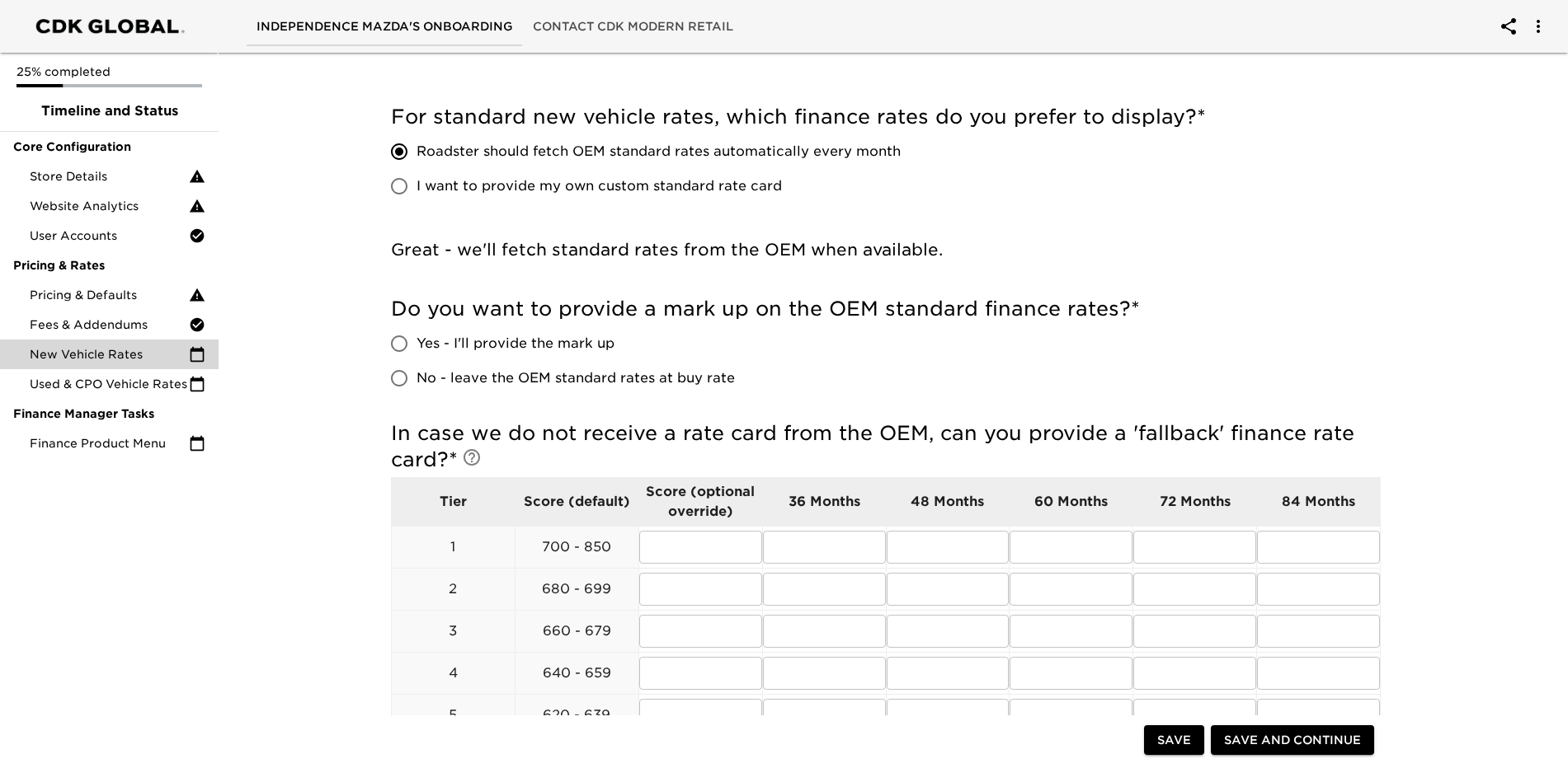
click at [401, 378] on input "No - leave the OEM standard rates at buy rate" at bounding box center [399, 378] width 35 height 35
radio input "true"
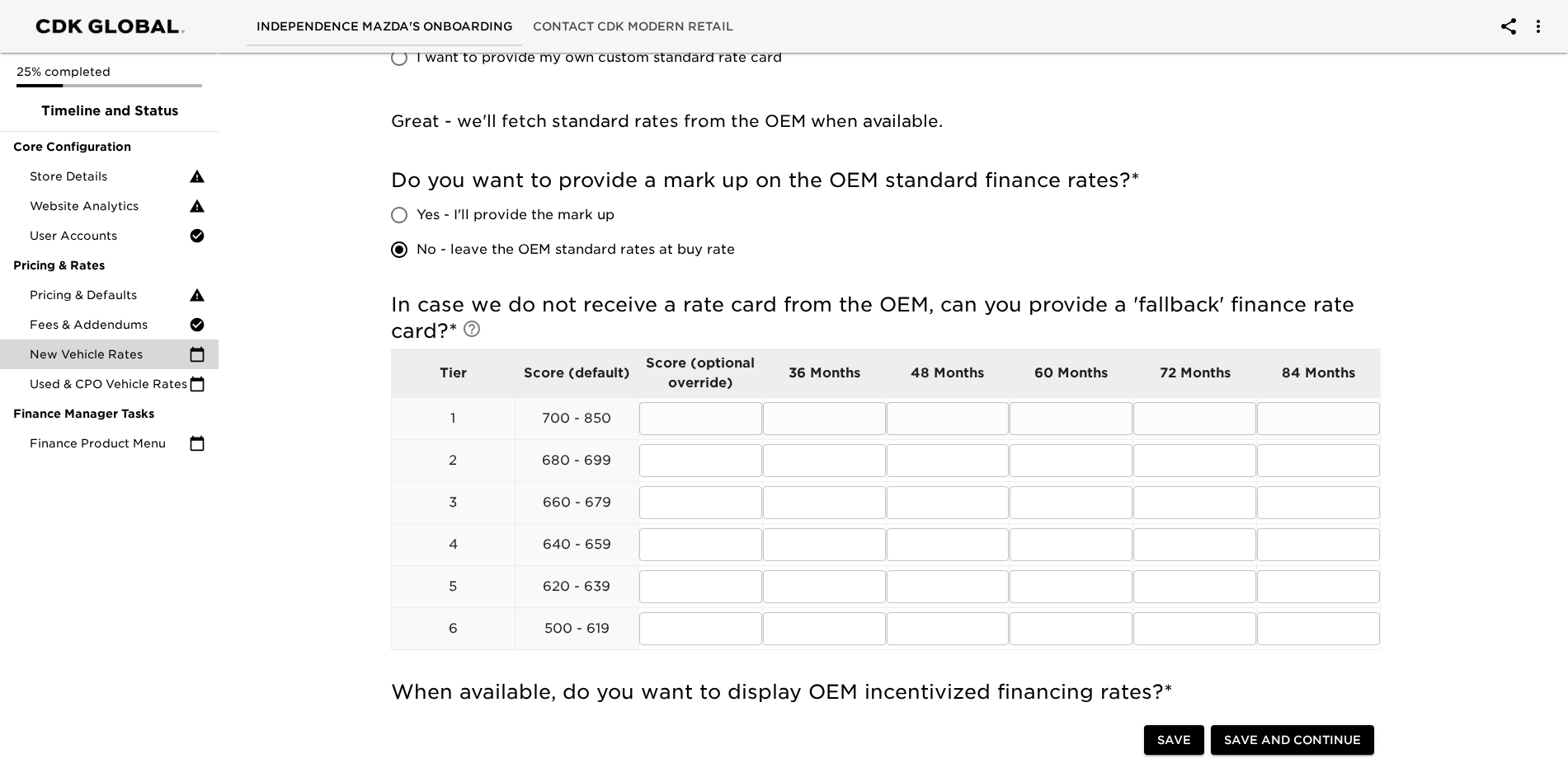
scroll to position [330, 0]
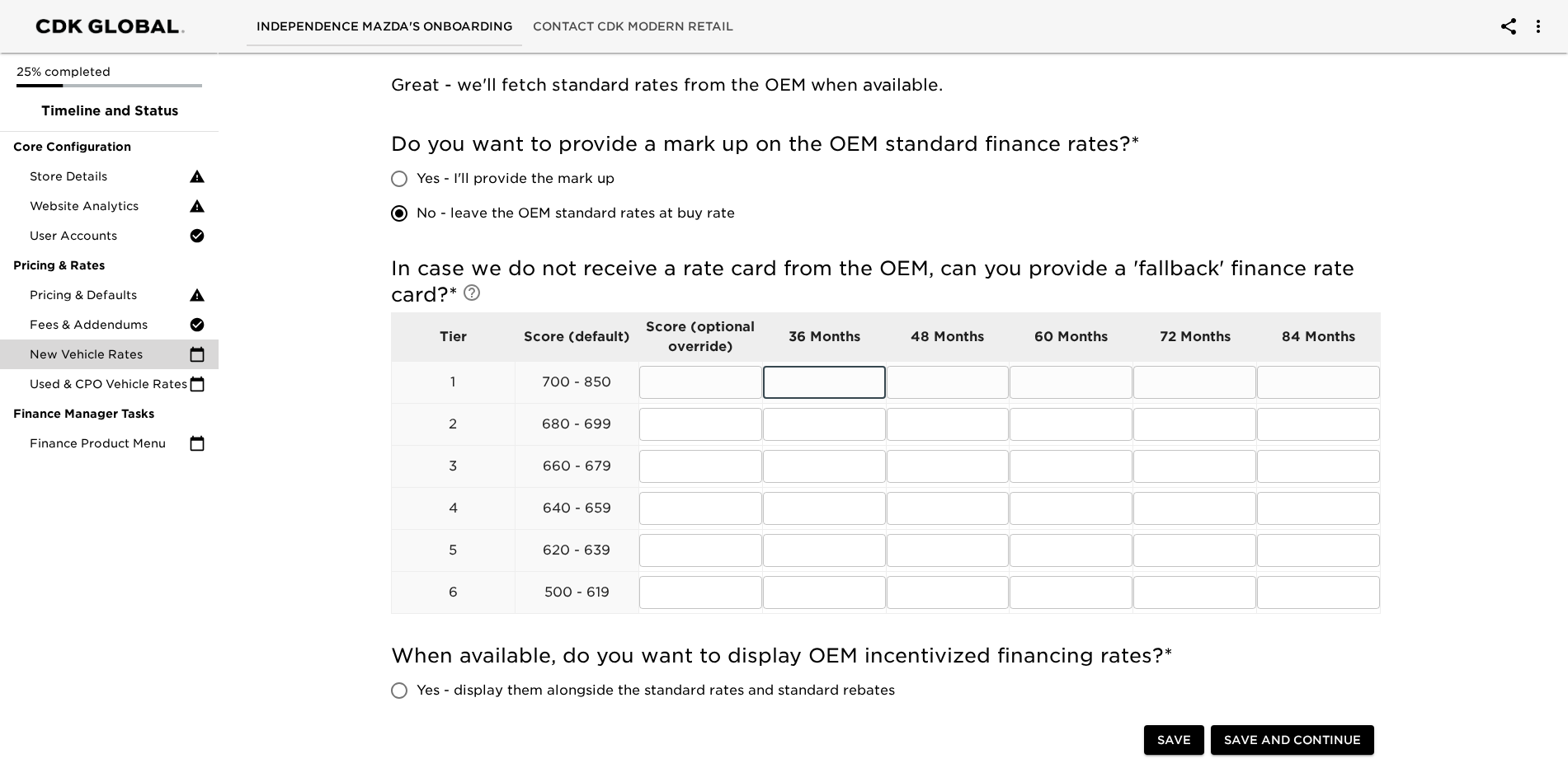
click at [823, 383] on input "text" at bounding box center [825, 382] width 123 height 33
click at [405, 696] on input "Yes - display them alongside the standard rates and standard rebates" at bounding box center [399, 691] width 35 height 35
radio input "true"
click at [834, 397] on input "text" at bounding box center [825, 382] width 123 height 33
type input "4.99"
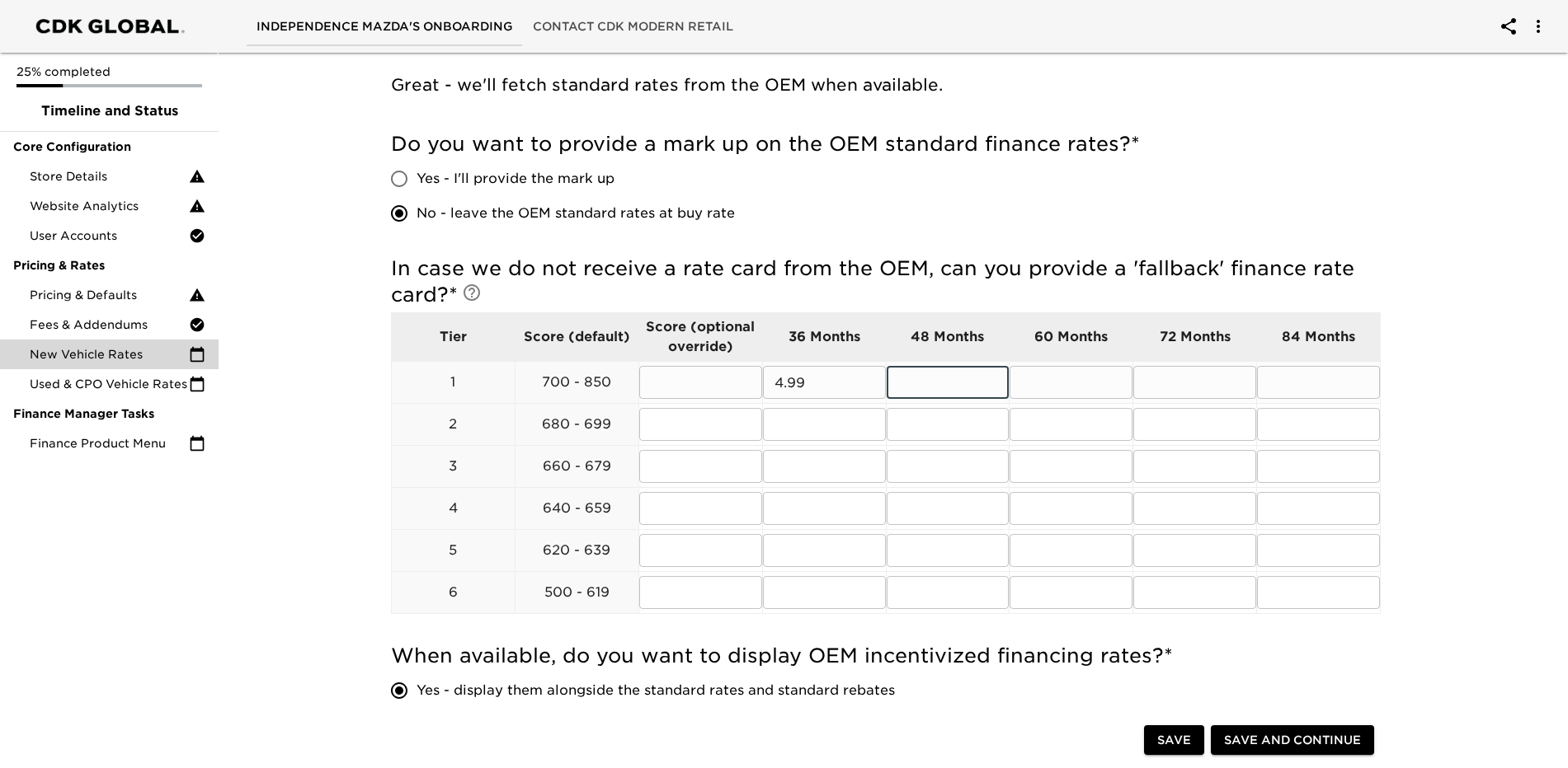
click at [981, 381] on input "text" at bounding box center [948, 382] width 123 height 33
type input "5.65"
click at [1100, 389] on input "text" at bounding box center [1071, 382] width 123 height 33
type input "6"
type input "5.99"
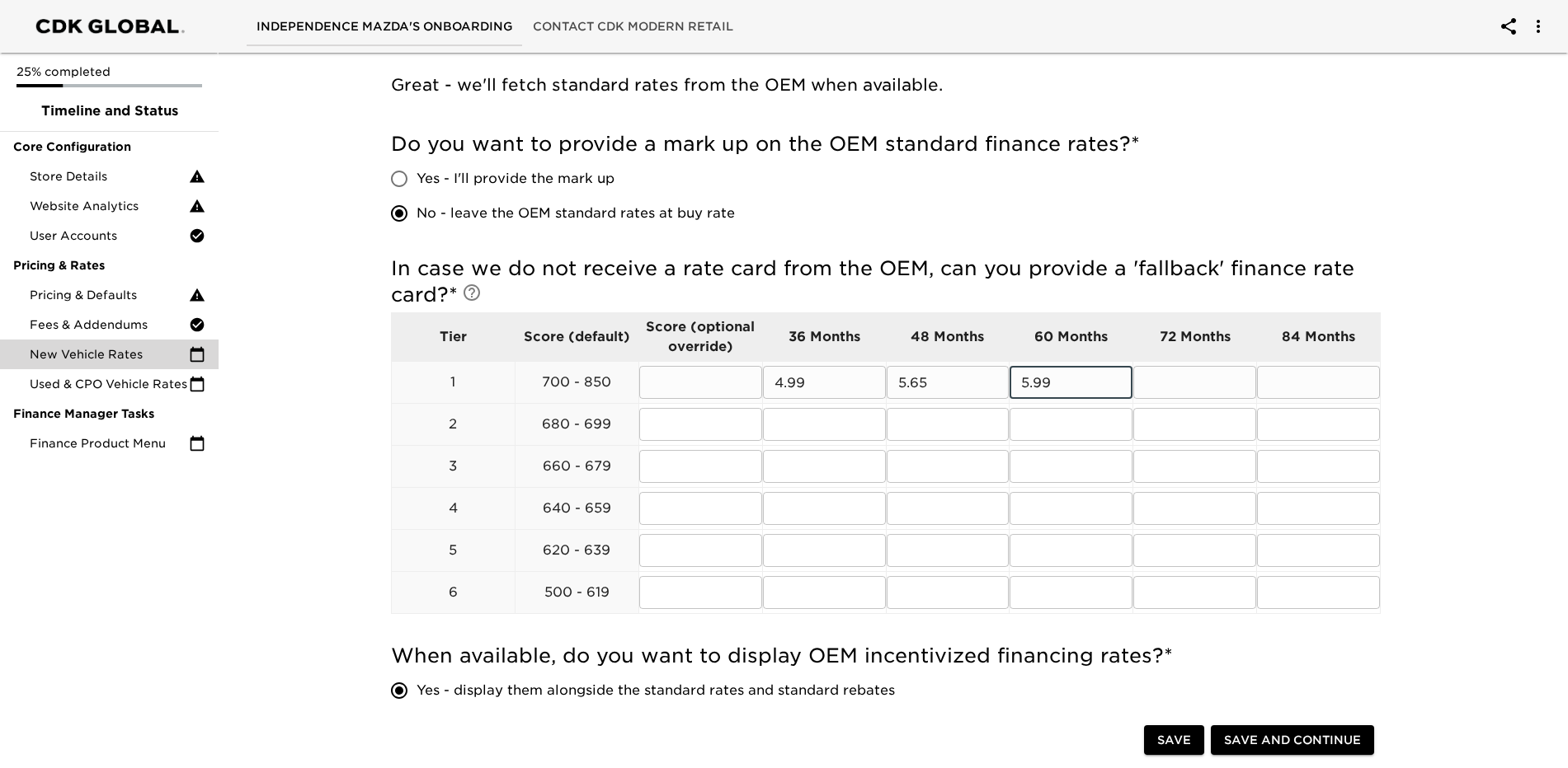
click at [1199, 368] on input "text" at bounding box center [1195, 382] width 123 height 33
type input "6.5"
click at [834, 422] on input "text" at bounding box center [825, 424] width 123 height 33
type input "5.99"
click at [950, 433] on input "text" at bounding box center [948, 424] width 123 height 33
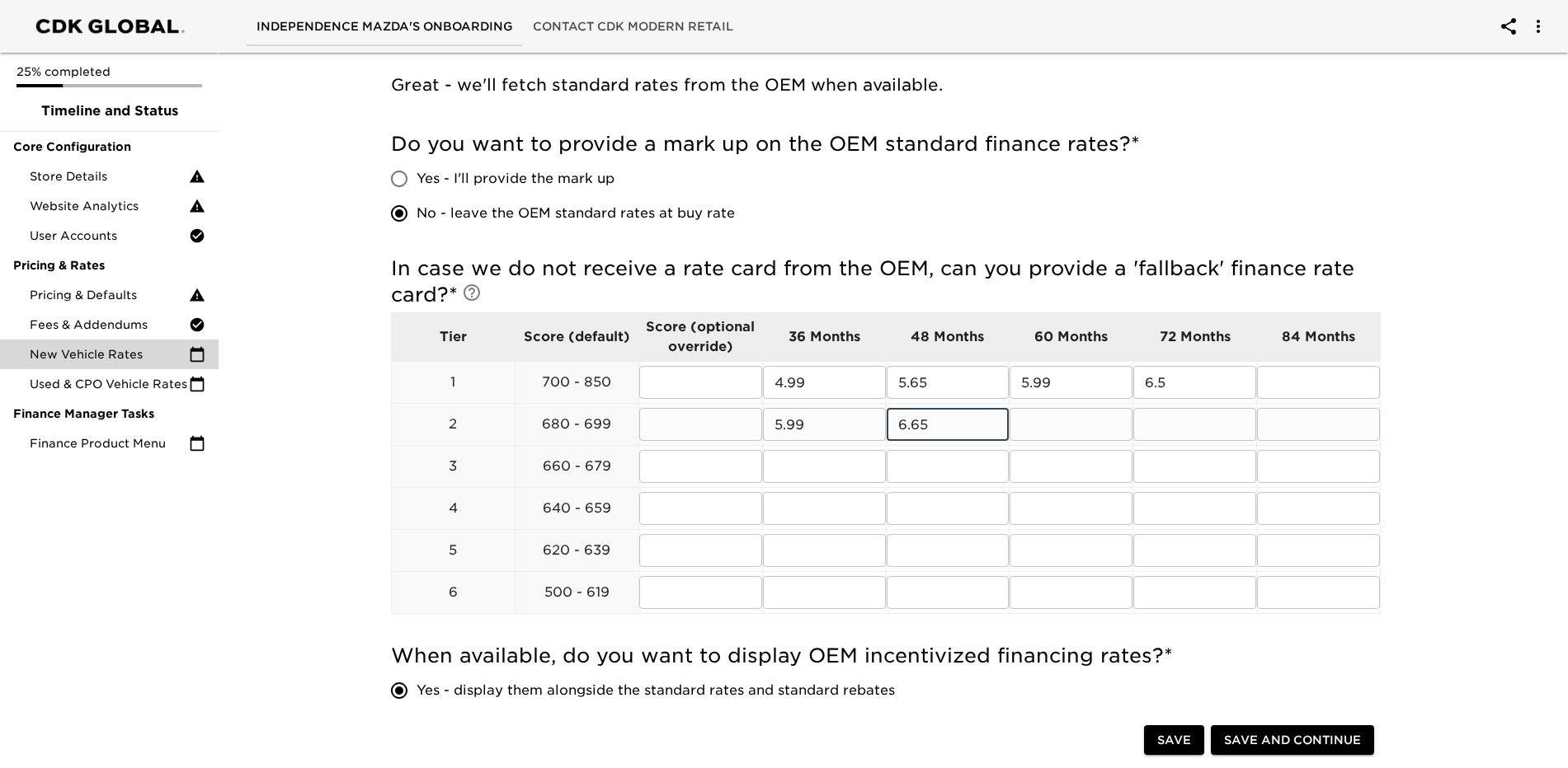
type input "6.65"
click at [1081, 424] on input "text" at bounding box center [1071, 424] width 123 height 33
type input "7.99"
click at [1242, 426] on input "text" at bounding box center [1195, 424] width 123 height 33
type input "8.99"
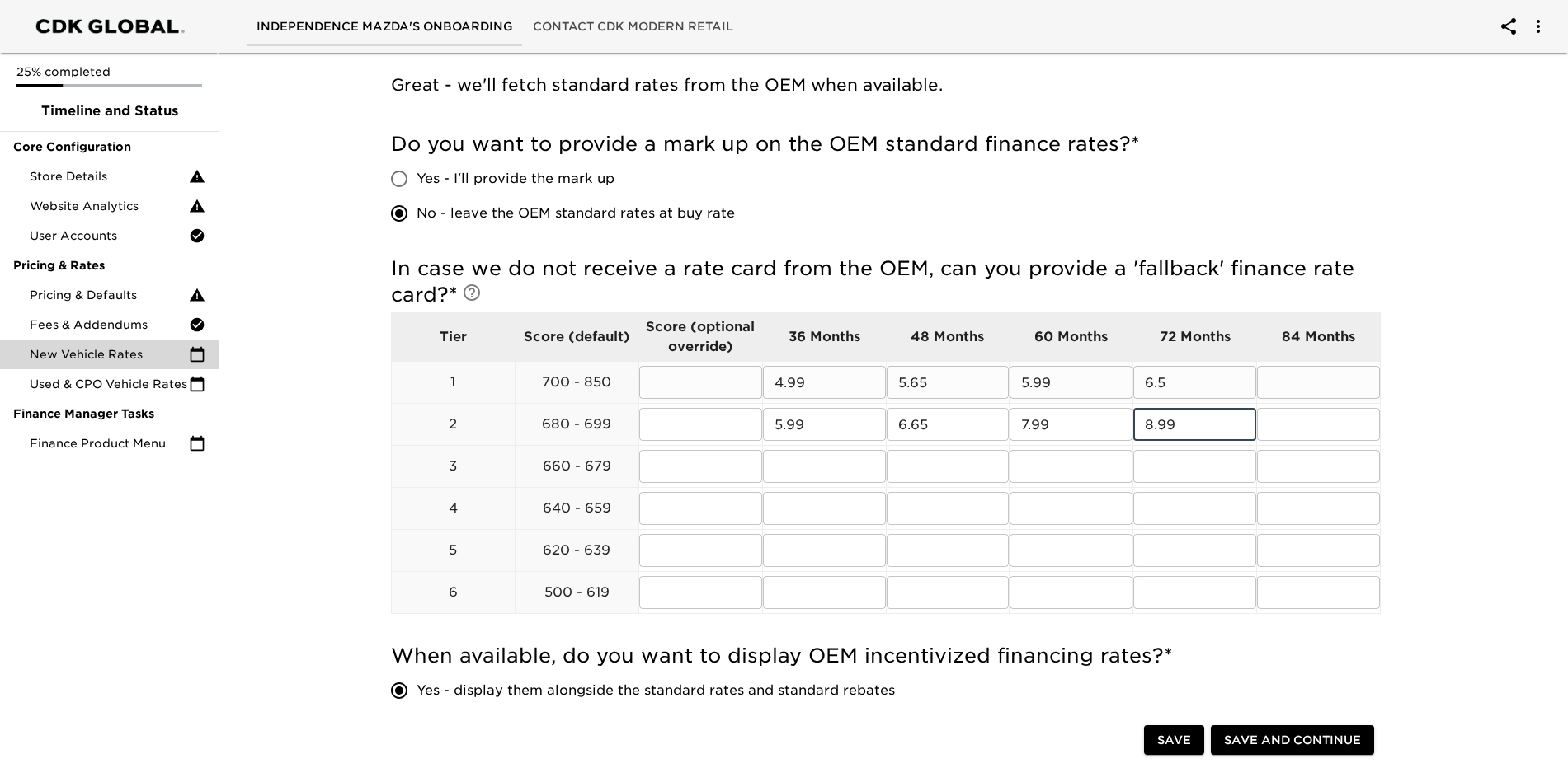
click at [1266, 389] on input "text" at bounding box center [1319, 382] width 123 height 33
type input "7.25"
click at [1266, 432] on input "text" at bounding box center [1319, 424] width 123 height 33
type input "9.99"
click at [1266, 433] on div "New Vehicle Rates Overdue! Note: These rates are used to provide the customer w…" at bounding box center [885, 566] width 1356 height 1700
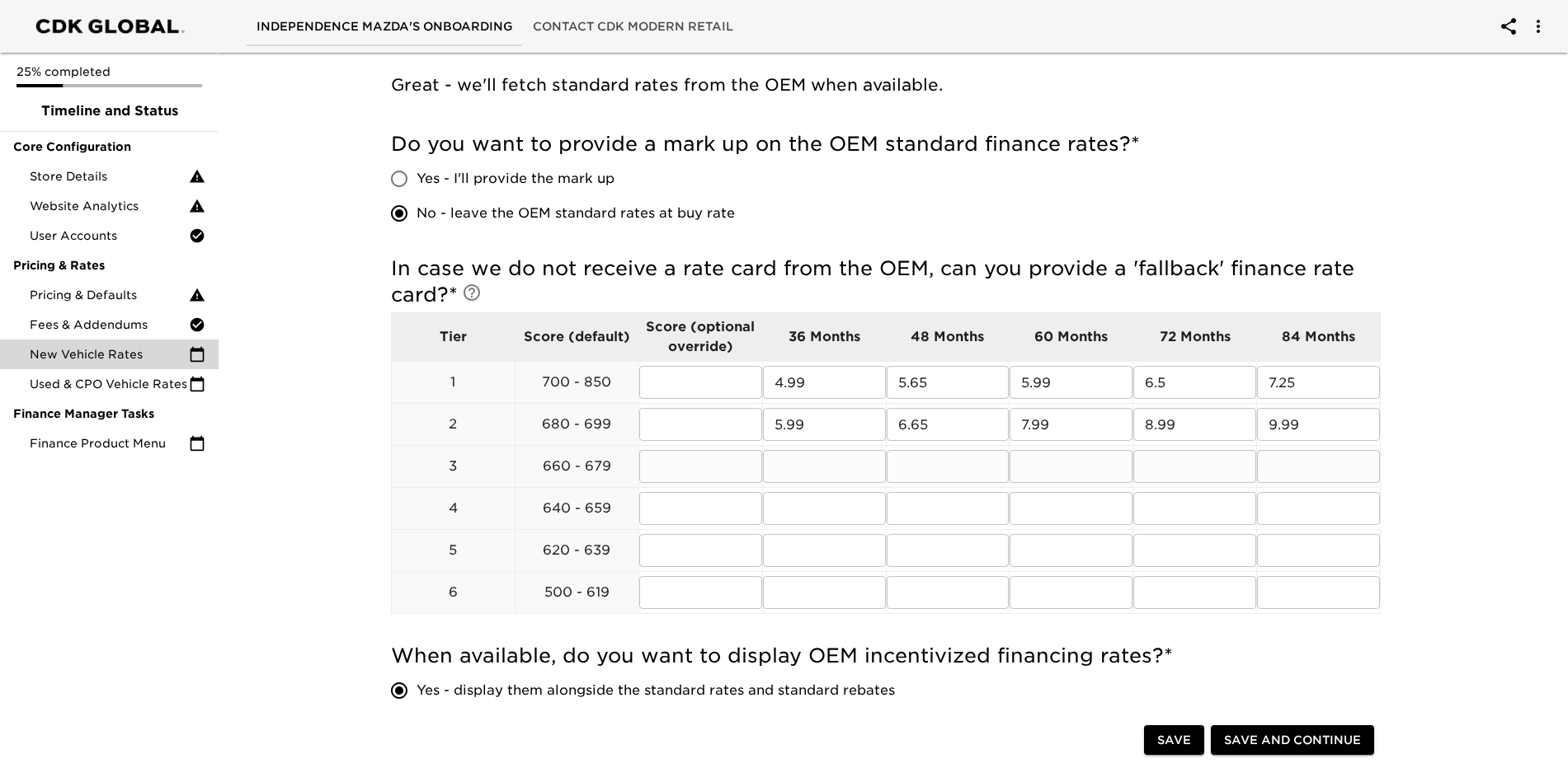
click at [826, 480] on input "text" at bounding box center [825, 466] width 123 height 33
type input "6.99"
click at [938, 456] on input "text" at bounding box center [948, 466] width 123 height 33
type input "7.65"
click at [1120, 482] on input "text" at bounding box center [1071, 466] width 123 height 33
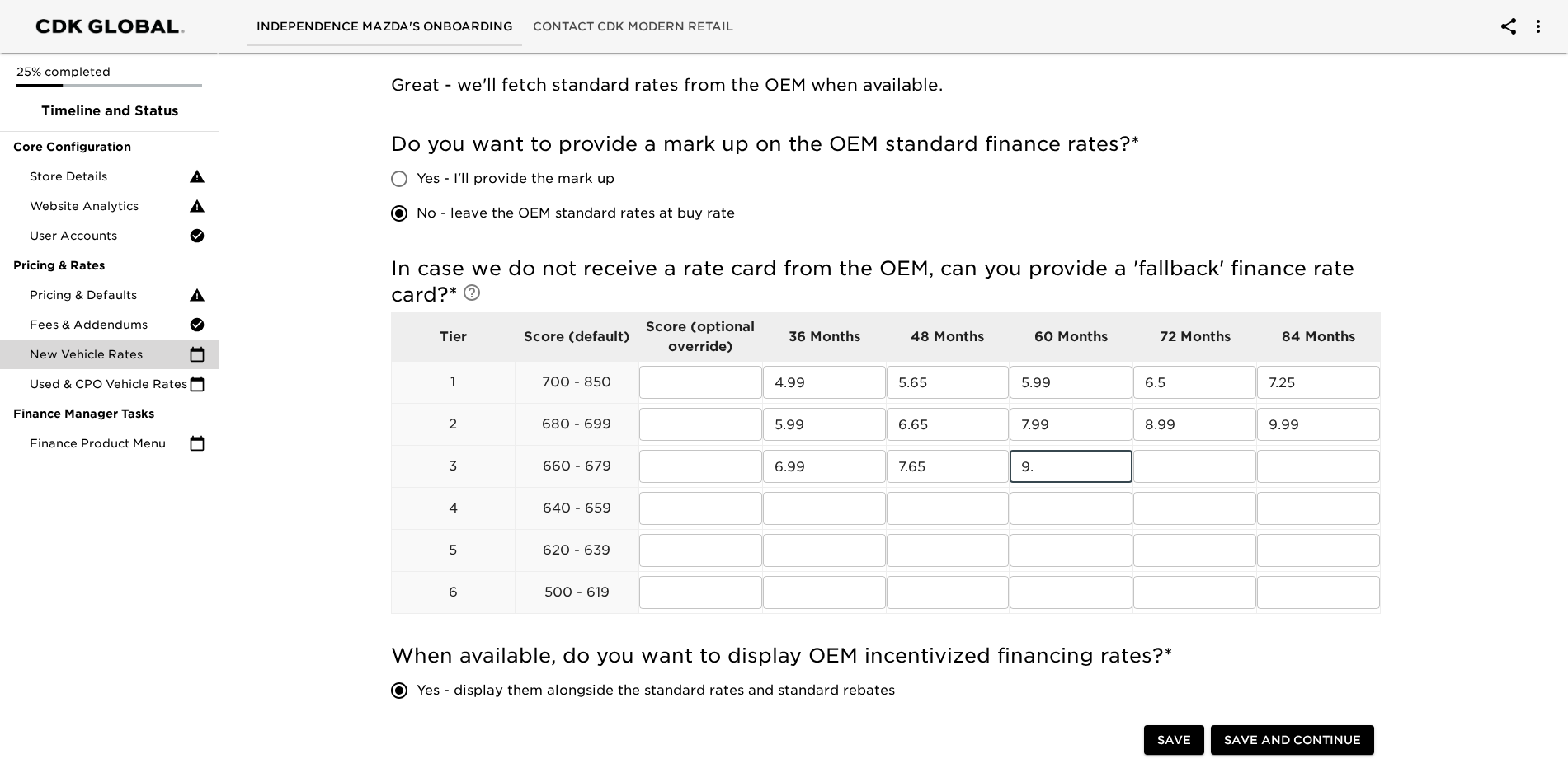
type input "9"
type input "8.99"
click at [1216, 470] on input "text" at bounding box center [1195, 466] width 123 height 33
type input "9.99"
click at [1266, 477] on input "text" at bounding box center [1319, 466] width 123 height 33
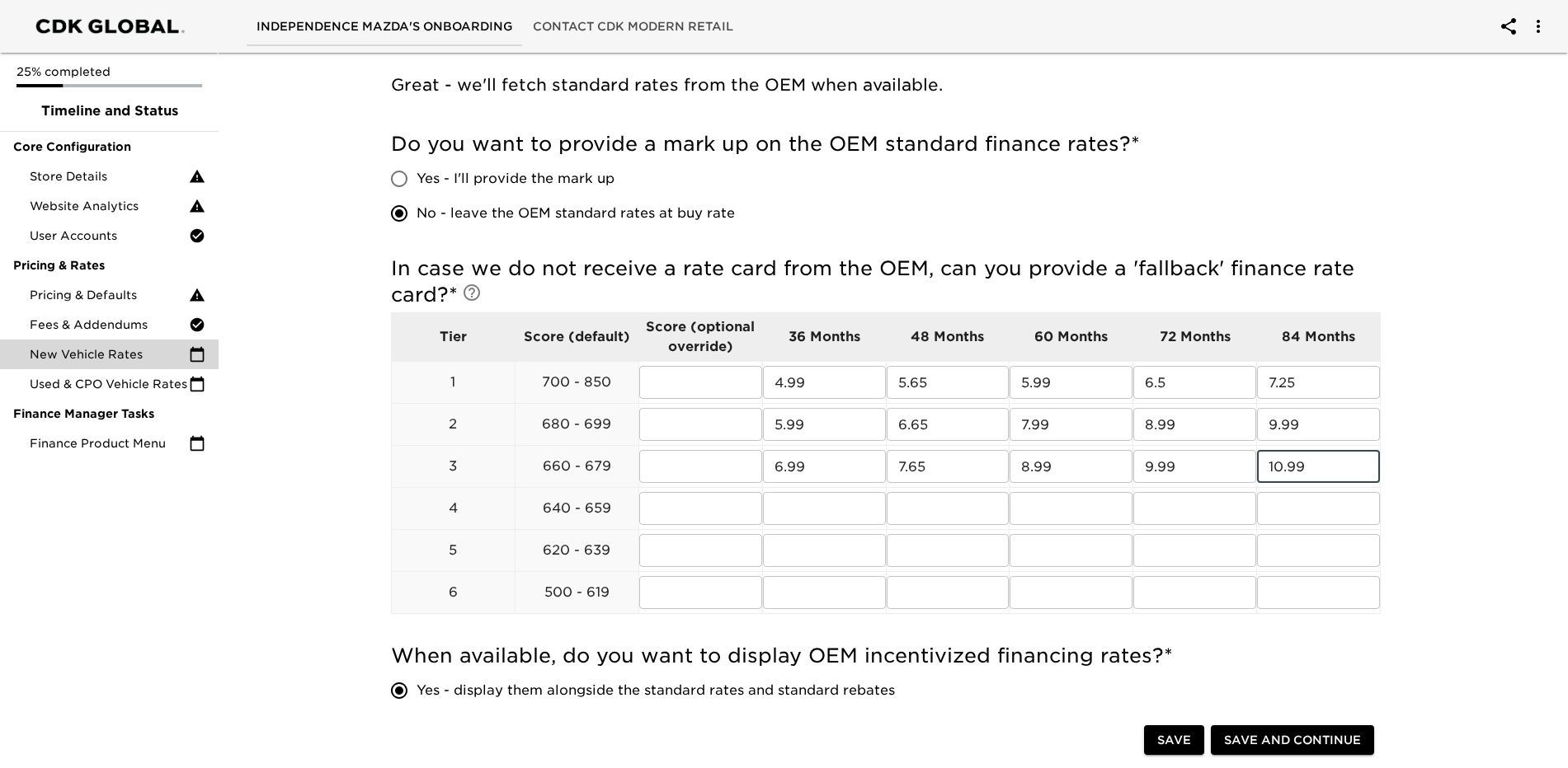
type input "10.99"
click at [1266, 505] on div "New Vehicle Rates Overdue! Note: These rates are used to provide the customer w…" at bounding box center [885, 566] width 1356 height 1700
click at [876, 510] on input "text" at bounding box center [825, 508] width 123 height 33
type input "8.99"
click at [998, 517] on input "text" at bounding box center [948, 508] width 123 height 33
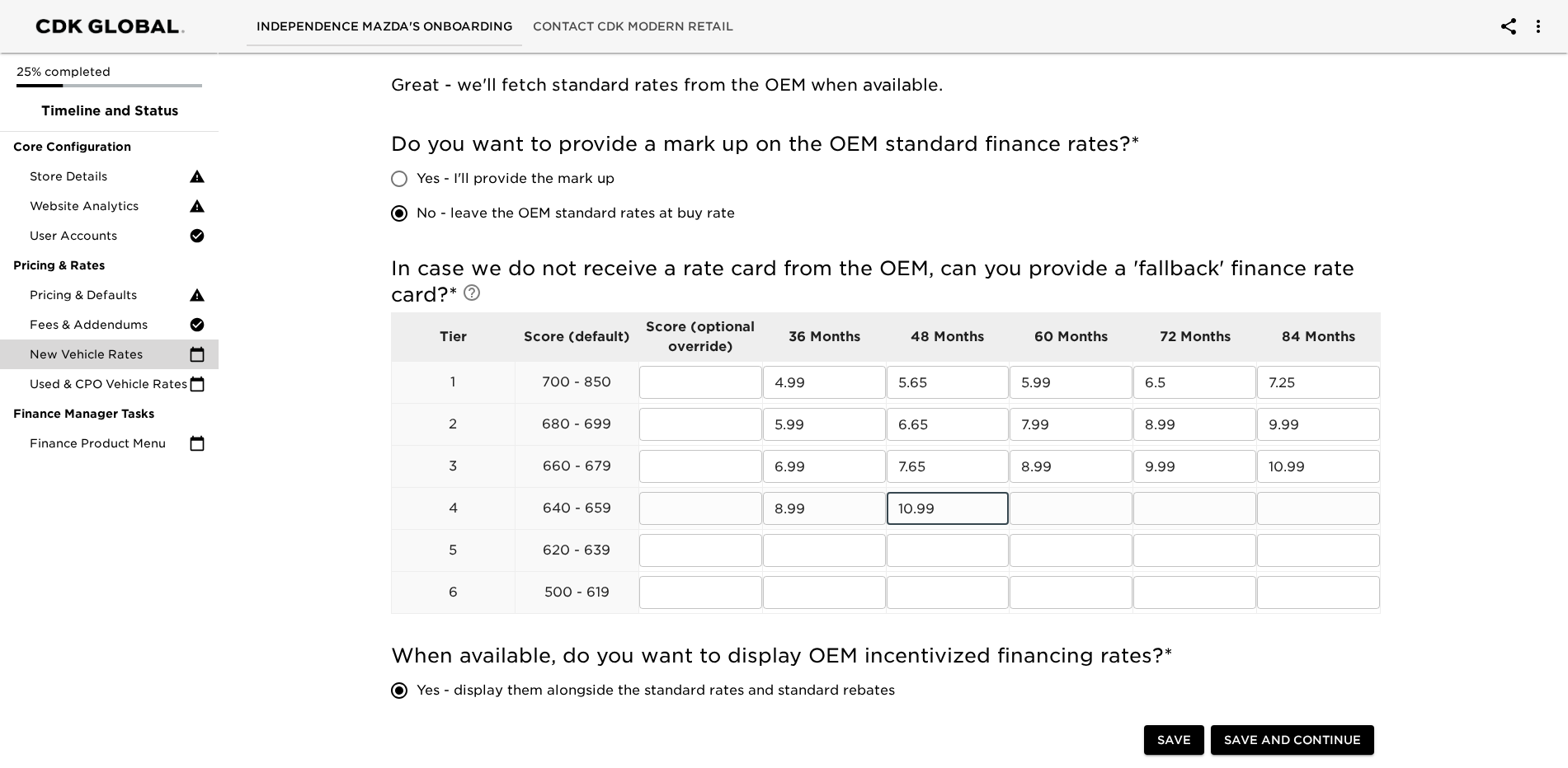
type input "10.99"
click at [1080, 506] on input "text" at bounding box center [1071, 508] width 123 height 33
type input "1"
click at [955, 505] on input "10.99" at bounding box center [948, 508] width 123 height 33
click at [955, 504] on input "10.99" at bounding box center [948, 508] width 123 height 33
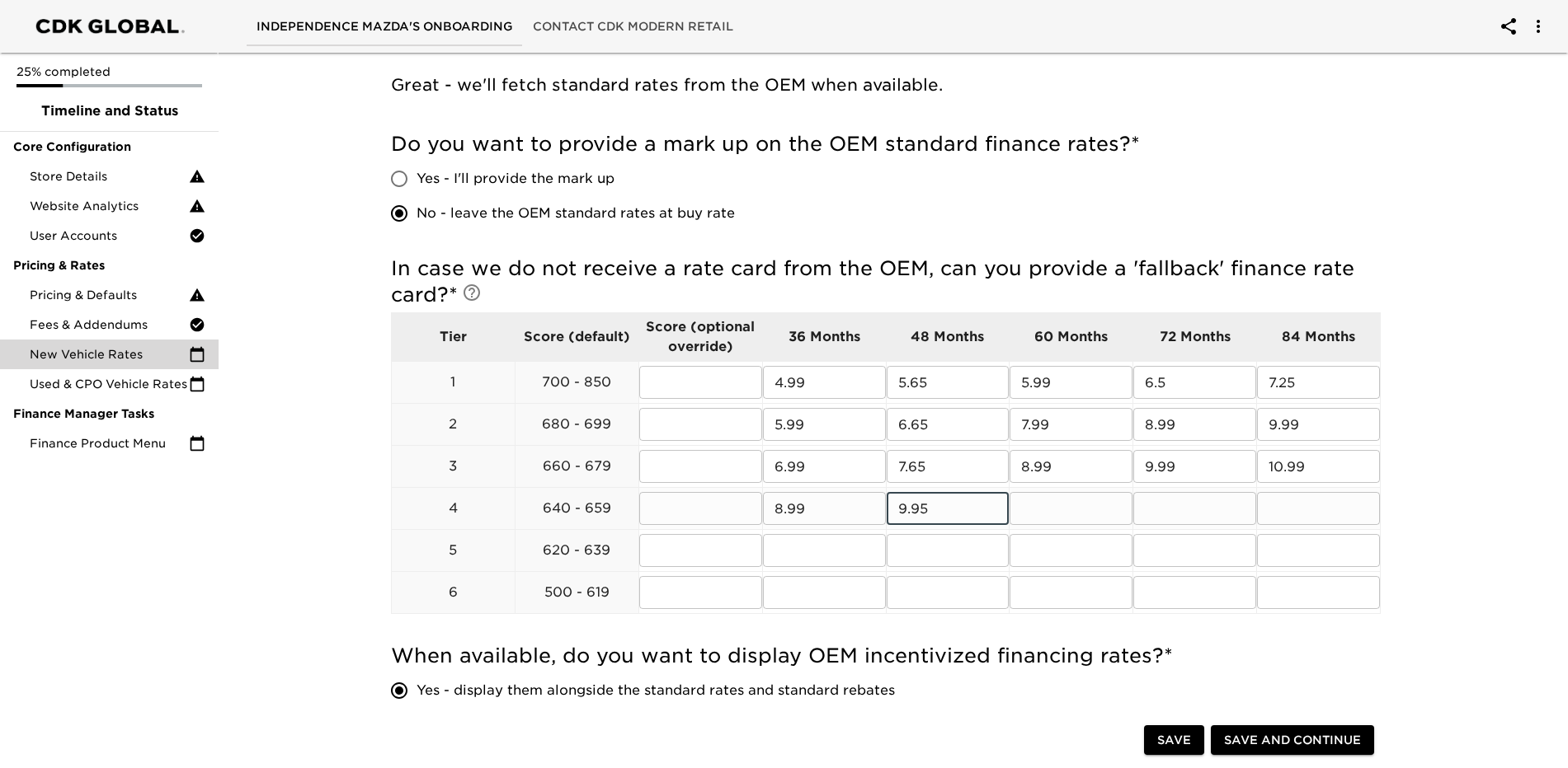
type input "9.95"
click at [1075, 518] on input "text" at bounding box center [1071, 508] width 123 height 33
type input "10.50"
click at [1172, 507] on input "text" at bounding box center [1195, 508] width 123 height 33
type input "12.99"
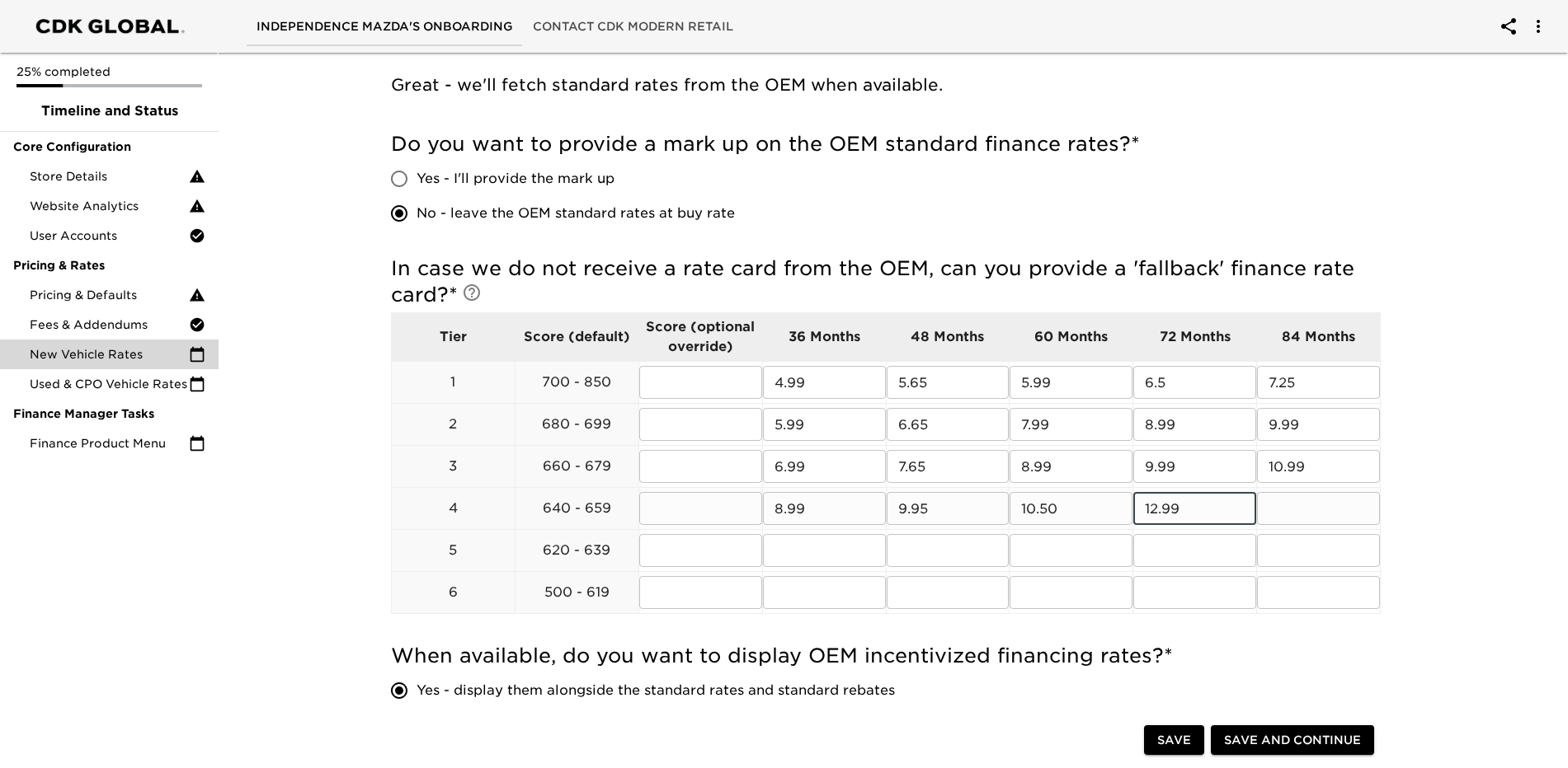
click at [1266, 518] on input "text" at bounding box center [1319, 508] width 123 height 33
type input "13.99"
click at [1266, 667] on h5 "When available, do you want to display OEM incentivized financing rates? *" at bounding box center [886, 657] width 990 height 27
click at [833, 554] on input "text" at bounding box center [825, 550] width 123 height 33
type input "10.99"
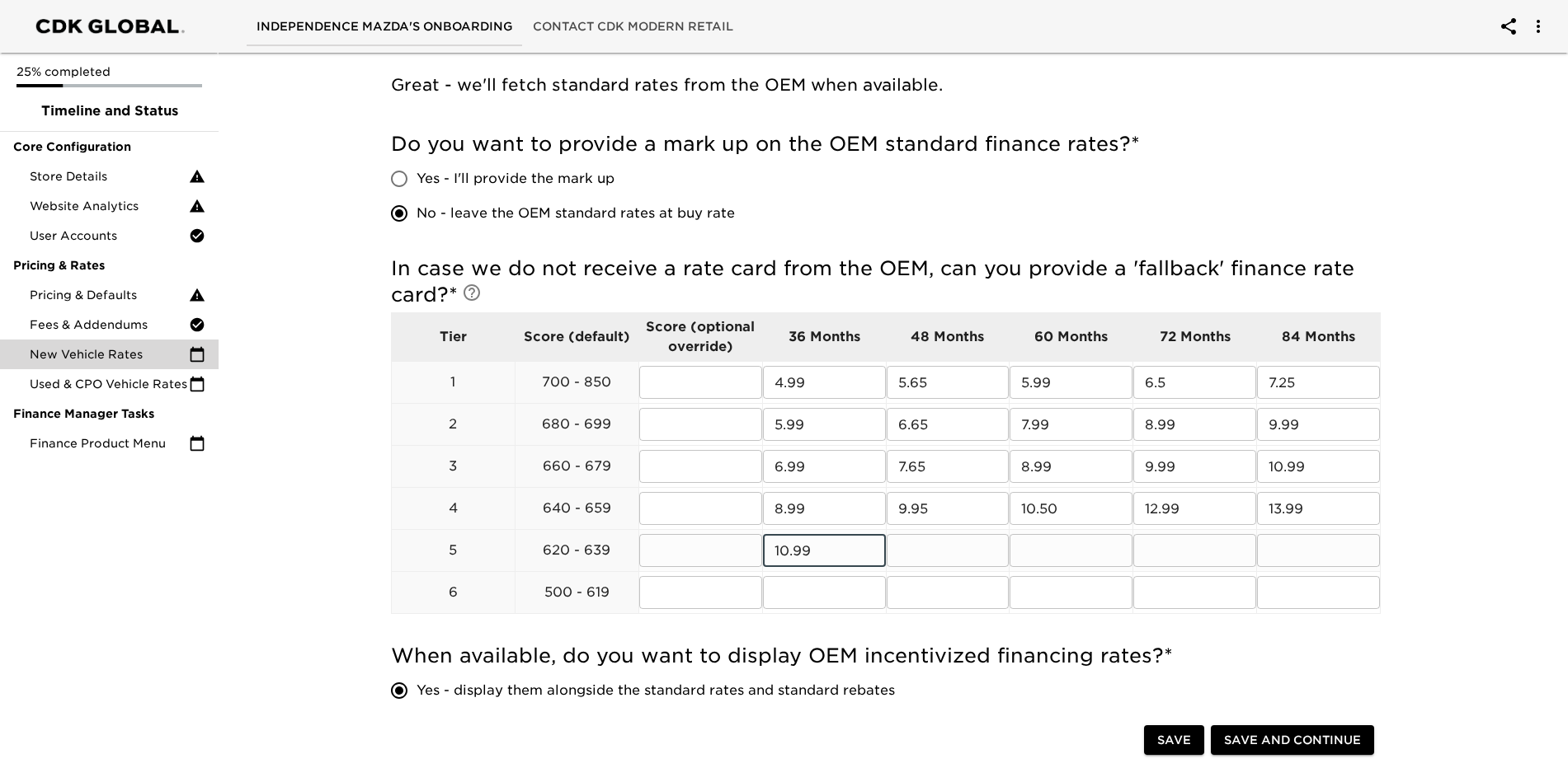
click at [966, 554] on input "text" at bounding box center [948, 550] width 123 height 33
type input "11.99"
click at [1128, 552] on input "text" at bounding box center [1071, 550] width 123 height 33
type input "12.99"
click at [1206, 559] on input "text" at bounding box center [1195, 550] width 123 height 33
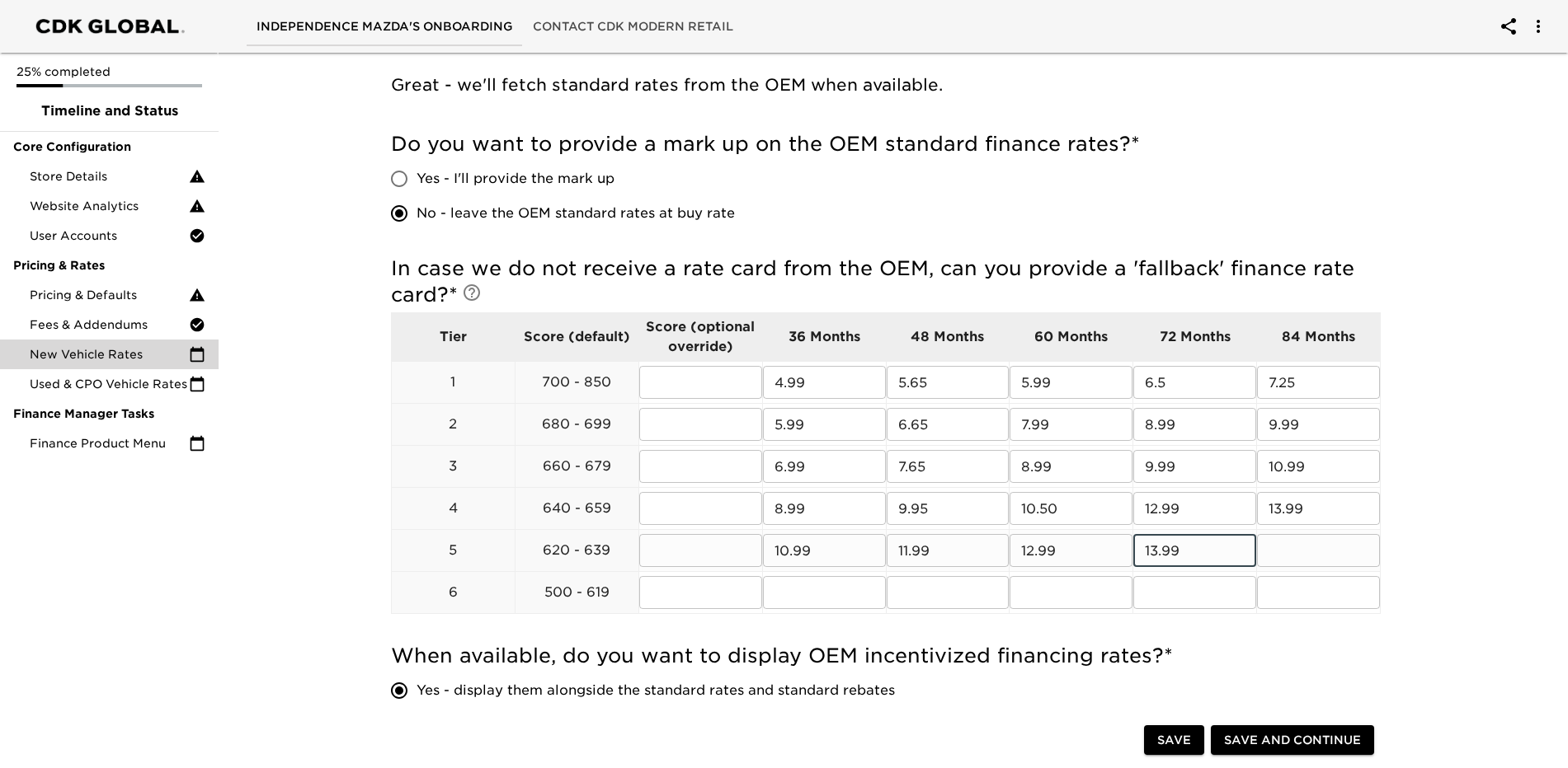
type input "13.99"
drag, startPoint x: 1309, startPoint y: 548, endPoint x: 1316, endPoint y: 558, distance: 12.2
click at [1266, 548] on input "text" at bounding box center [1319, 550] width 123 height 33
type input "14.99"
click at [839, 592] on input "text" at bounding box center [825, 593] width 123 height 33
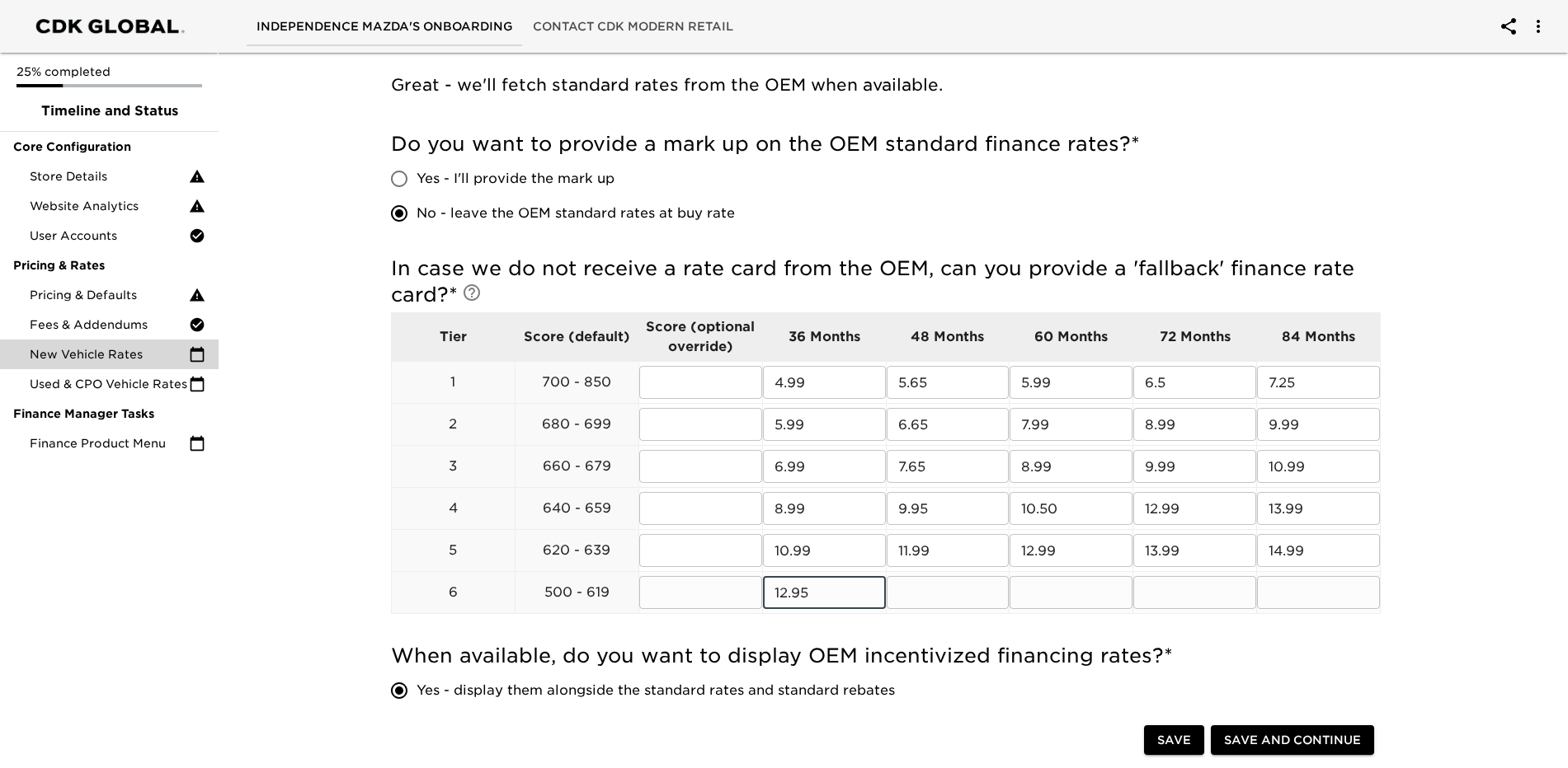
type input "12.95"
click at [939, 604] on input "text" at bounding box center [948, 593] width 123 height 33
type input "13.95"
click at [1090, 593] on input "text" at bounding box center [1071, 593] width 123 height 33
type input "14.99"
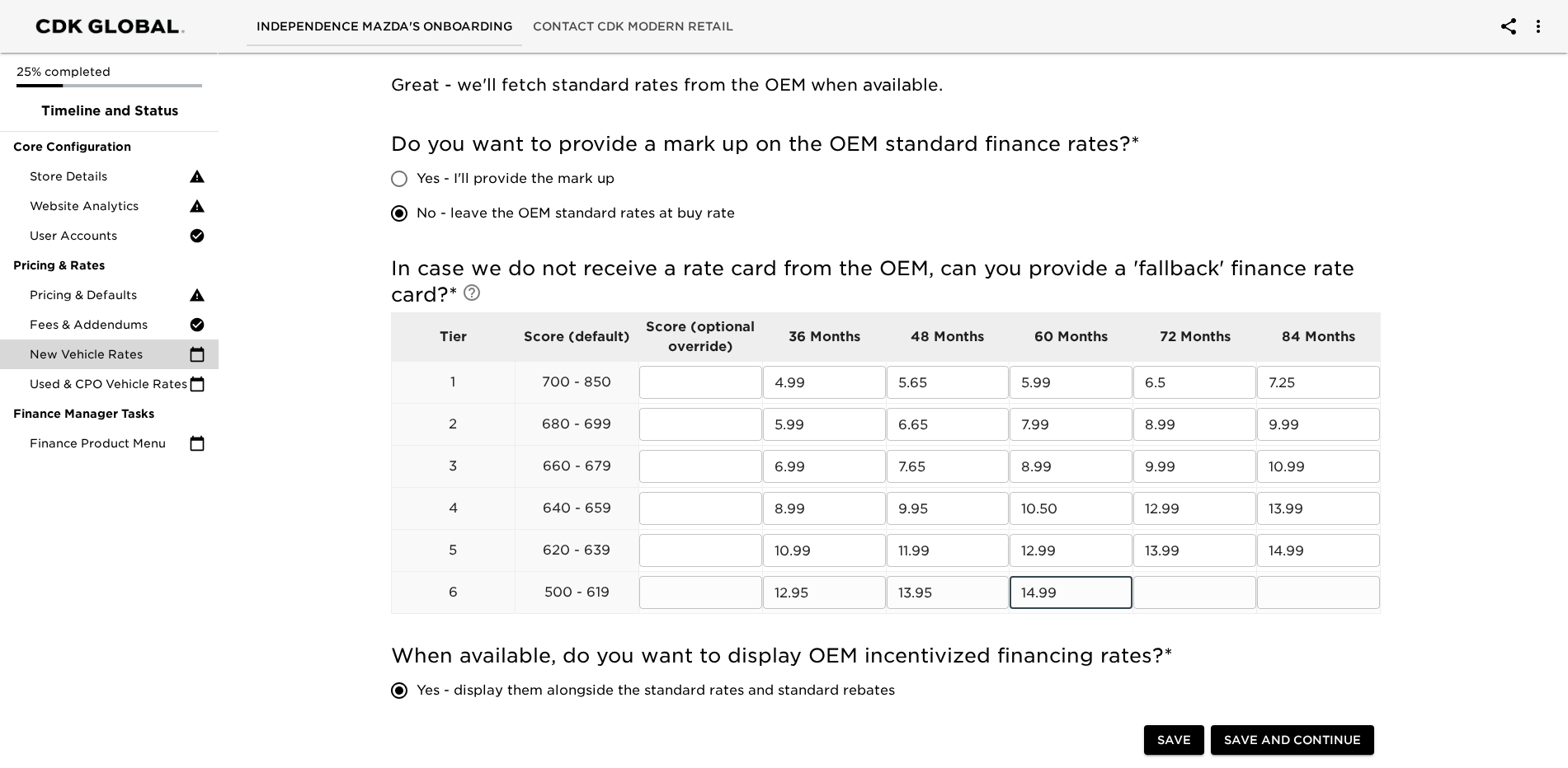
click at [1203, 600] on input "text" at bounding box center [1195, 593] width 123 height 33
type input "16.99"
click at [1266, 603] on input "text" at bounding box center [1319, 593] width 123 height 33
type input "19.99"
click at [1266, 694] on div "New Vehicle Rates Overdue! Note: These rates are used to provide the customer w…" at bounding box center [885, 566] width 1356 height 1700
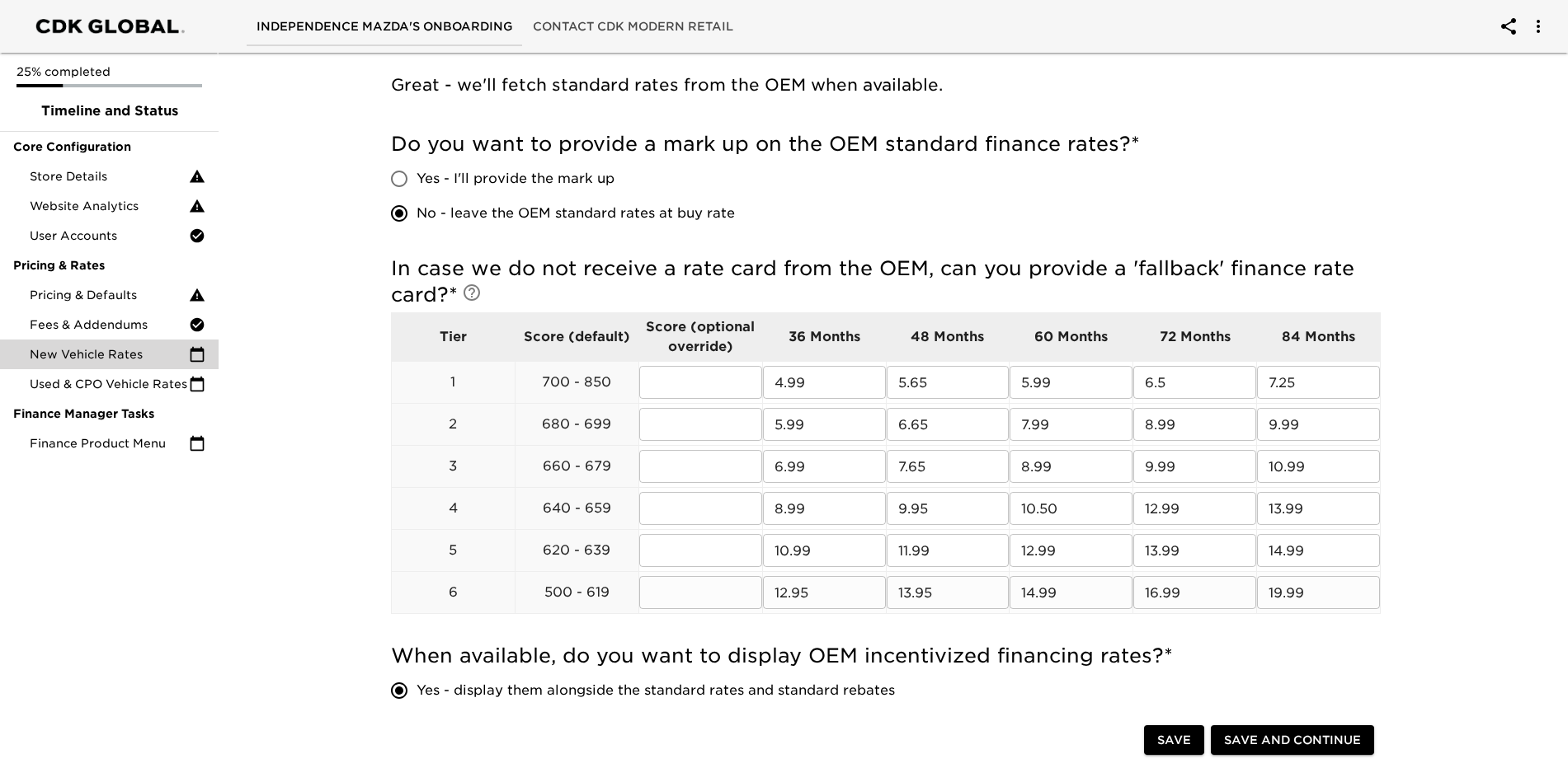
click at [868, 595] on input "12.95" at bounding box center [825, 593] width 123 height 33
type input "14.95"
click at [958, 603] on input "13.95" at bounding box center [948, 593] width 123 height 33
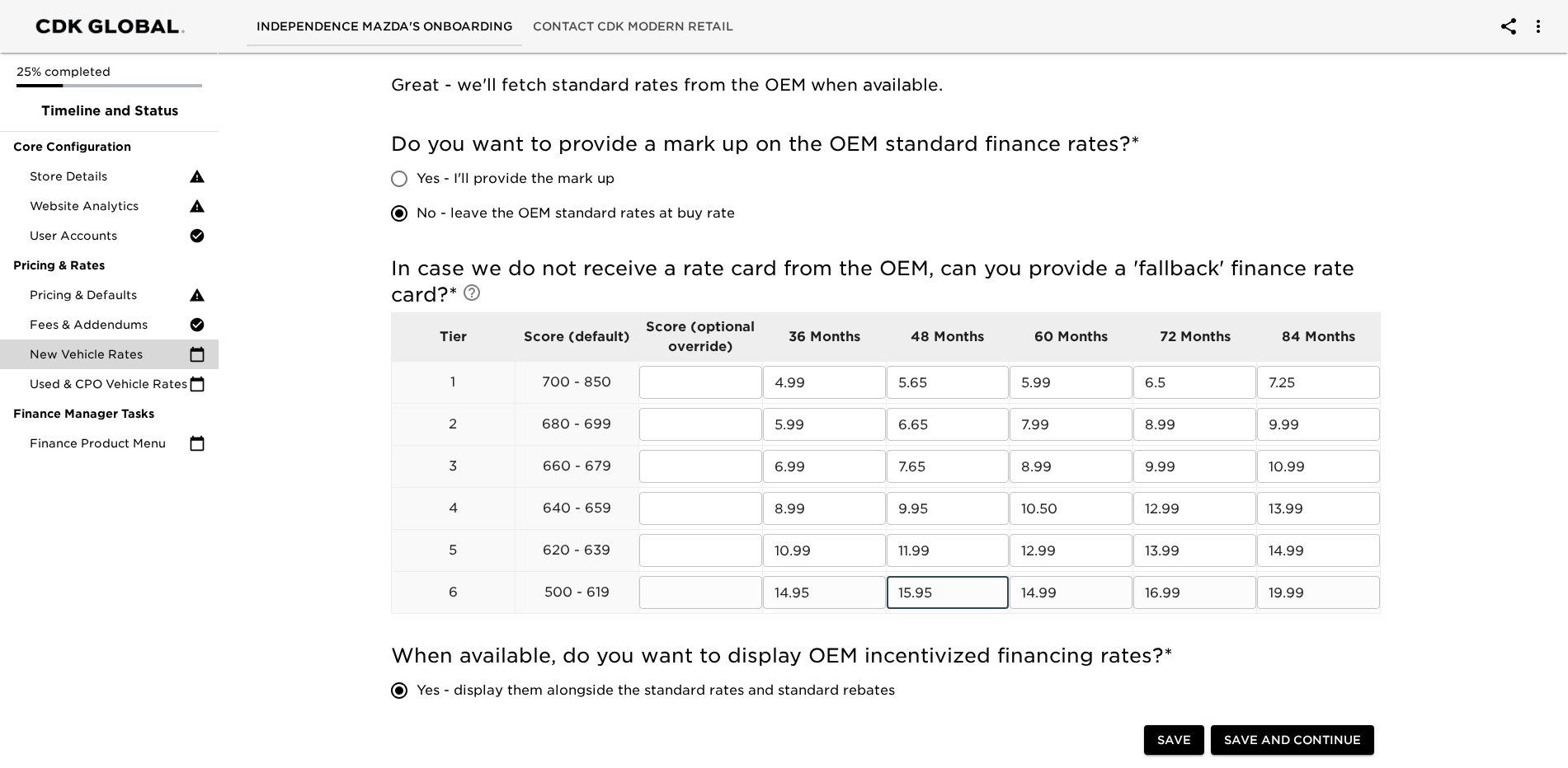
type input "15.95"
click at [1109, 588] on input "14.99" at bounding box center [1071, 593] width 123 height 33
type input "16.95"
click at [1242, 598] on input "16.99" at bounding box center [1195, 593] width 123 height 33
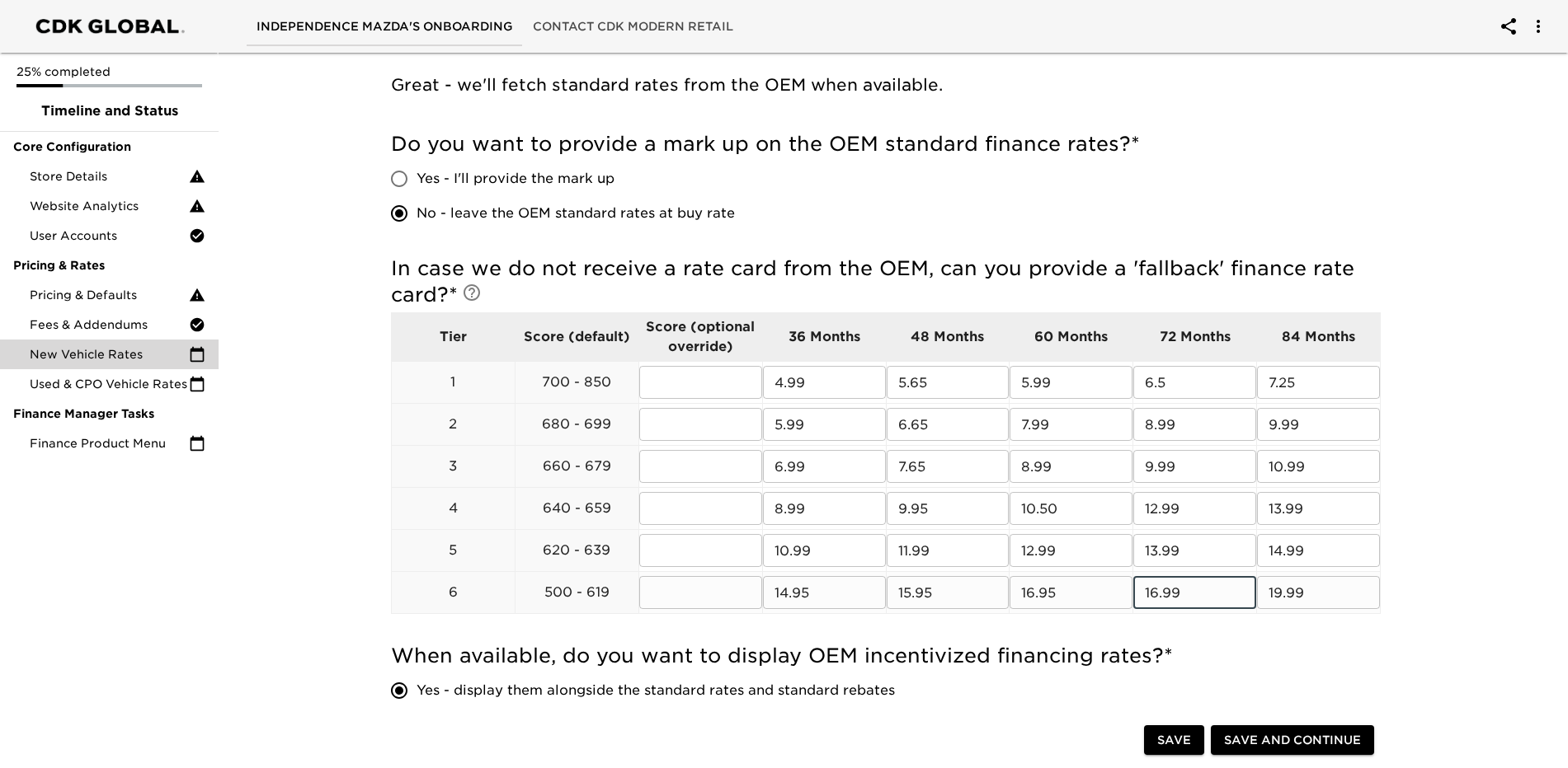
click at [1242, 598] on input "16.99" at bounding box center [1195, 593] width 123 height 33
type input "17.99"
click at [1266, 659] on div "New Vehicle Rates Overdue! Note: These rates are used to provide the customer w…" at bounding box center [885, 566] width 1356 height 1700
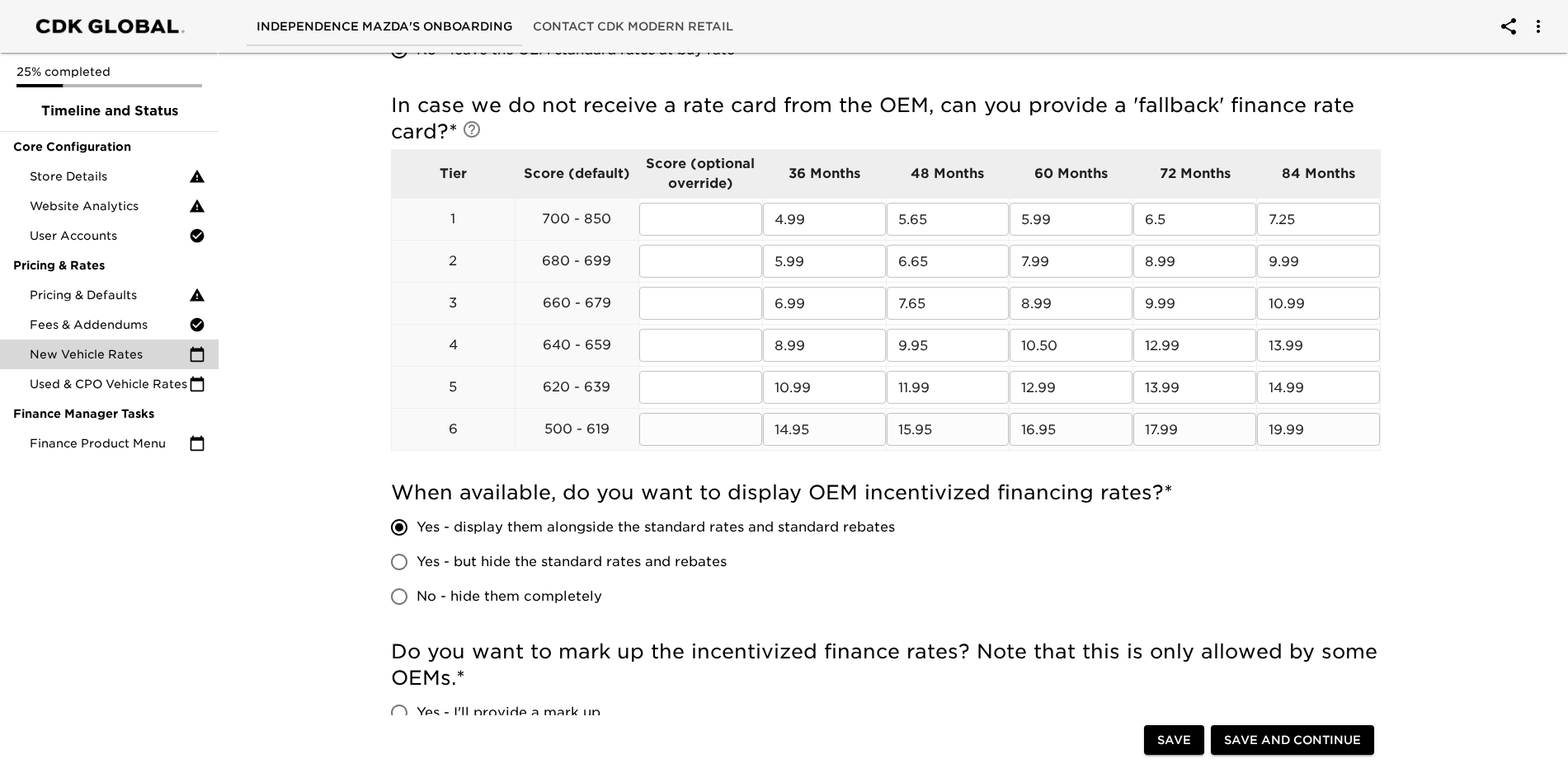
scroll to position [495, 0]
click at [393, 556] on input "Yes - but hide the standard rates and rebates" at bounding box center [399, 560] width 35 height 35
radio input "true"
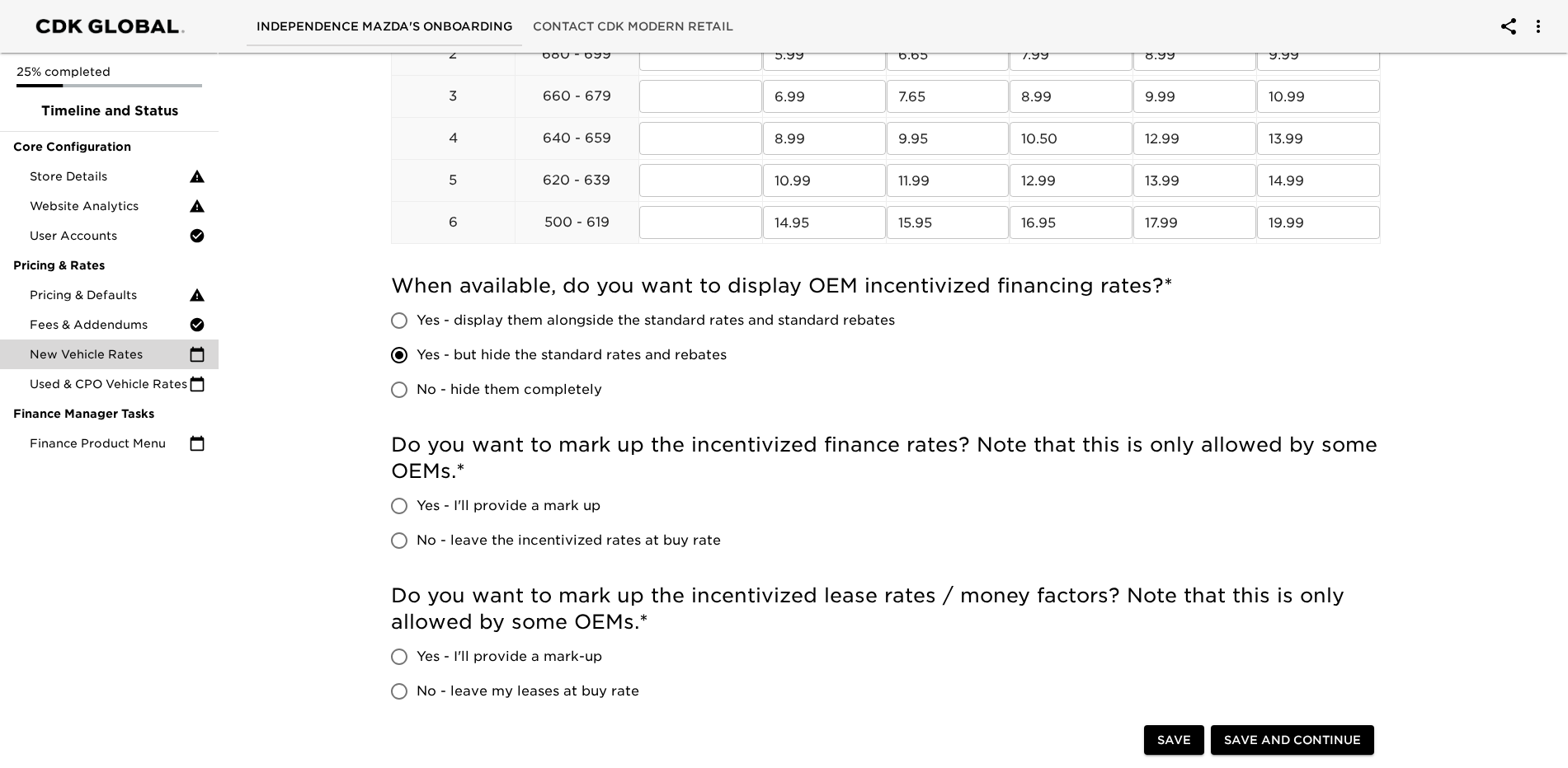
scroll to position [742, 0]
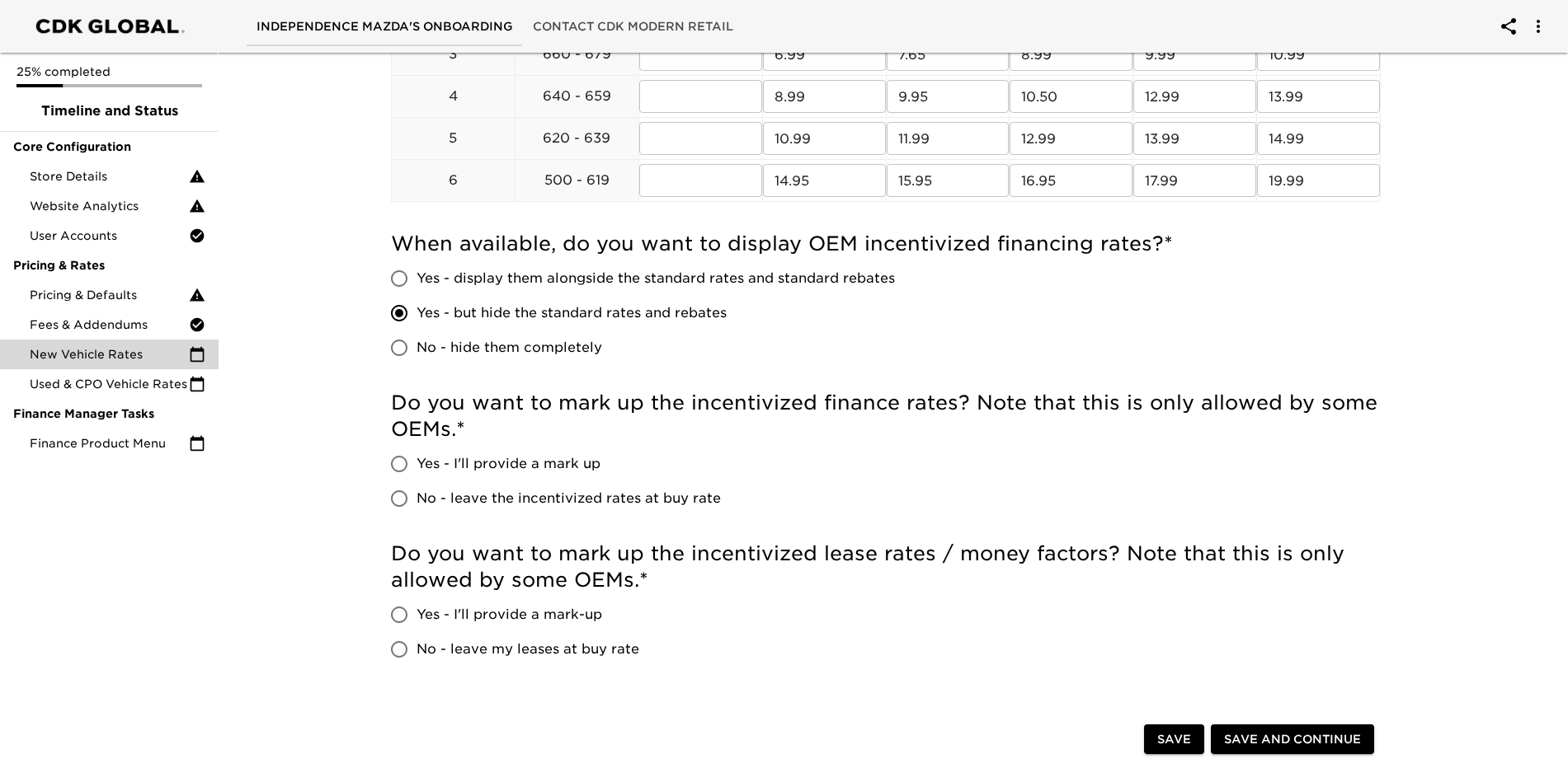
click at [398, 498] on input "No - leave the incentivized rates at buy rate" at bounding box center [399, 498] width 35 height 35
radio input "true"
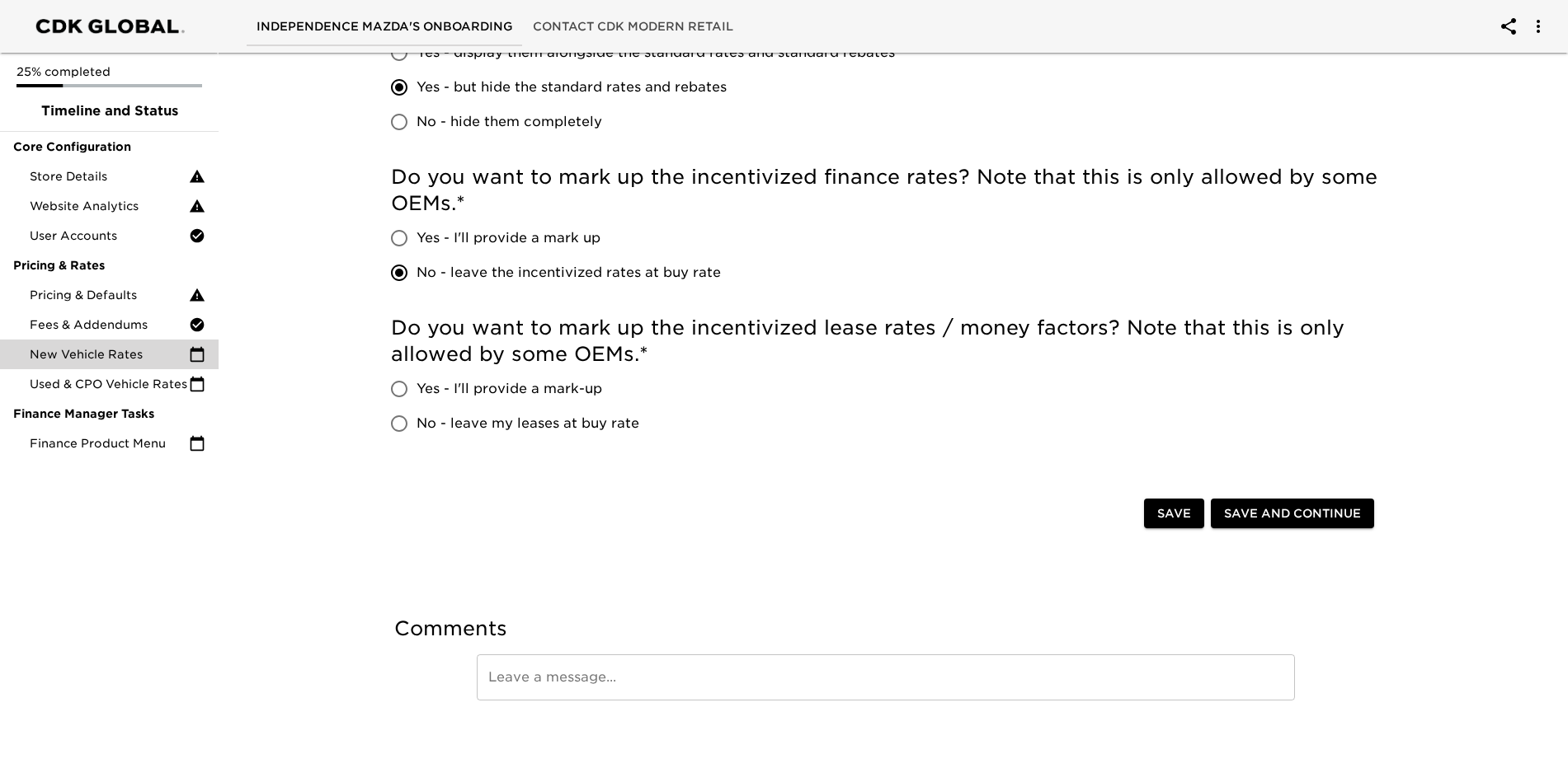
scroll to position [978, 0]
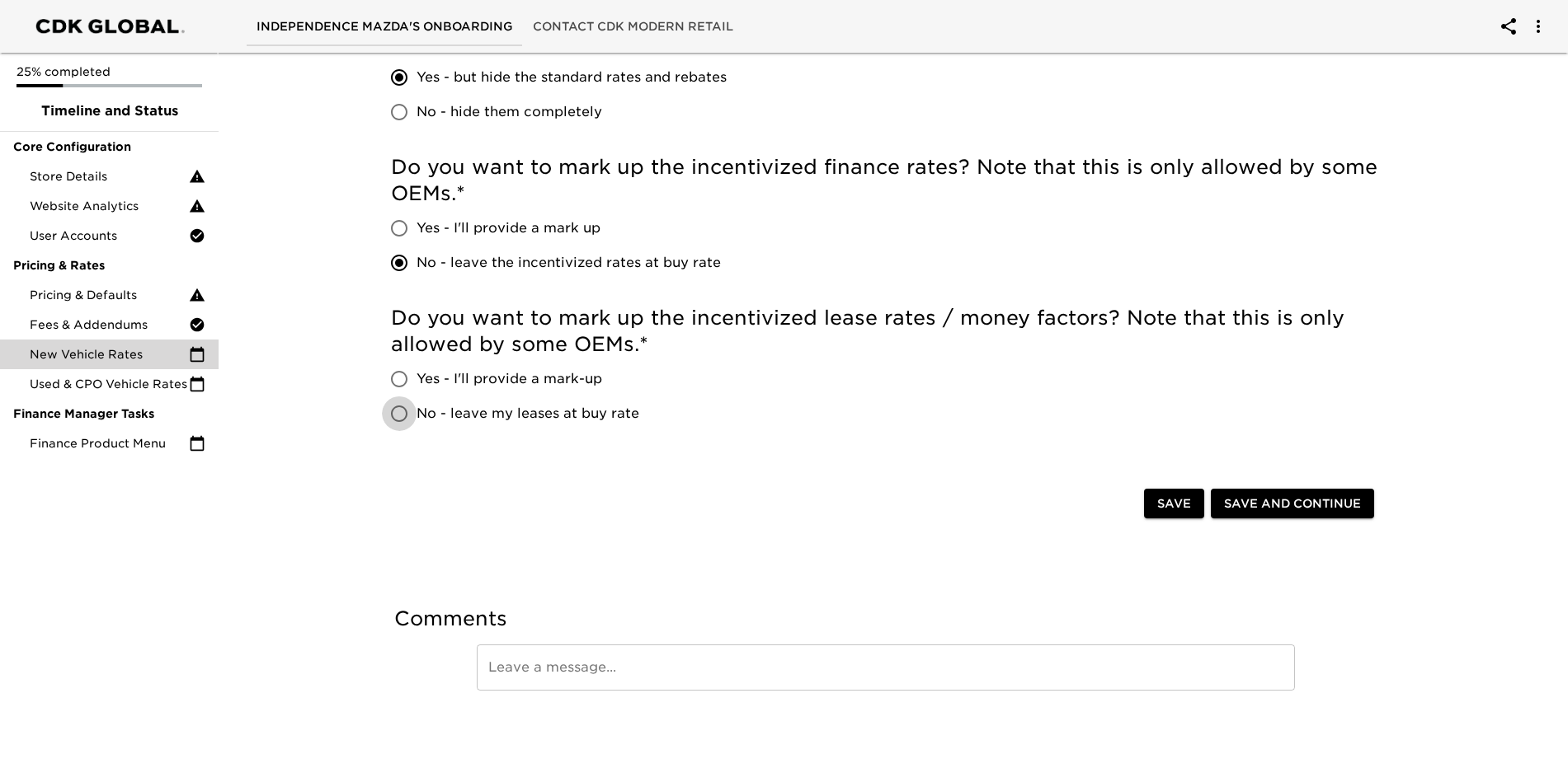
click at [404, 419] on input "No - leave my leases at buy rate" at bounding box center [399, 414] width 35 height 35
radio input "true"
click at [400, 230] on input "Yes - I'll provide a mark up" at bounding box center [399, 228] width 35 height 35
radio input "true"
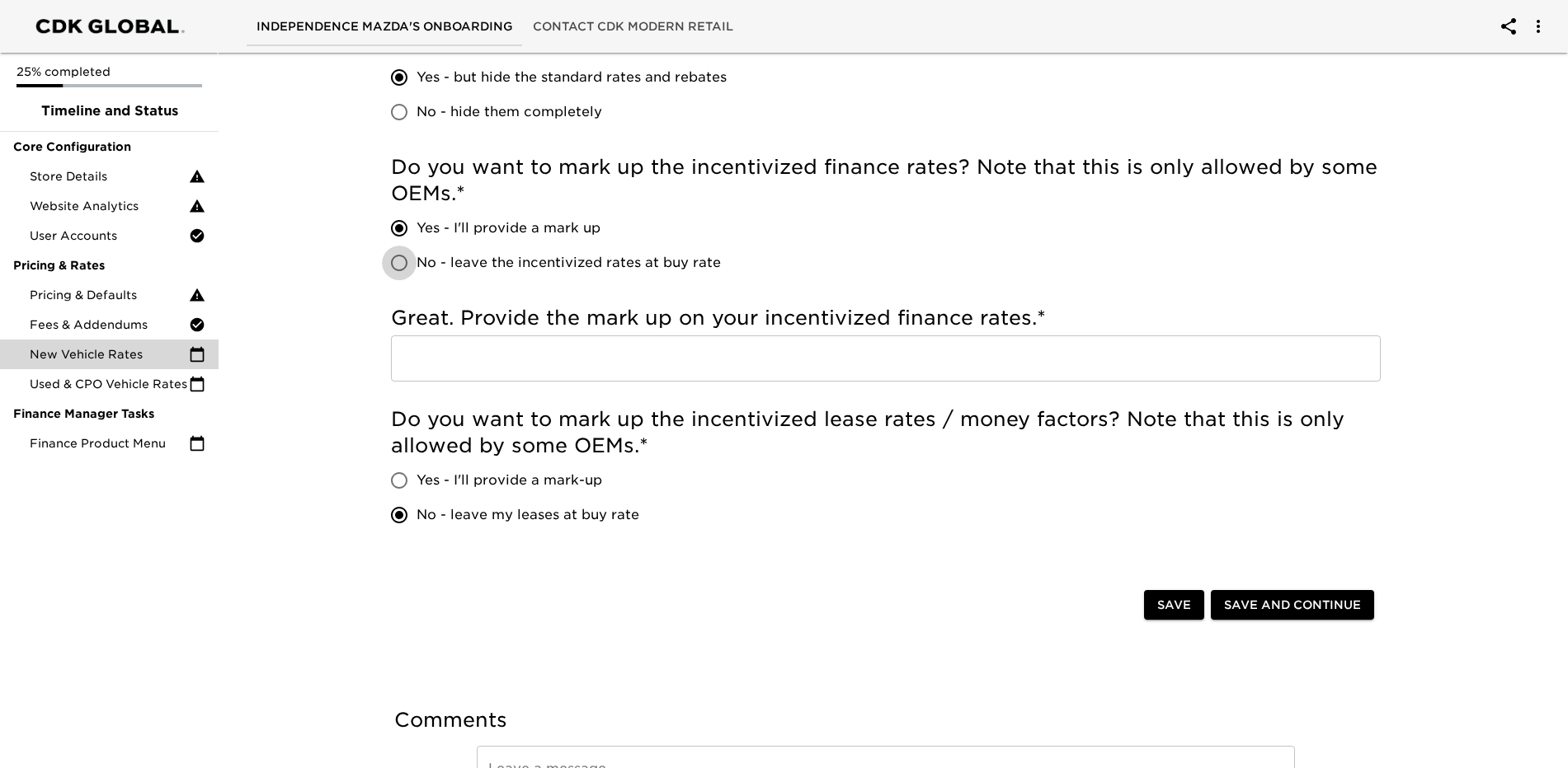
click at [409, 268] on input "No - leave the incentivized rates at buy rate" at bounding box center [399, 263] width 35 height 35
radio input "true"
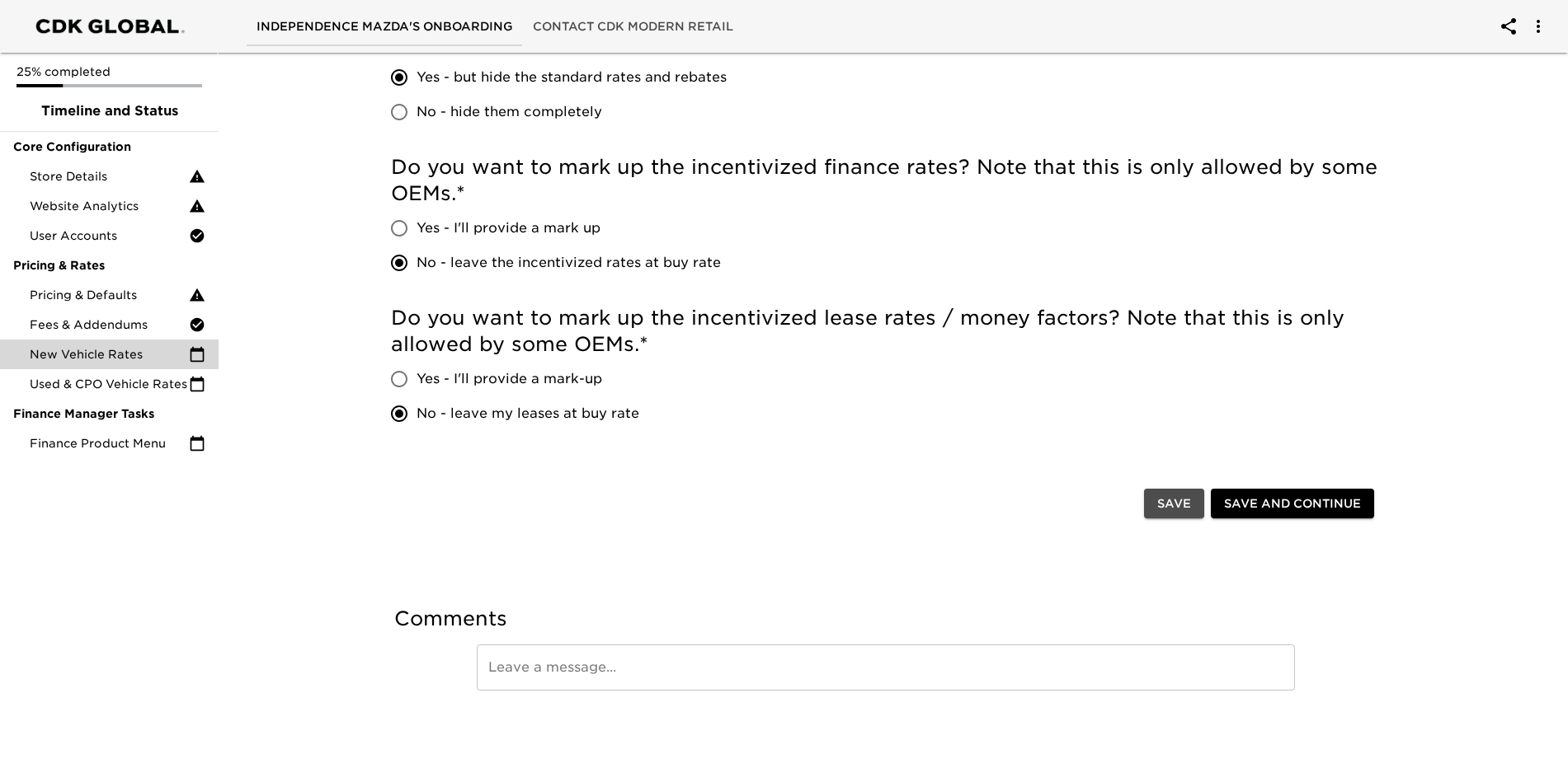
click at [1183, 505] on span "Save" at bounding box center [1174, 504] width 34 height 20
click at [119, 376] on span "Used & CPO Vehicle Rates" at bounding box center [109, 384] width 159 height 17
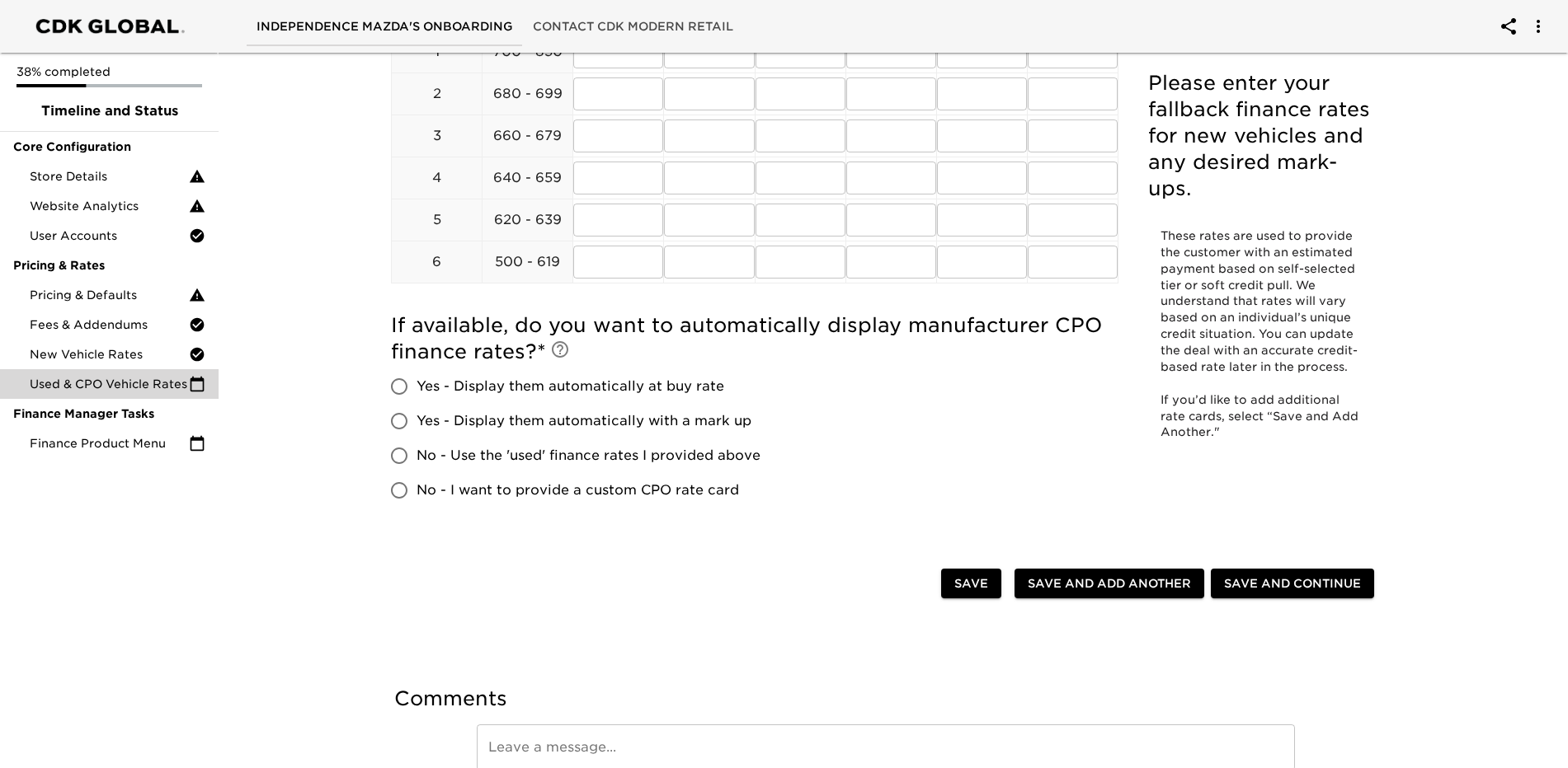
scroll to position [330, 0]
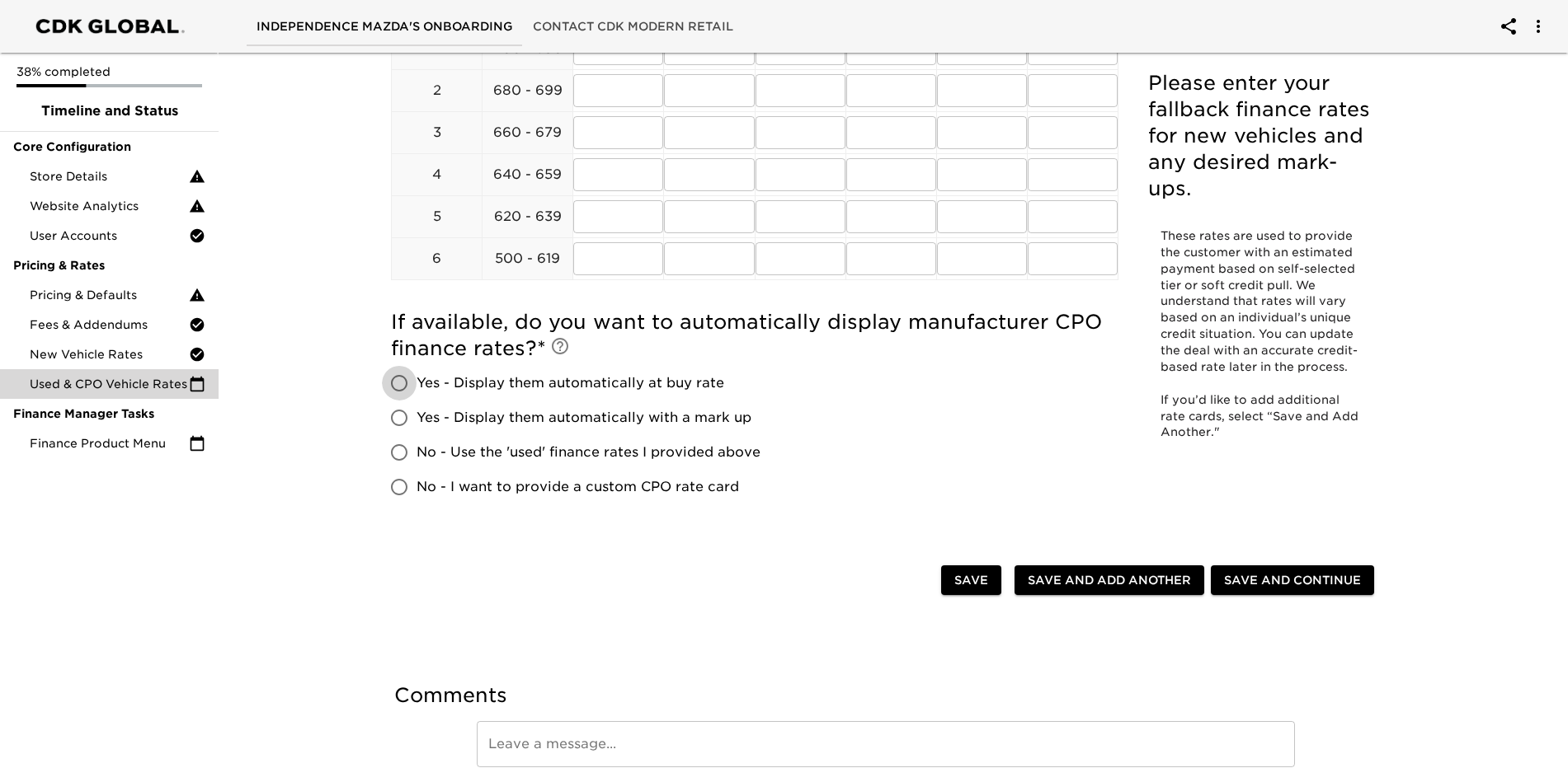
click at [400, 383] on input "Yes - Display them automatically at buy rate" at bounding box center [399, 383] width 35 height 35
radio input "true"
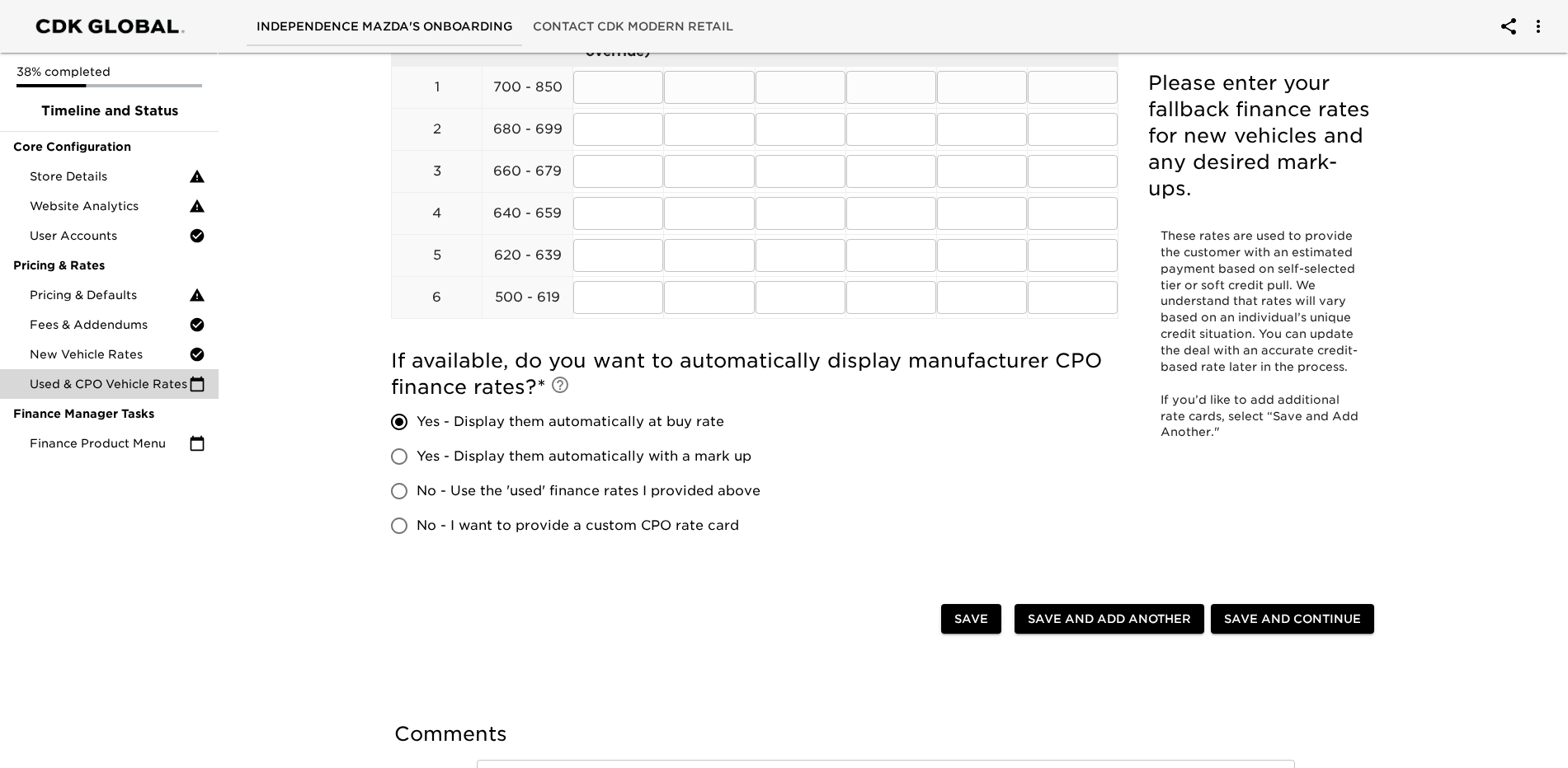
scroll to position [0, 0]
